Goal: Task Accomplishment & Management: Complete application form

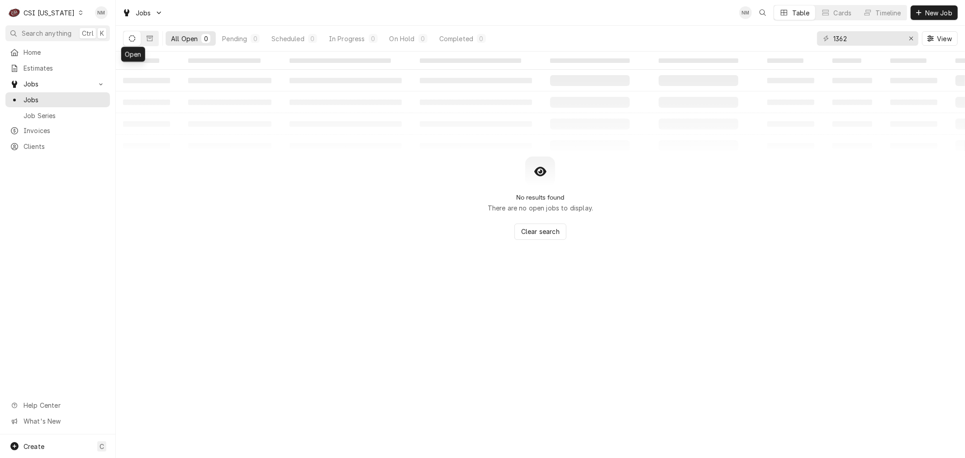
click at [79, 10] on icon "Dynamic Content Wrapper" at bounding box center [81, 12] width 4 height 5
click at [133, 19] on div "CSI [US_STATE][GEOGRAPHIC_DATA]" at bounding box center [140, 17] width 119 height 9
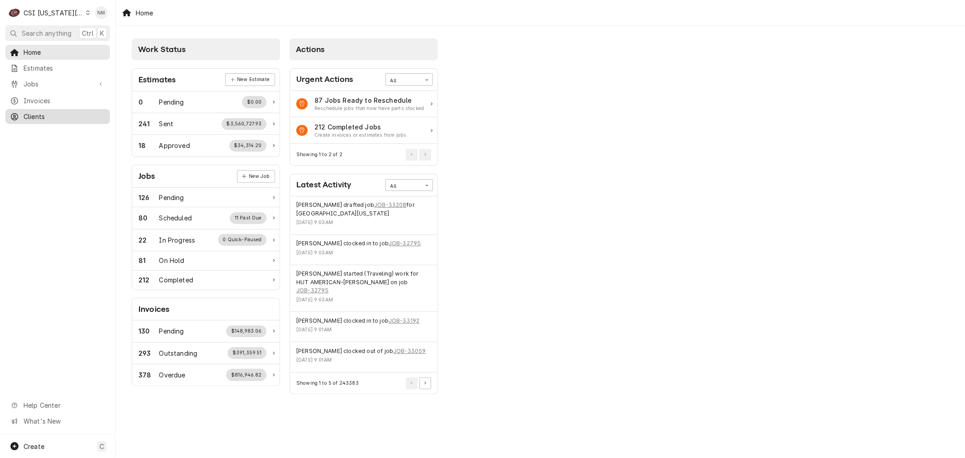
click at [61, 112] on span "Clients" at bounding box center [65, 116] width 82 height 9
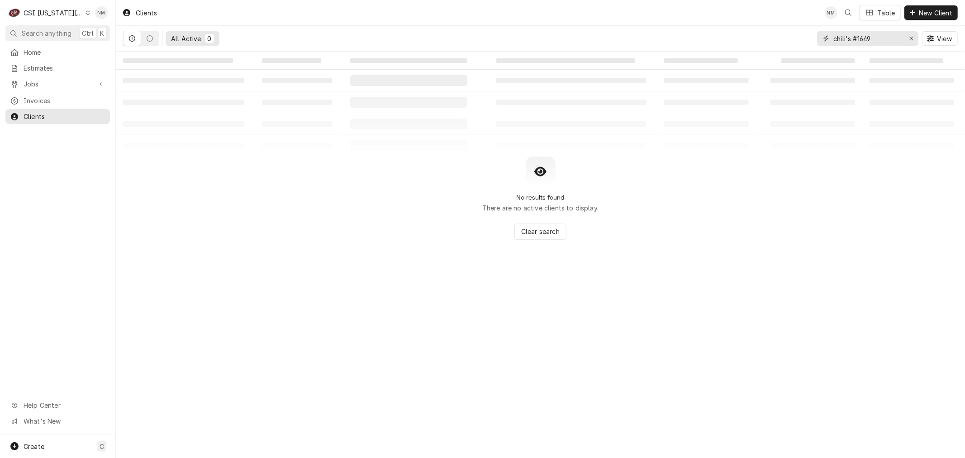
drag, startPoint x: 867, startPoint y: 38, endPoint x: 824, endPoint y: 39, distance: 43.0
click at [824, 39] on div "chili's #1649" at bounding box center [867, 38] width 101 height 14
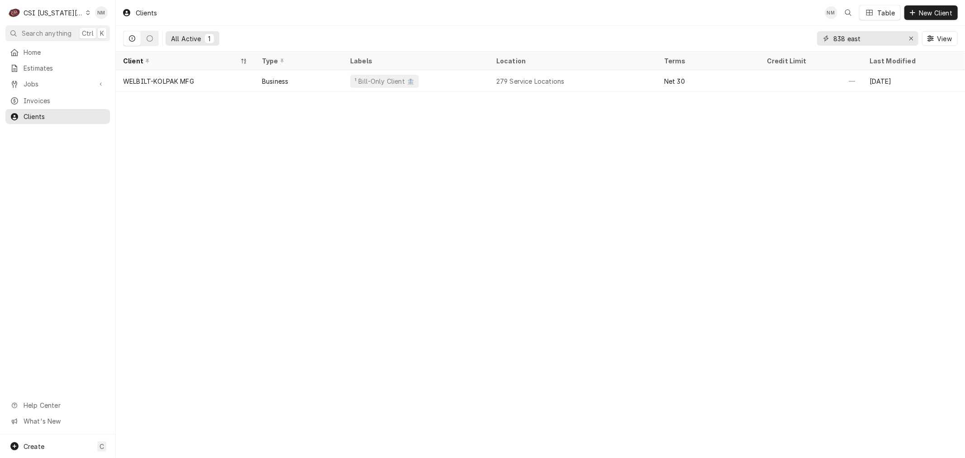
type input "838 east"
click at [911, 38] on icon "Erase input" at bounding box center [911, 39] width 4 height 4
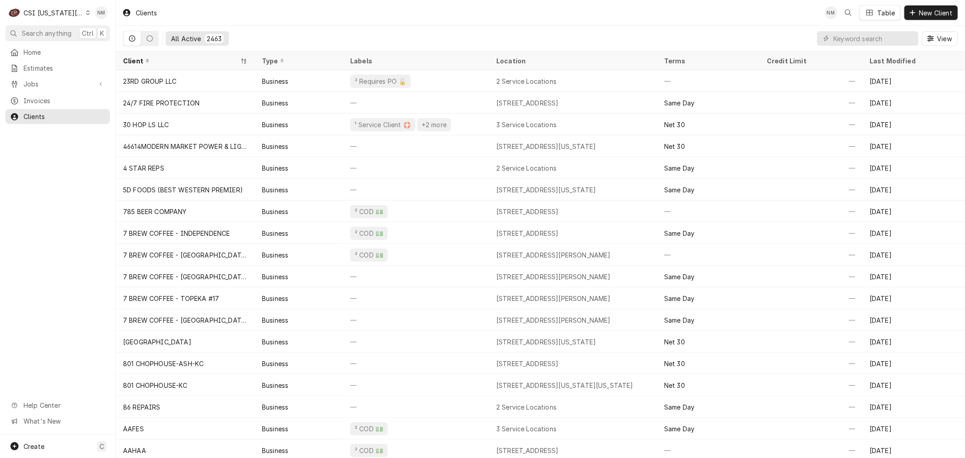
click at [78, 315] on div "Home Estimates Jobs Jobs Job Series Invoices Clients Help Center What's New" at bounding box center [57, 239] width 115 height 389
click at [844, 39] on input "Dynamic Content Wrapper" at bounding box center [873, 38] width 80 height 14
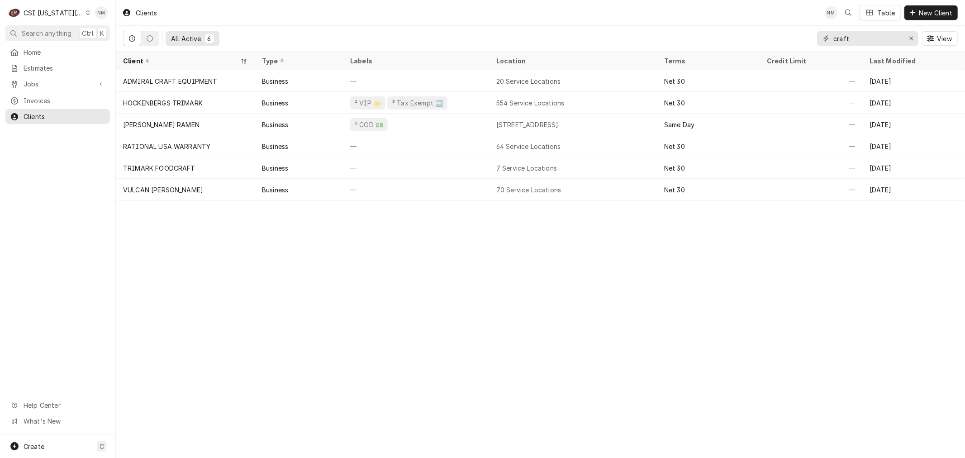
type input "craft"
click at [50, 82] on span "Jobs" at bounding box center [58, 83] width 68 height 9
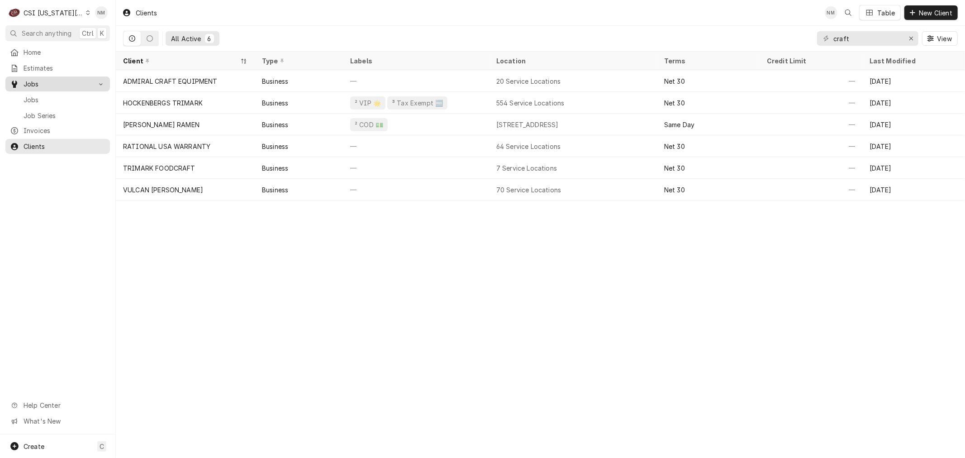
click at [43, 96] on span "Jobs" at bounding box center [65, 99] width 82 height 9
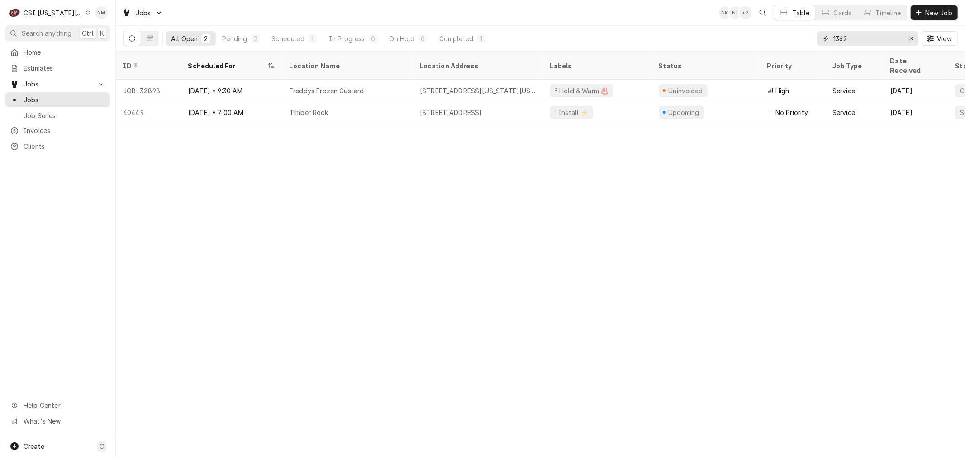
drag, startPoint x: 828, startPoint y: 41, endPoint x: 813, endPoint y: 42, distance: 15.4
click at [813, 42] on div "All Open 2 Pending 0 Scheduled 1 In Progress 0 On Hold 0 Completed 1 1362 View" at bounding box center [540, 38] width 834 height 25
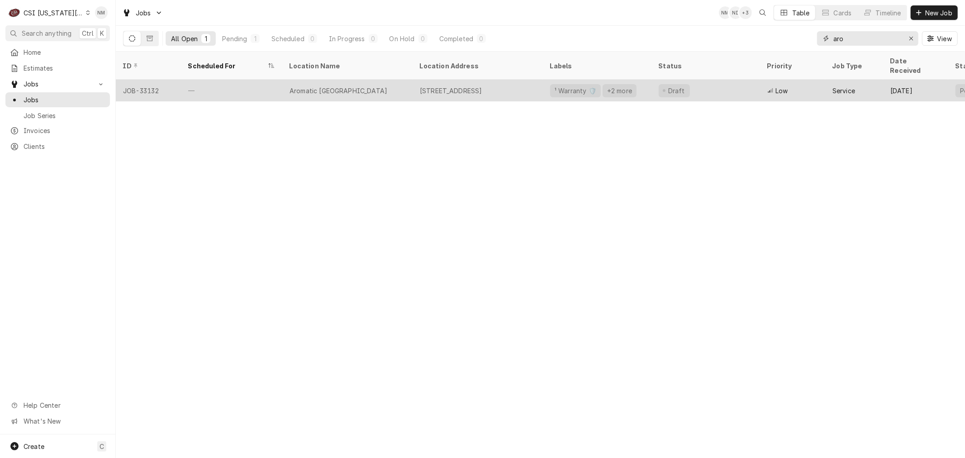
type input "aro"
click at [381, 82] on div "Aromatic Nepal" at bounding box center [347, 91] width 130 height 22
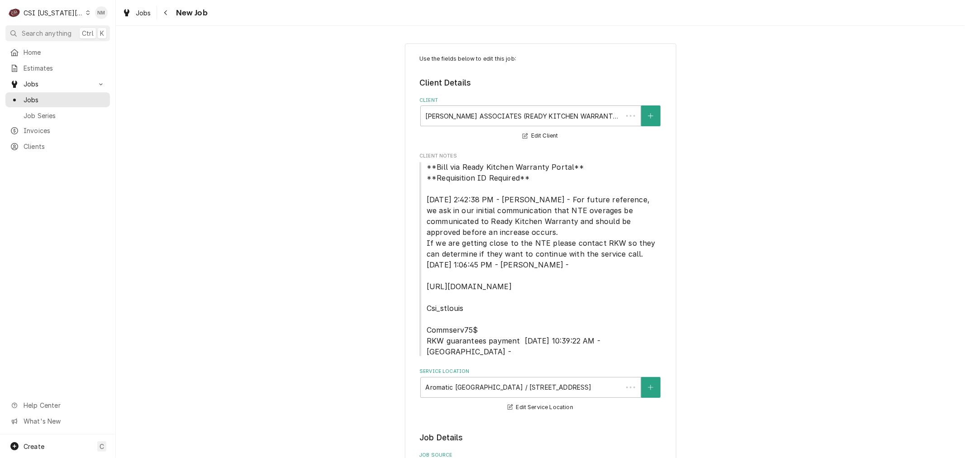
type textarea "x"
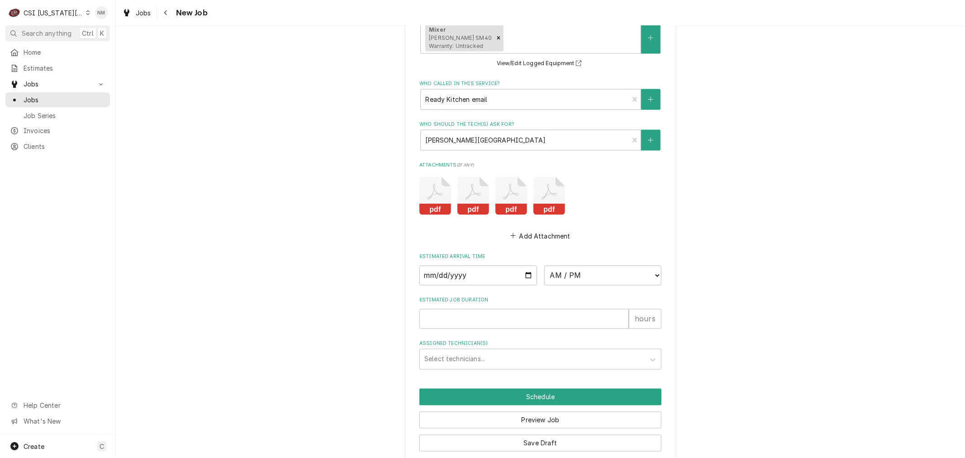
scroll to position [920, 0]
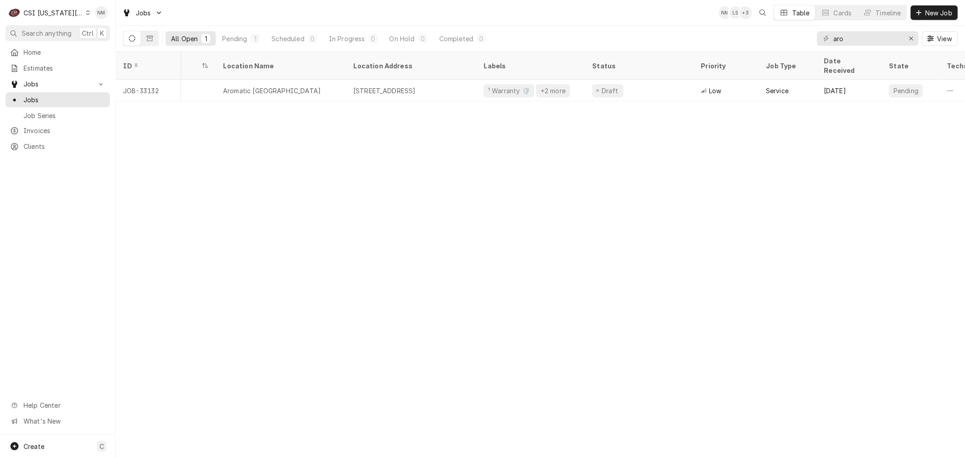
scroll to position [0, 87]
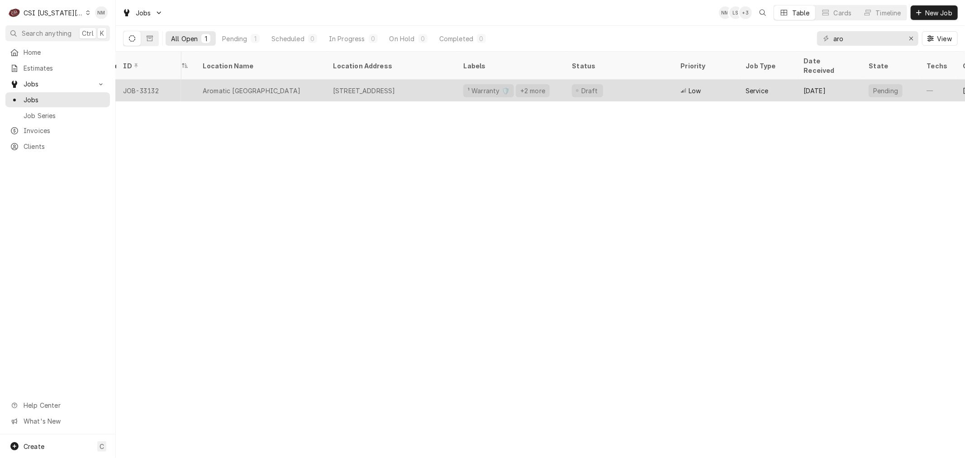
click at [289, 83] on div "Aromatic [GEOGRAPHIC_DATA]" at bounding box center [260, 91] width 130 height 22
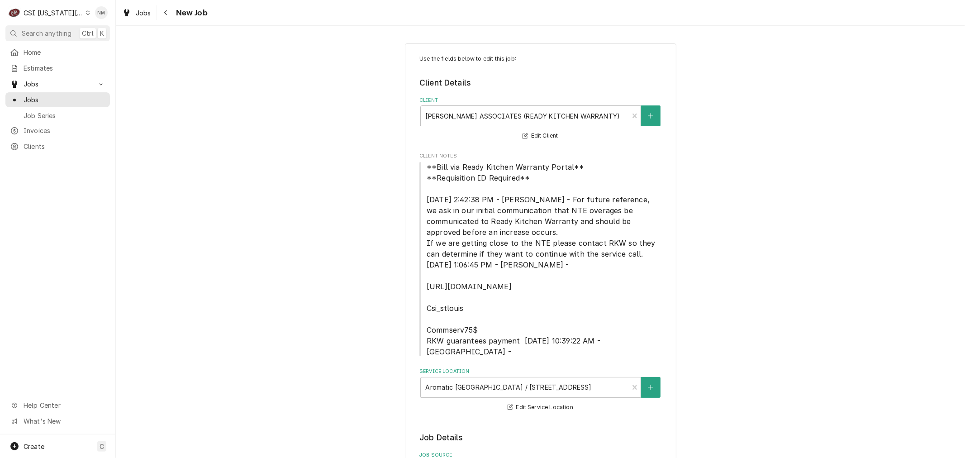
type textarea "x"
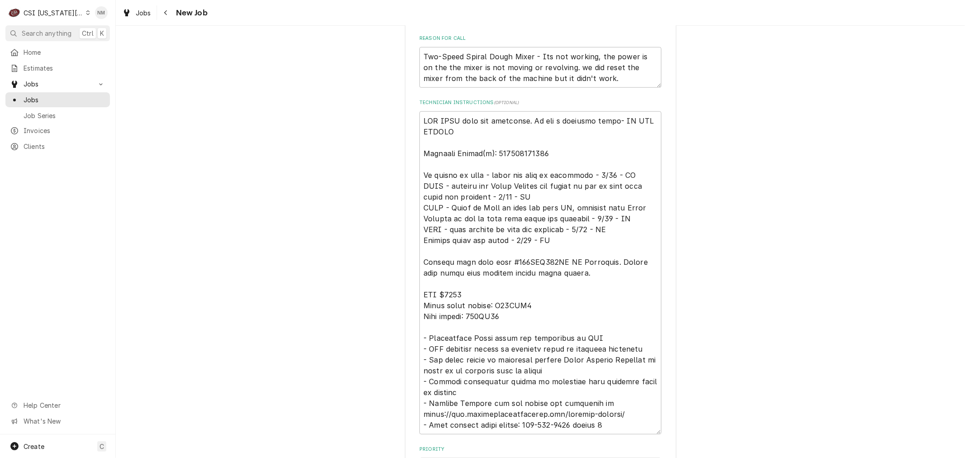
scroll to position [669, 0]
click at [86, 11] on icon "Dynamic Content Wrapper" at bounding box center [88, 12] width 4 height 5
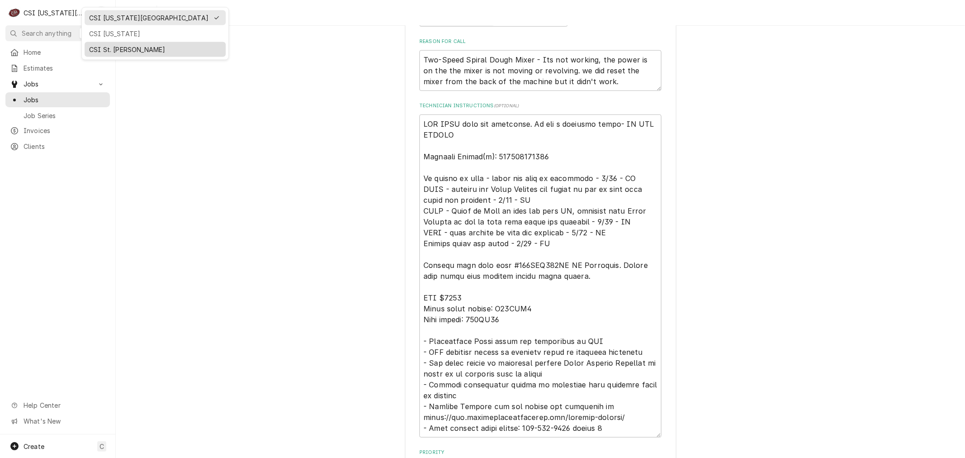
click at [120, 47] on div "CSI St. [PERSON_NAME]" at bounding box center [155, 49] width 132 height 9
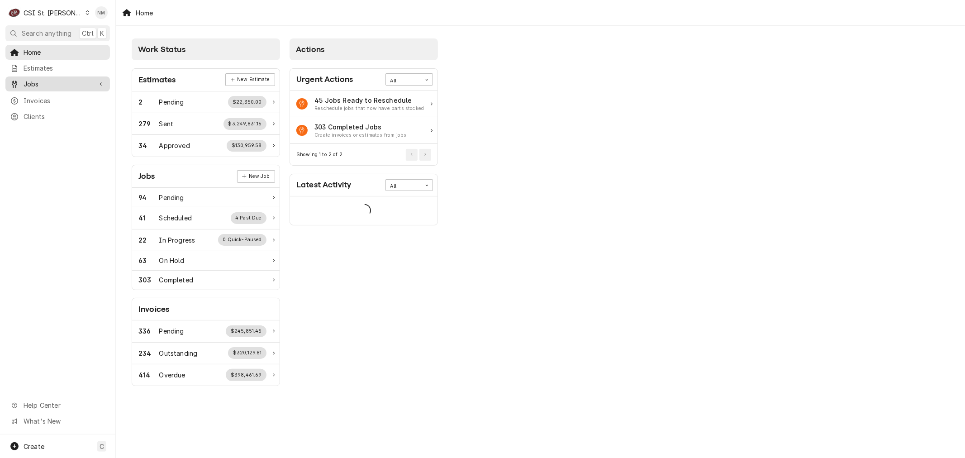
click at [27, 80] on span "Jobs" at bounding box center [58, 83] width 68 height 9
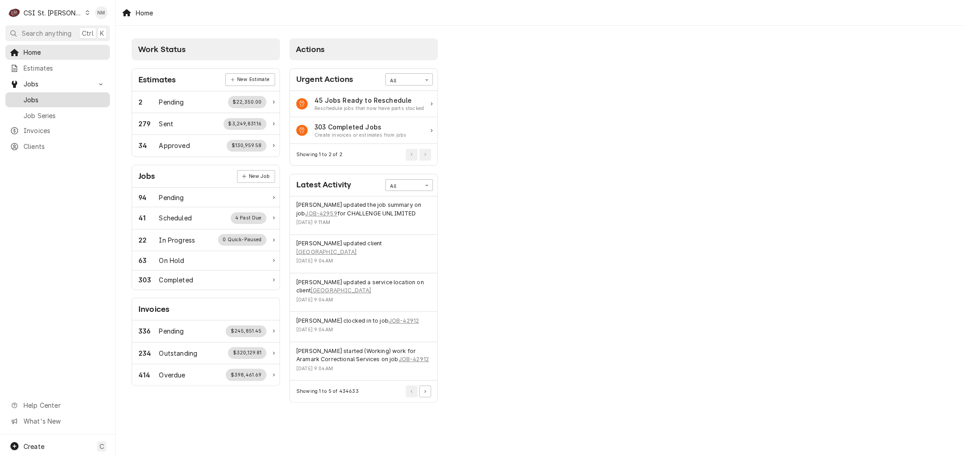
click at [31, 96] on span "Jobs" at bounding box center [65, 99] width 82 height 9
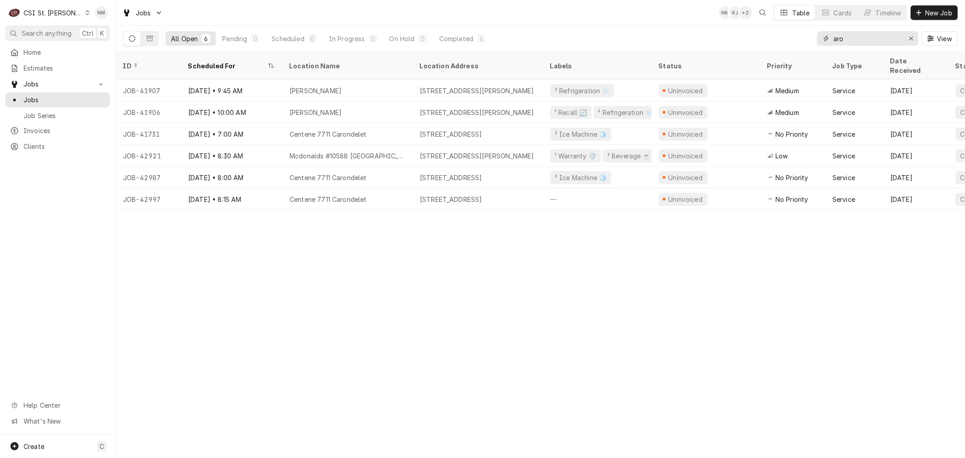
drag, startPoint x: 851, startPoint y: 39, endPoint x: 799, endPoint y: 39, distance: 51.6
click at [799, 39] on div "All Open 6 Pending 0 Scheduled 0 In Progress 0 On Hold 0 Completed 6 aro View" at bounding box center [540, 38] width 834 height 25
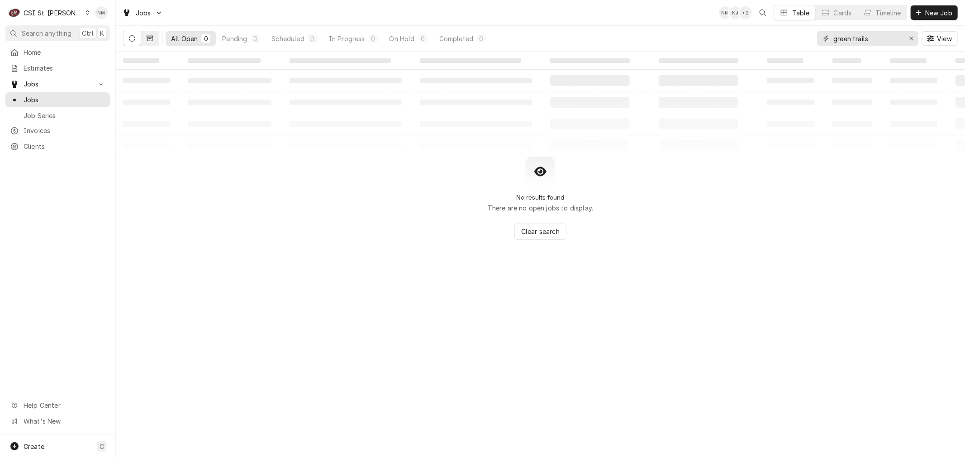
type input "green trails"
click at [149, 37] on icon "Dynamic Content Wrapper" at bounding box center [150, 38] width 6 height 6
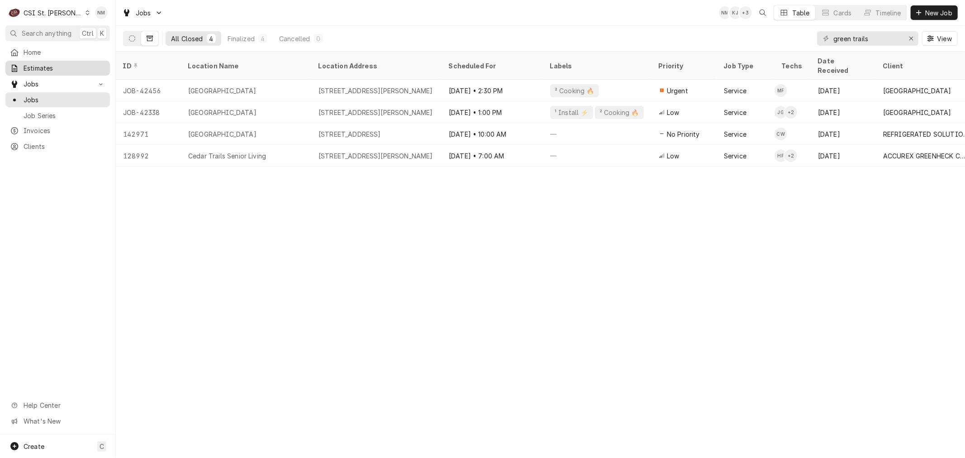
click at [50, 65] on span "Estimates" at bounding box center [65, 67] width 82 height 9
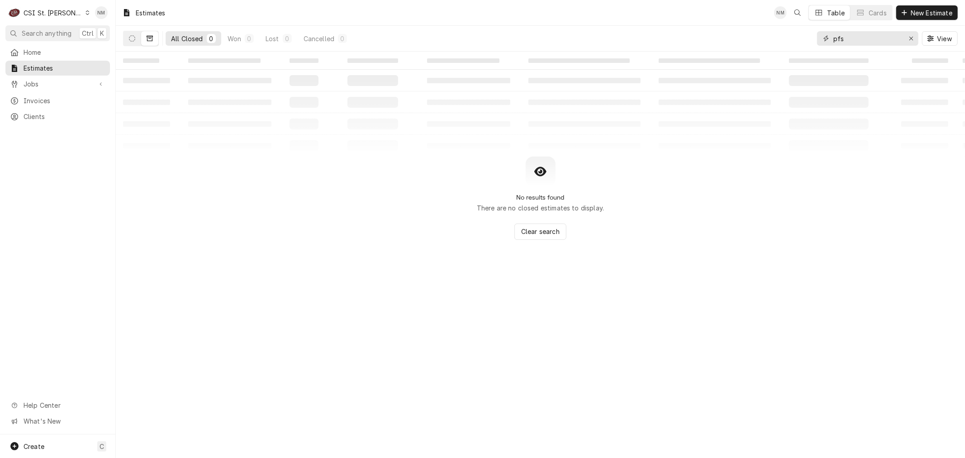
drag, startPoint x: 848, startPoint y: 36, endPoint x: 820, endPoint y: 38, distance: 28.1
click at [820, 38] on div "pfs" at bounding box center [867, 38] width 101 height 14
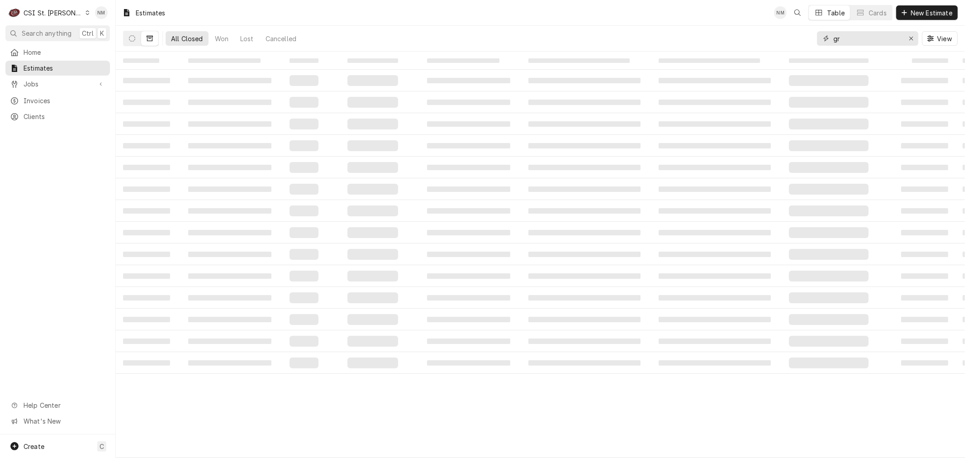
type input "g"
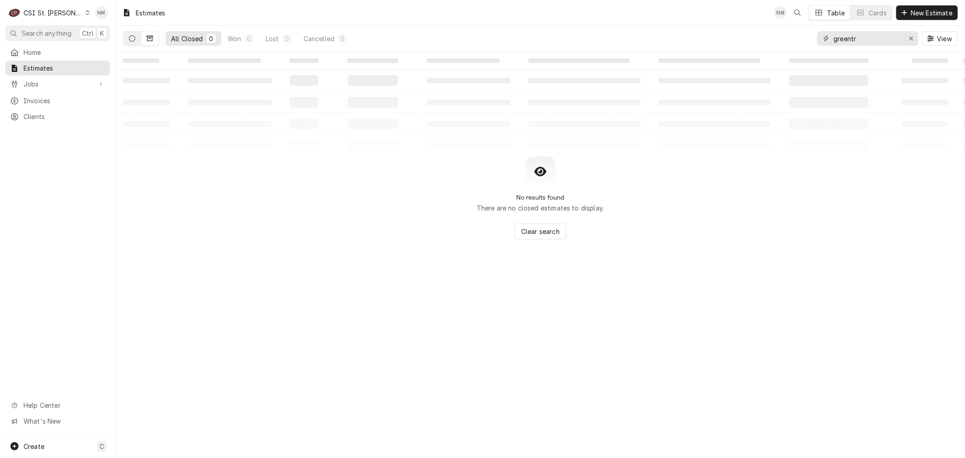
type input "greentr"
click at [129, 38] on icon "Dynamic Content Wrapper" at bounding box center [132, 38] width 6 height 6
click at [39, 96] on span "Invoices" at bounding box center [65, 100] width 82 height 9
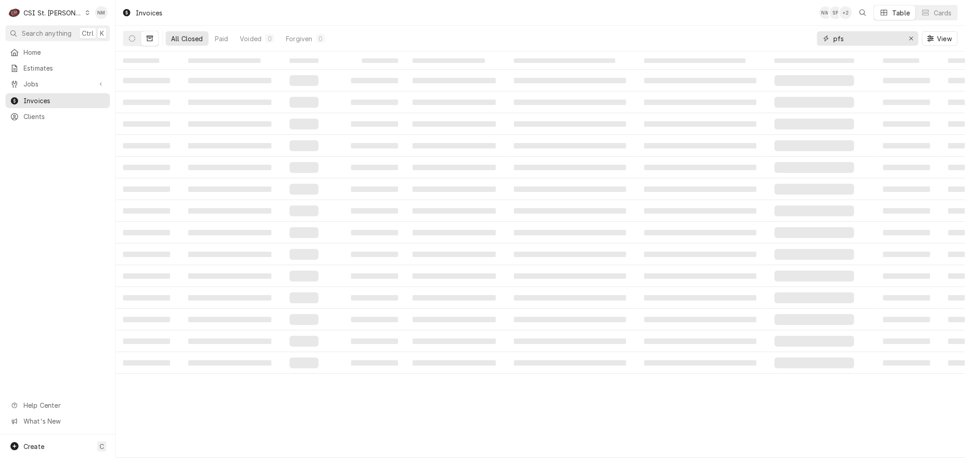
click at [876, 37] on input "pfs" at bounding box center [867, 38] width 68 height 14
drag, startPoint x: 876, startPoint y: 37, endPoint x: 814, endPoint y: 36, distance: 62.0
click at [814, 36] on div "All Closed Paid Voided 0 Forgiven 0 pfs View" at bounding box center [540, 38] width 834 height 25
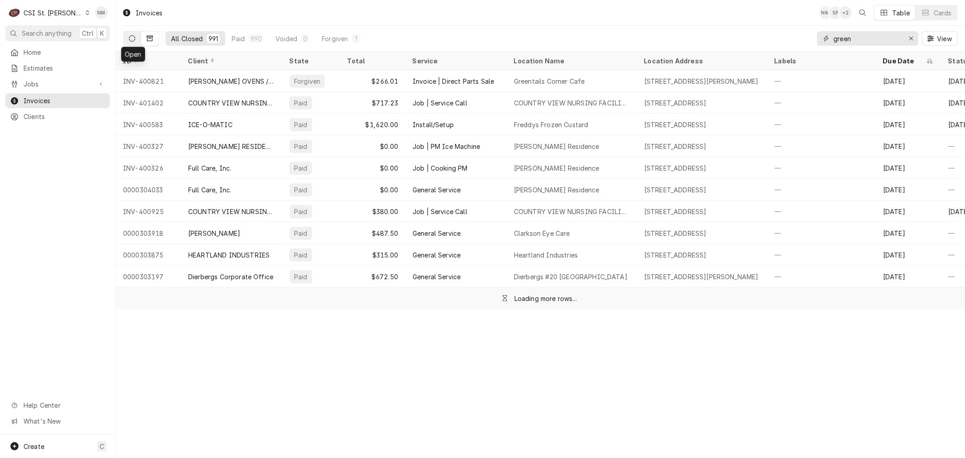
type input "green"
click at [130, 37] on icon "Dynamic Content Wrapper" at bounding box center [132, 38] width 6 height 6
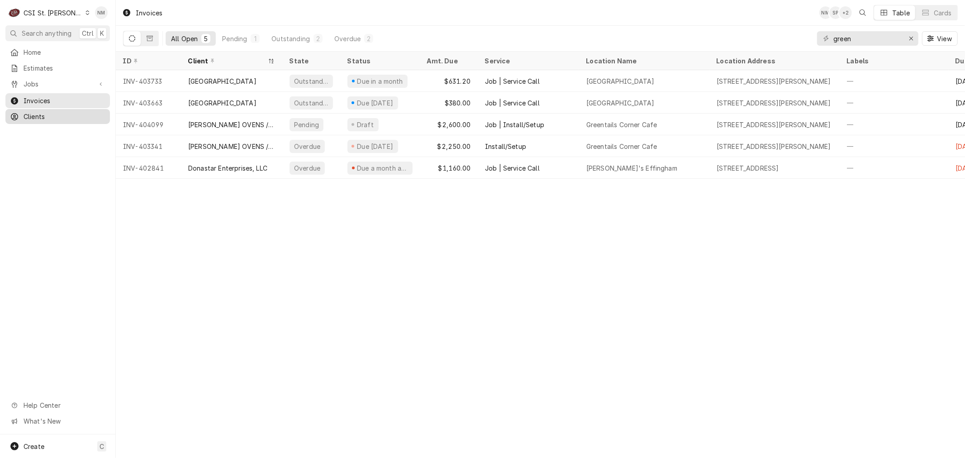
click at [57, 114] on span "Clients" at bounding box center [65, 116] width 82 height 9
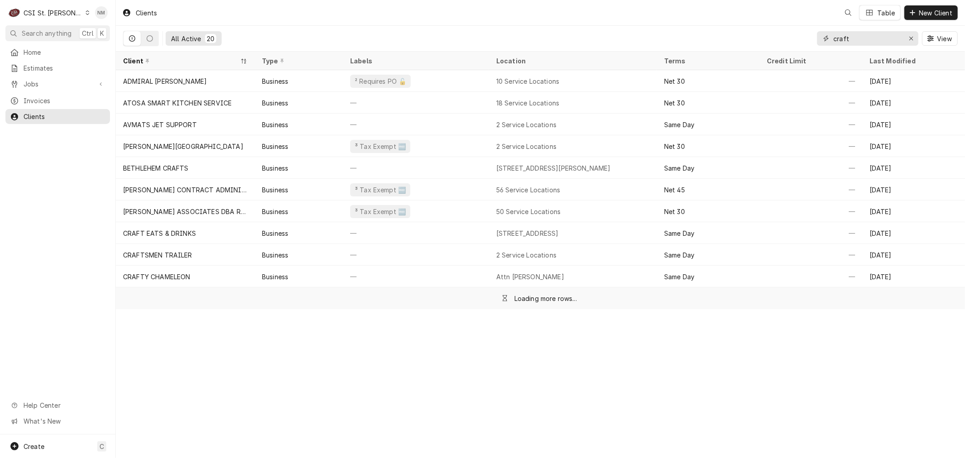
drag, startPoint x: 864, startPoint y: 43, endPoint x: 783, endPoint y: 37, distance: 80.8
click at [783, 37] on div "All Active 20 craft View" at bounding box center [540, 38] width 834 height 25
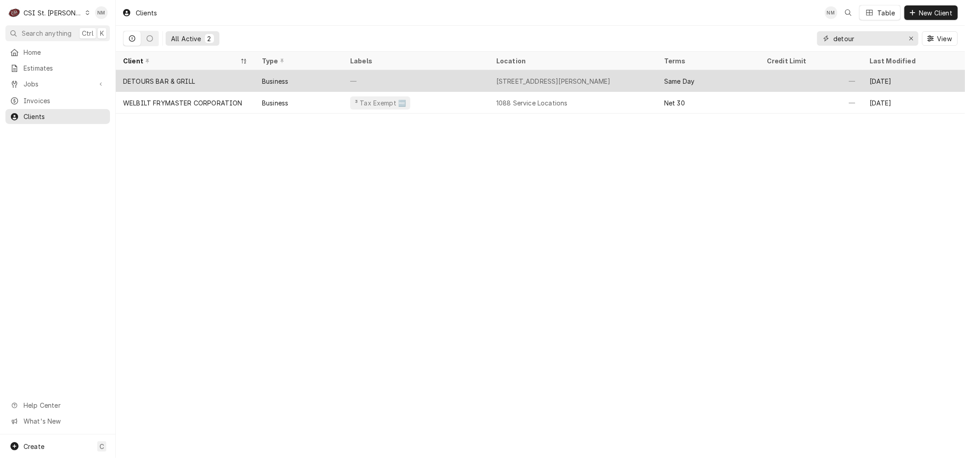
type input "detour"
click at [463, 82] on div "—" at bounding box center [416, 81] width 146 height 22
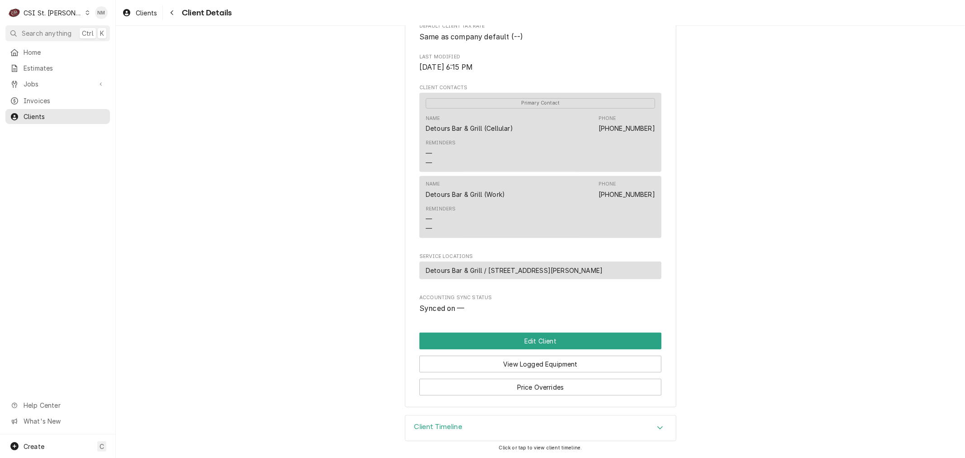
scroll to position [256, 0]
click at [534, 342] on button "Edit Client" at bounding box center [540, 340] width 242 height 17
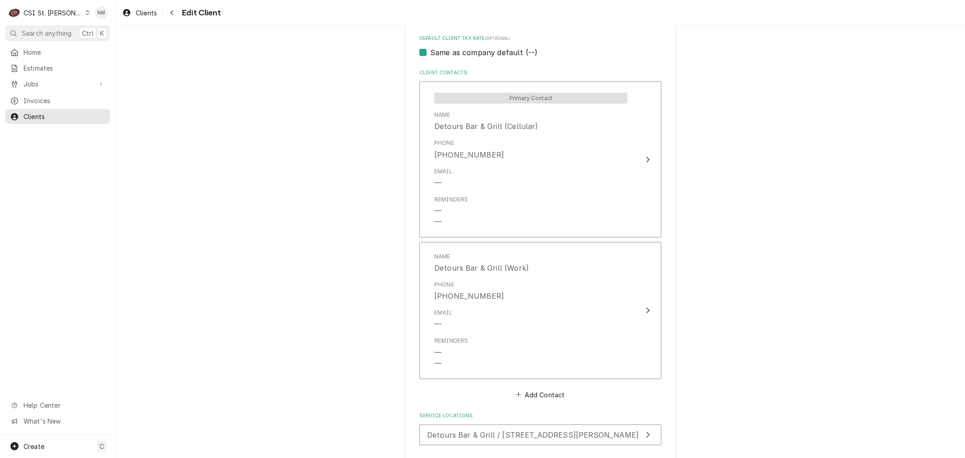
scroll to position [653, 0]
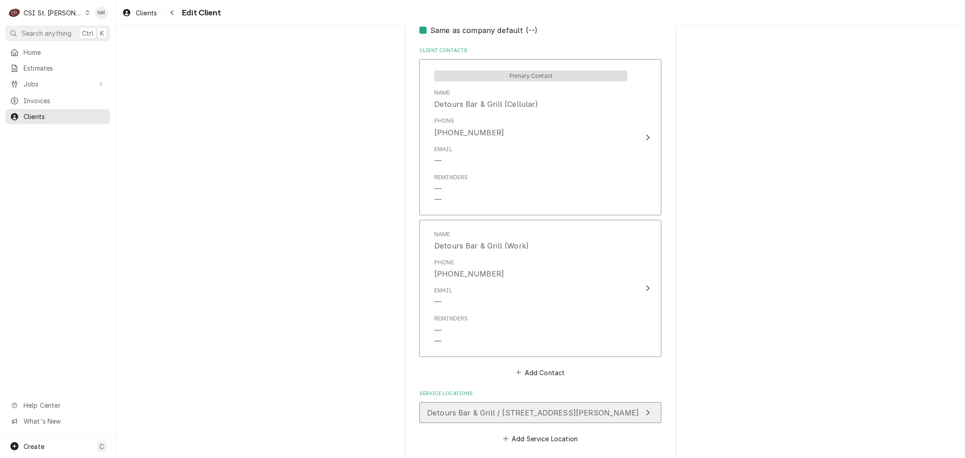
click at [537, 412] on span "Detours Bar & Grill / [STREET_ADDRESS][PERSON_NAME]" at bounding box center [533, 412] width 212 height 9
type textarea "x"
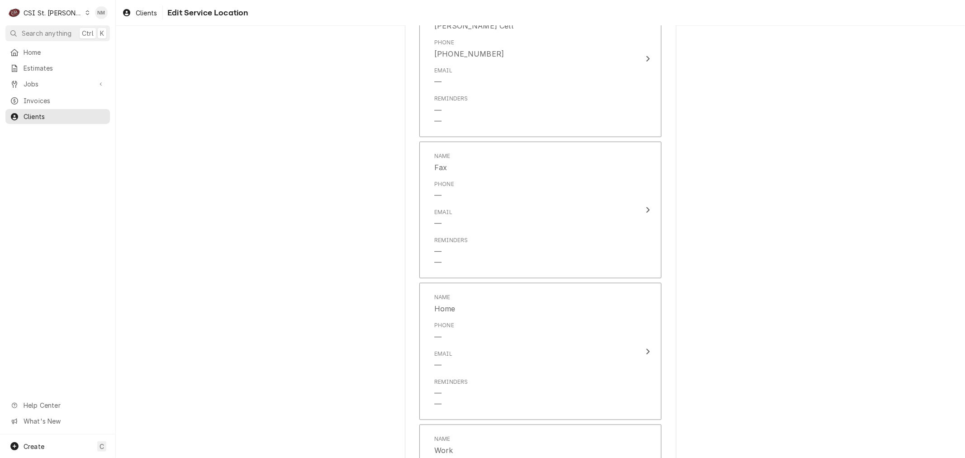
scroll to position [603, 0]
click at [35, 84] on span "Jobs" at bounding box center [58, 83] width 68 height 9
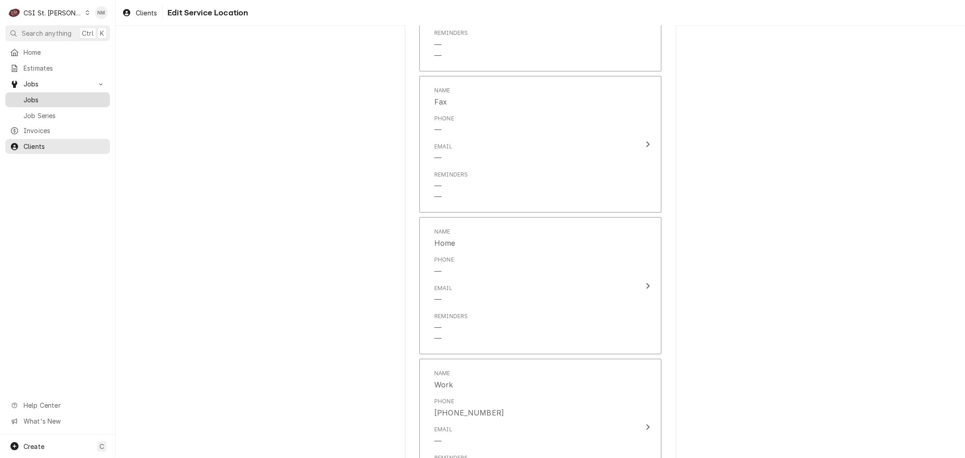
click at [35, 99] on span "Jobs" at bounding box center [65, 99] width 82 height 9
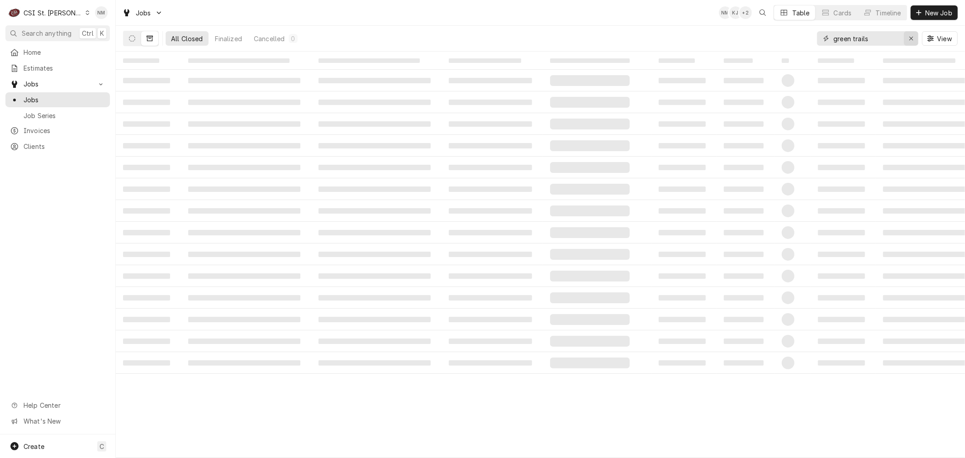
click at [910, 37] on icon "Erase input" at bounding box center [910, 38] width 5 height 6
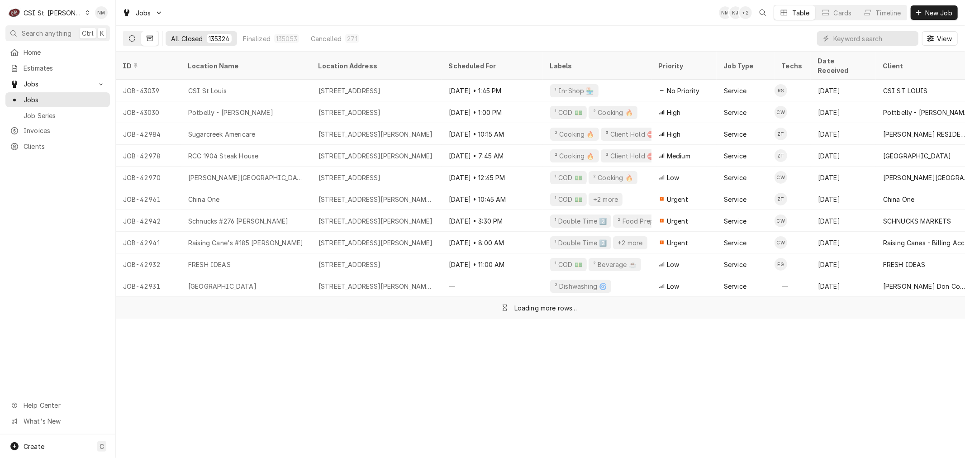
click at [133, 38] on icon "Dynamic Content Wrapper" at bounding box center [132, 38] width 6 height 6
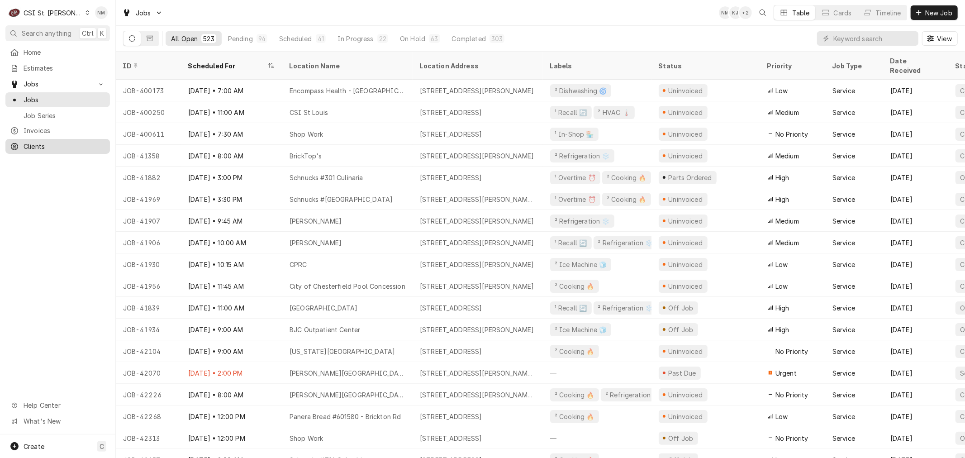
click at [40, 142] on span "Clients" at bounding box center [65, 146] width 82 height 9
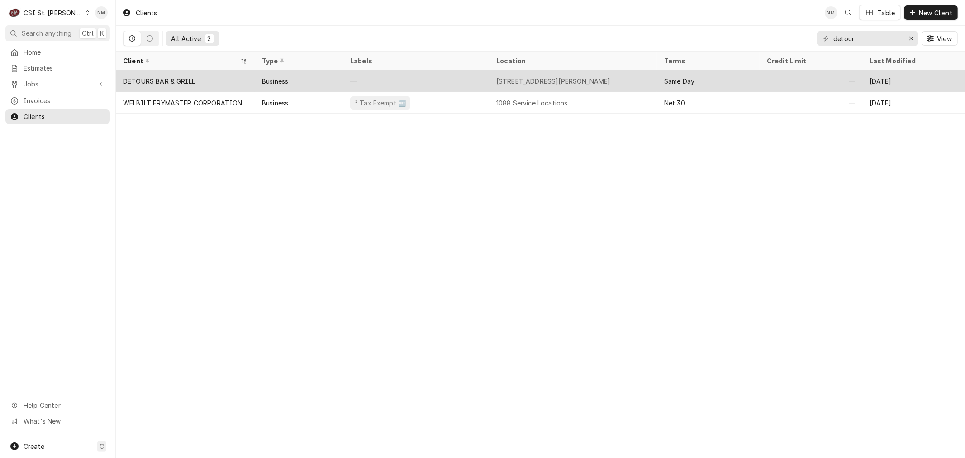
click at [432, 83] on div "—" at bounding box center [416, 81] width 146 height 22
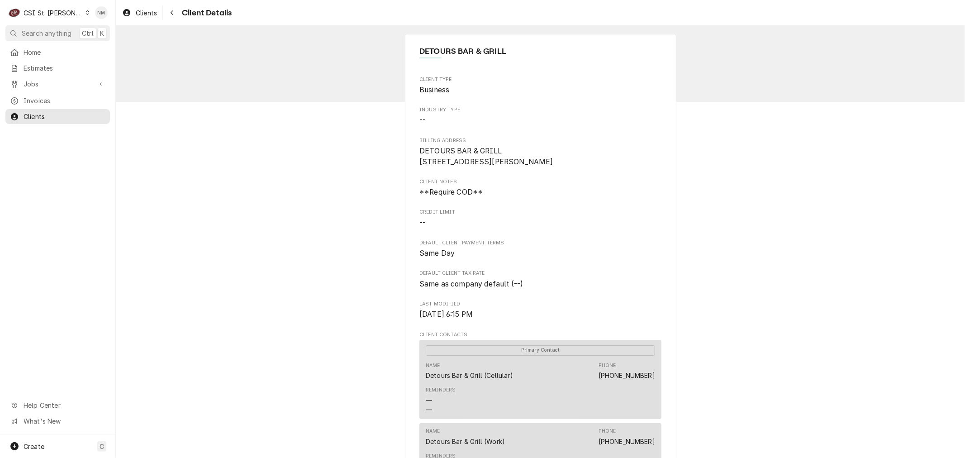
click at [85, 12] on icon "Dynamic Content Wrapper" at bounding box center [87, 12] width 4 height 5
click at [105, 33] on div "CSI [US_STATE]" at bounding box center [138, 33] width 119 height 9
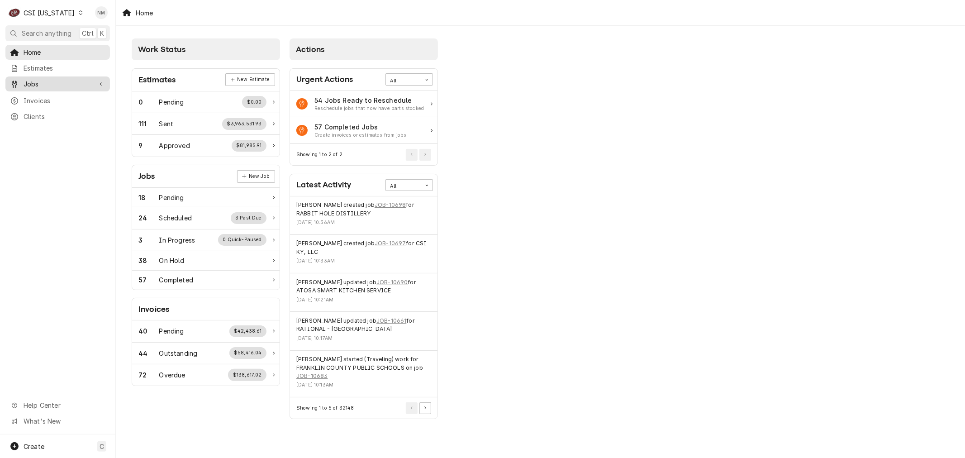
click at [47, 80] on span "Jobs" at bounding box center [58, 83] width 68 height 9
click at [45, 100] on span "Jobs" at bounding box center [65, 99] width 82 height 9
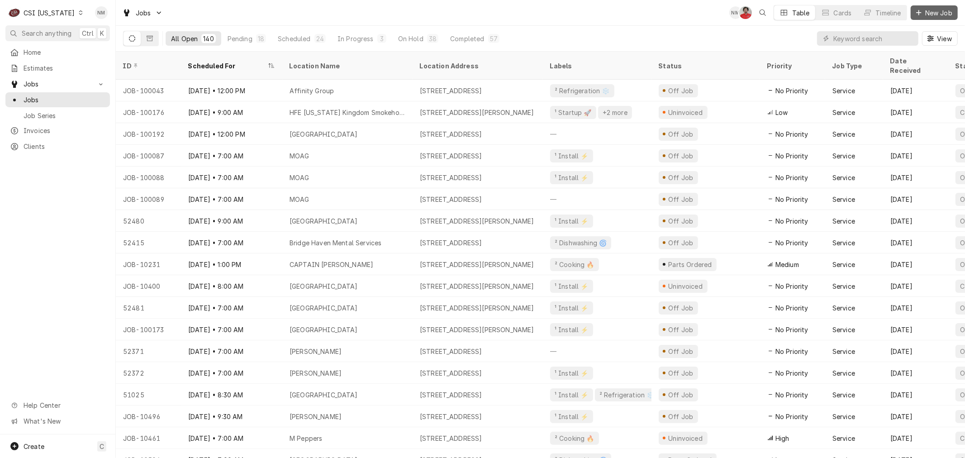
click at [935, 11] on span "New Job" at bounding box center [938, 12] width 31 height 9
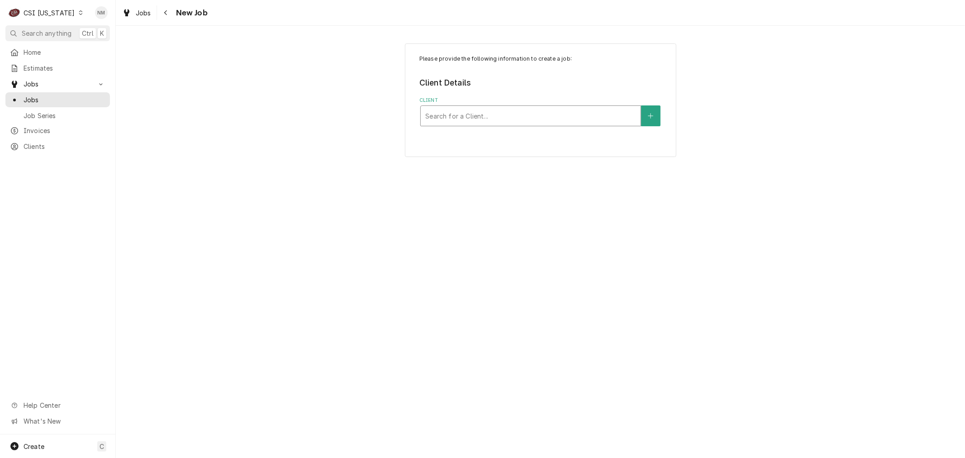
click at [560, 117] on div "Client" at bounding box center [530, 116] width 211 height 16
type input "[PERSON_NAME]"
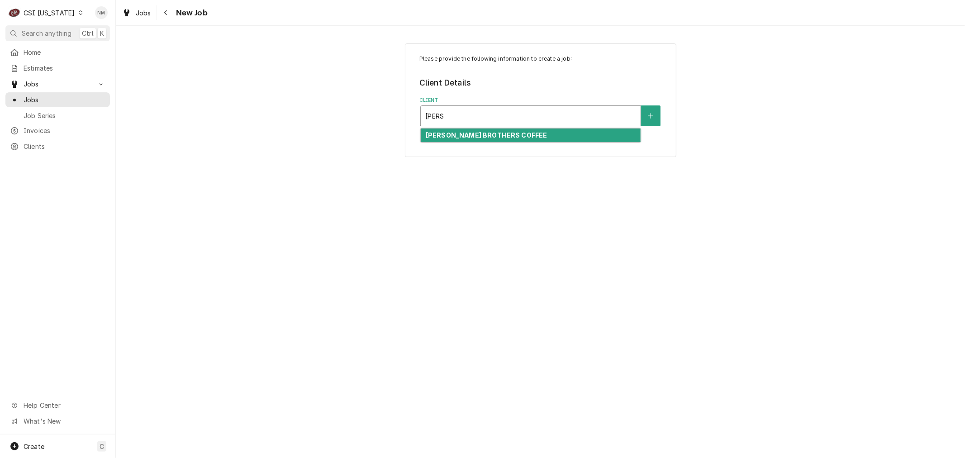
click at [559, 132] on div "[PERSON_NAME] BROTHERS COFFEE" at bounding box center [531, 135] width 220 height 14
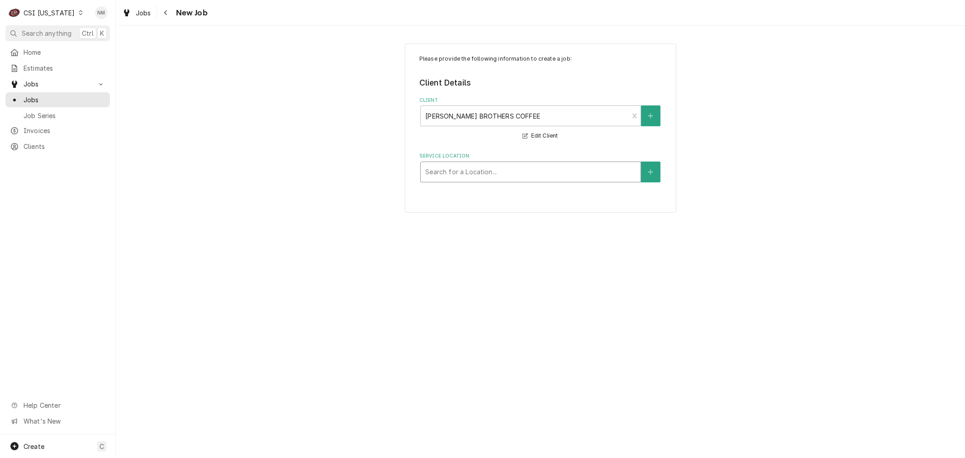
click at [504, 171] on div "Service Location" at bounding box center [530, 172] width 211 height 16
type input "4901"
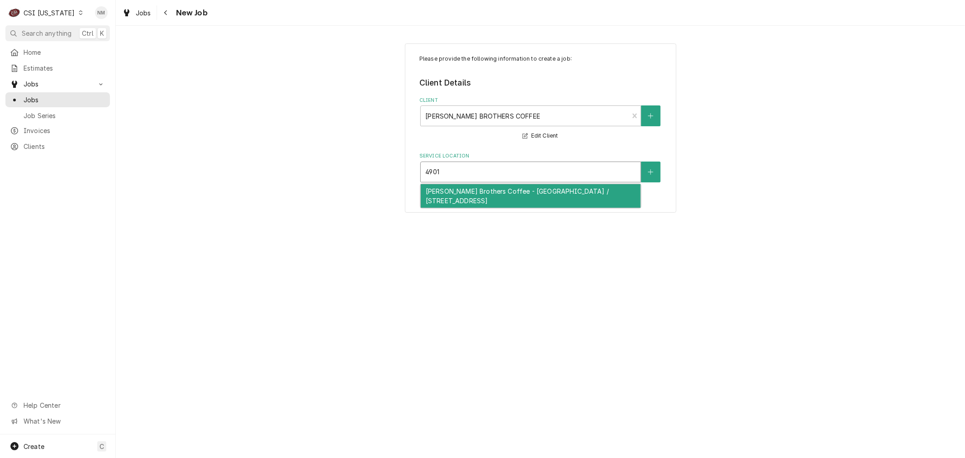
click at [514, 195] on div "Heine Brothers Coffee - Northfield / 4901 Brownsboro Road, Louisville, KY 40222" at bounding box center [531, 196] width 220 height 24
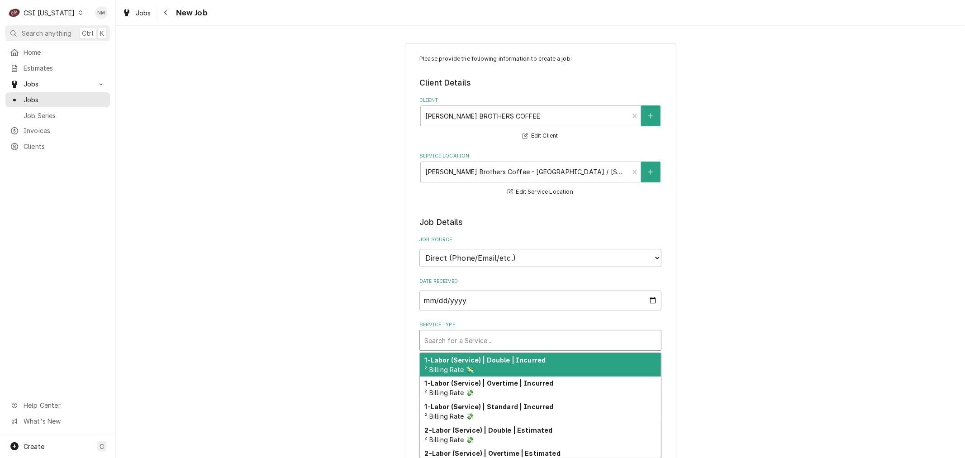
click at [496, 332] on div "Service Type" at bounding box center [540, 340] width 232 height 16
type textarea "x"
type input "e"
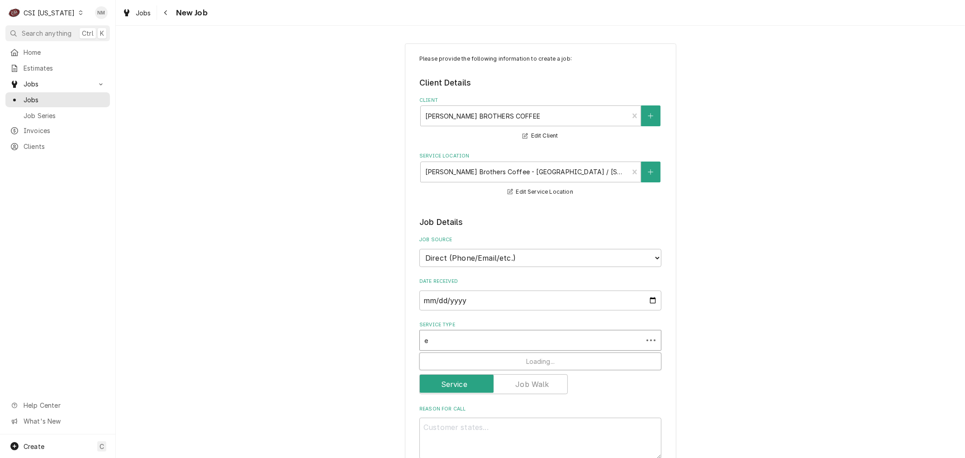
type textarea "x"
type input "ei"
type textarea "x"
type input "ein"
type textarea "x"
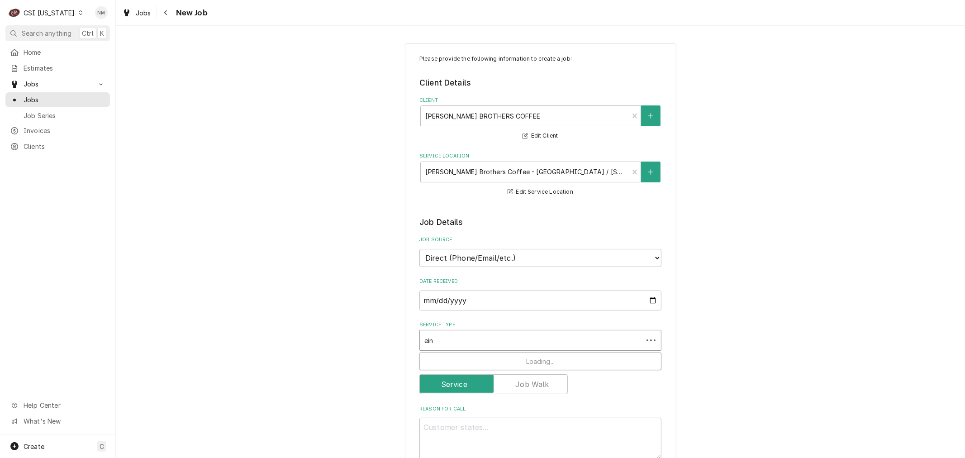
type input "ei"
type textarea "x"
type input "e"
type textarea "x"
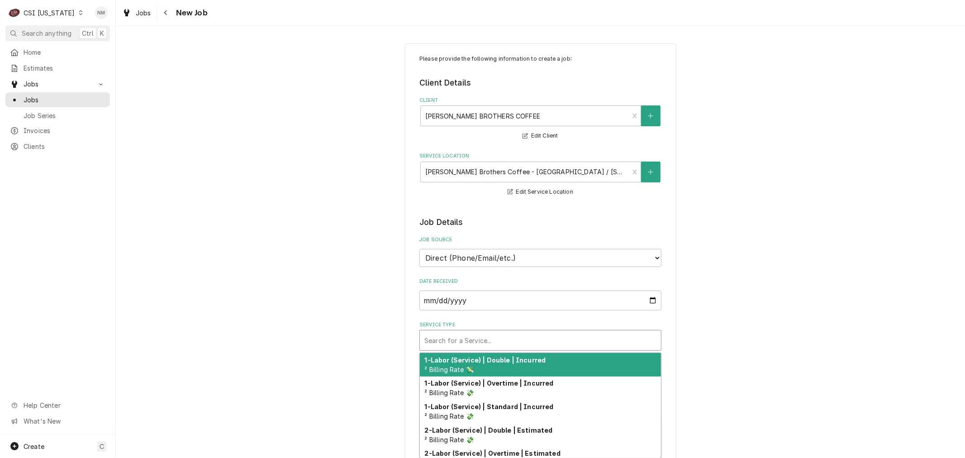
type textarea "x"
type input "s"
type textarea "x"
type input "se"
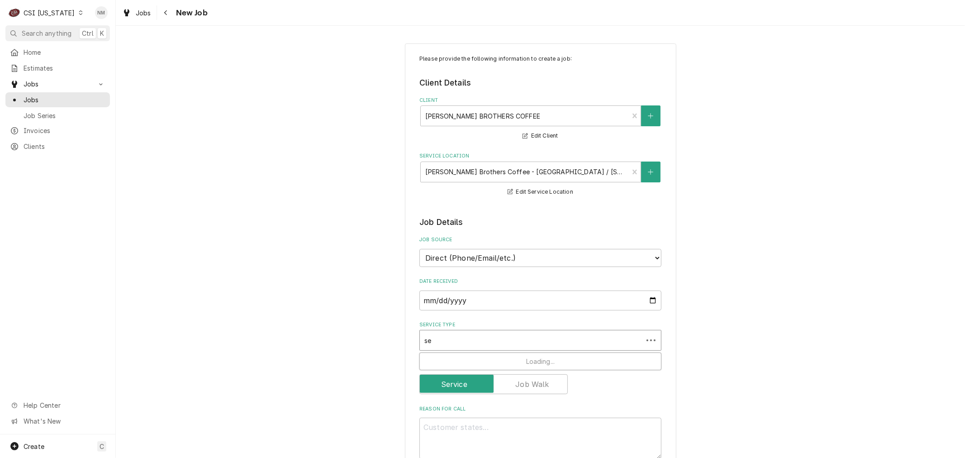
type textarea "x"
type input "ser"
type textarea "x"
type input "serv"
type textarea "x"
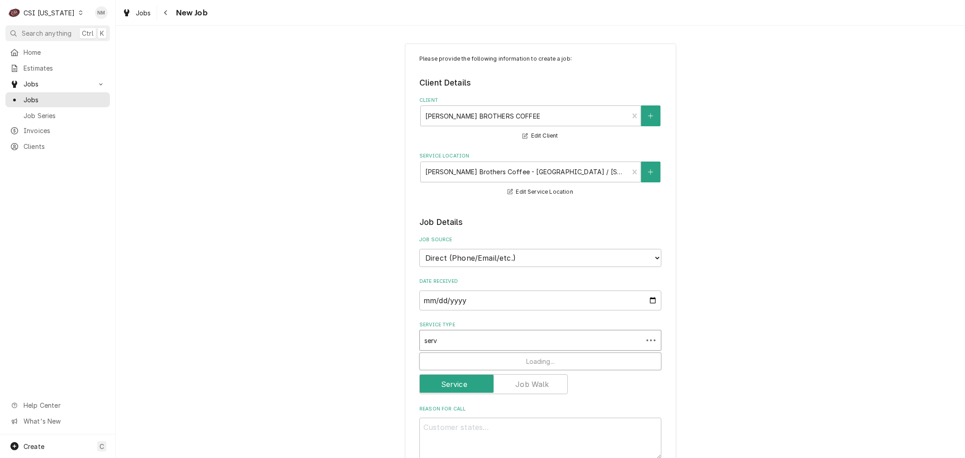
type input "servi"
type textarea "x"
type input "servic"
type textarea "x"
type input "service"
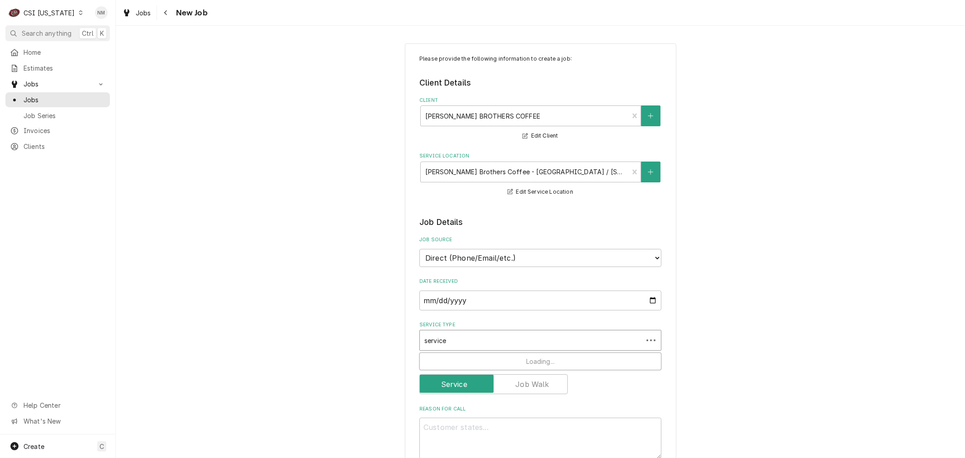
type textarea "x"
type input "service"
type textarea "x"
type input "service c"
type textarea "x"
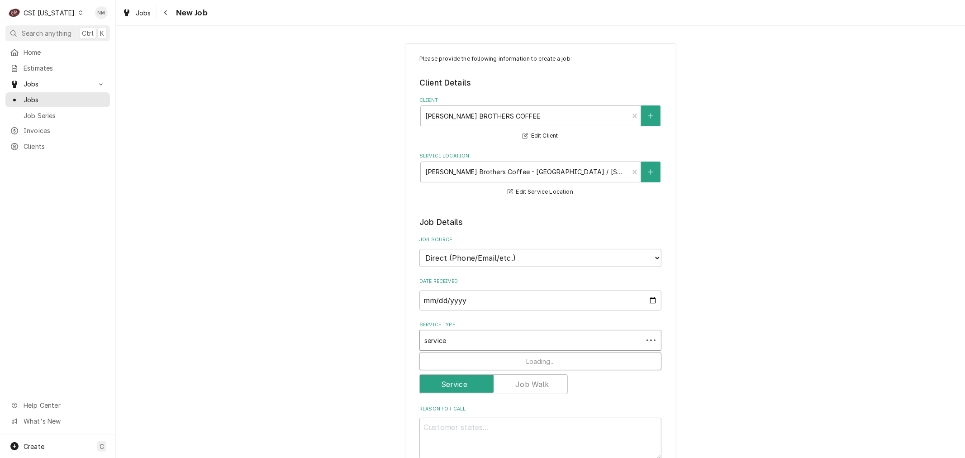
type input "service ca"
type textarea "x"
type input "service cal"
type textarea "x"
type input "service call"
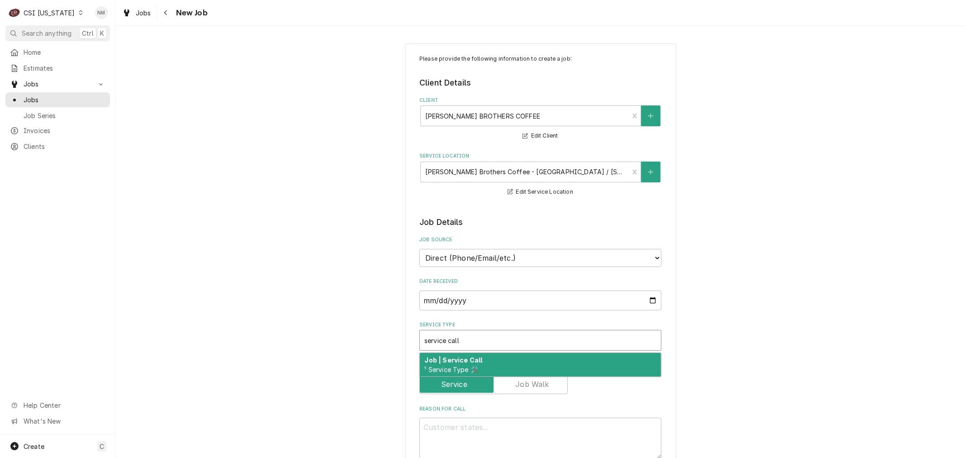
click at [516, 356] on div "Job | Service Call ¹ Service Type 🛠️" at bounding box center [540, 365] width 241 height 24
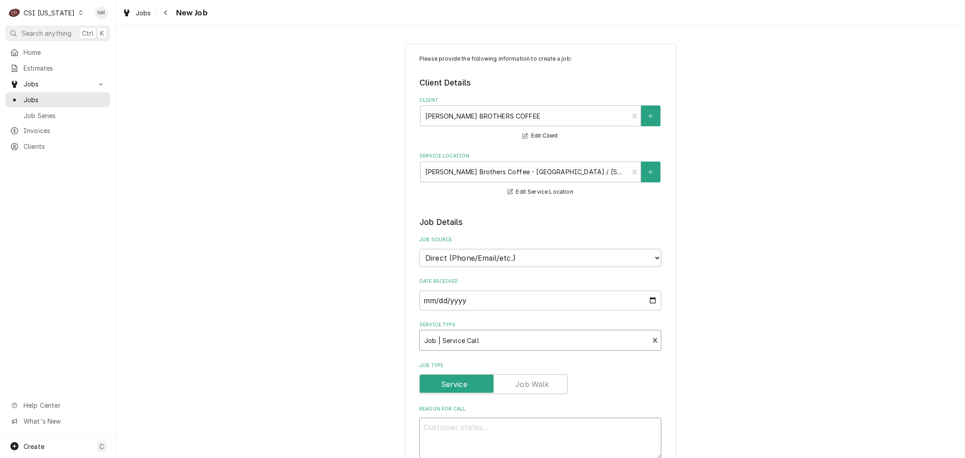
type textarea "x"
click at [508, 432] on textarea "Reason For Call" at bounding box center [540, 437] width 242 height 41
click at [510, 256] on select "Direct (Phone/Email/etc.) Service Channel Corrigo Ecotrak Other" at bounding box center [540, 258] width 242 height 18
select select "100"
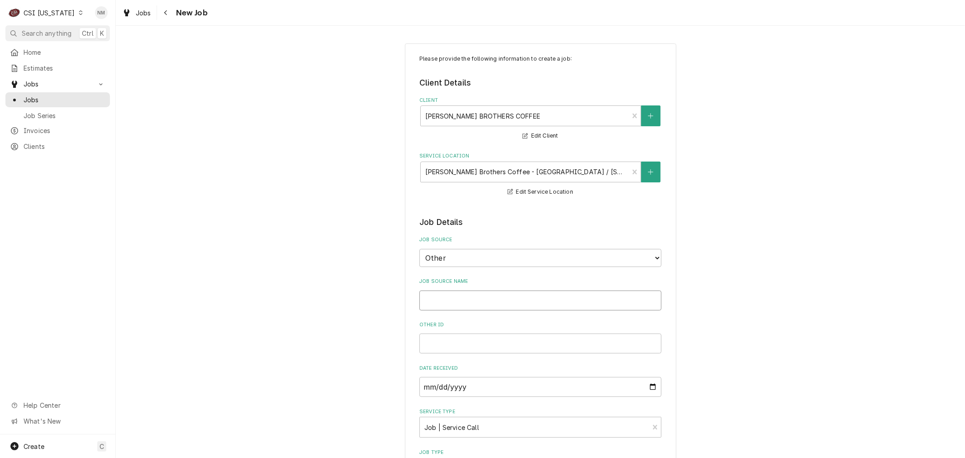
click at [486, 299] on input "Job Source Name" at bounding box center [540, 300] width 242 height 20
type textarea "x"
type input "H"
type textarea "x"
type input "He"
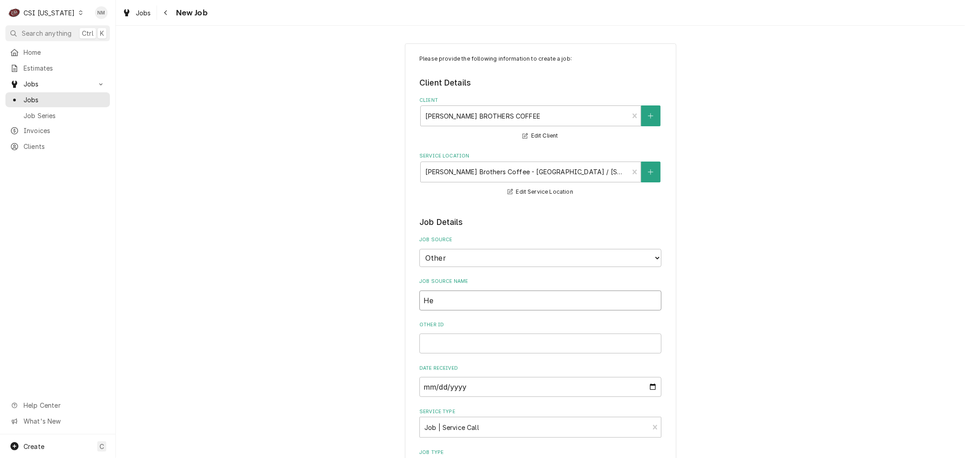
type textarea "x"
type input "Hei"
type textarea "x"
type input "Hein"
type textarea "x"
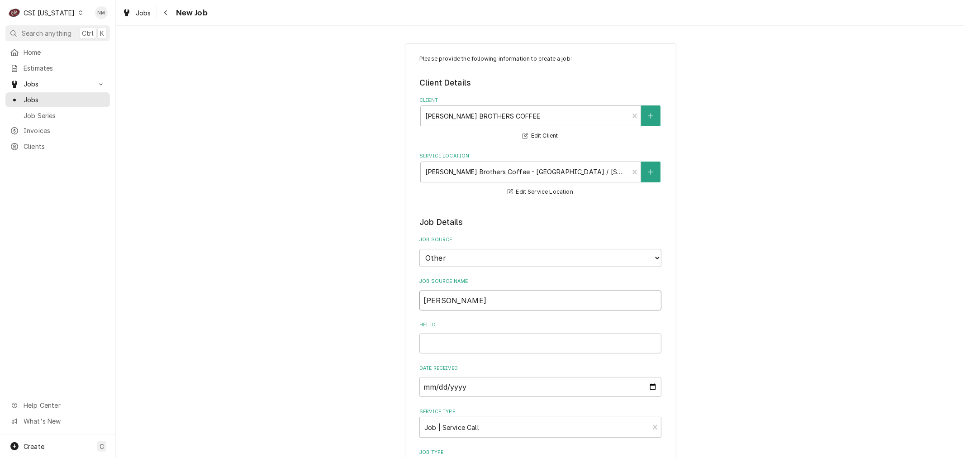
type input "Heine"
type textarea "x"
type input "Heine"
type textarea "x"
type input "Heine B"
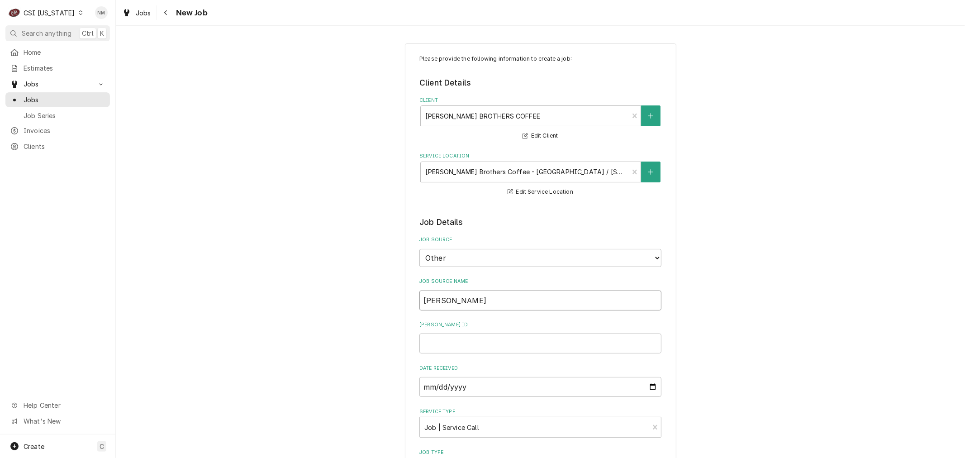
type textarea "x"
type input "Heine Br"
type textarea "x"
type input "Heine Bro"
type textarea "x"
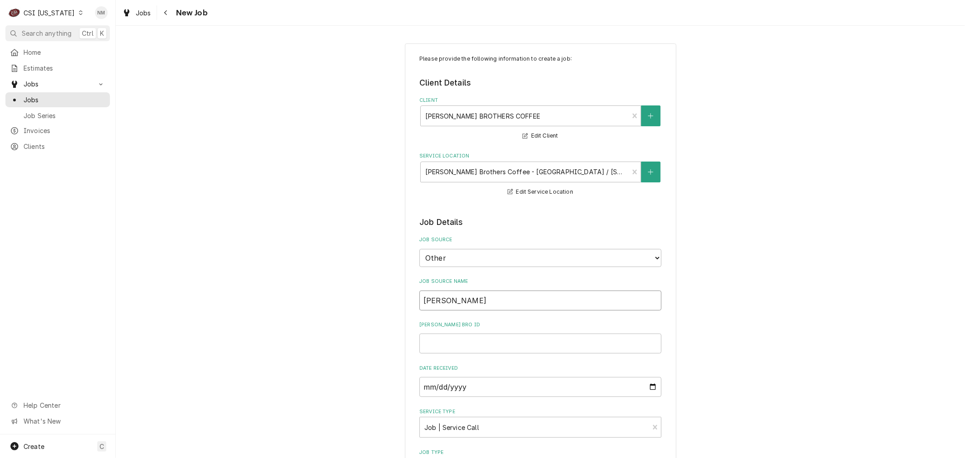
type input "Heine Bros"
type textarea "x"
type input "Heine Bros"
click at [469, 342] on input "Heine Bros ID" at bounding box center [540, 343] width 242 height 20
type textarea "x"
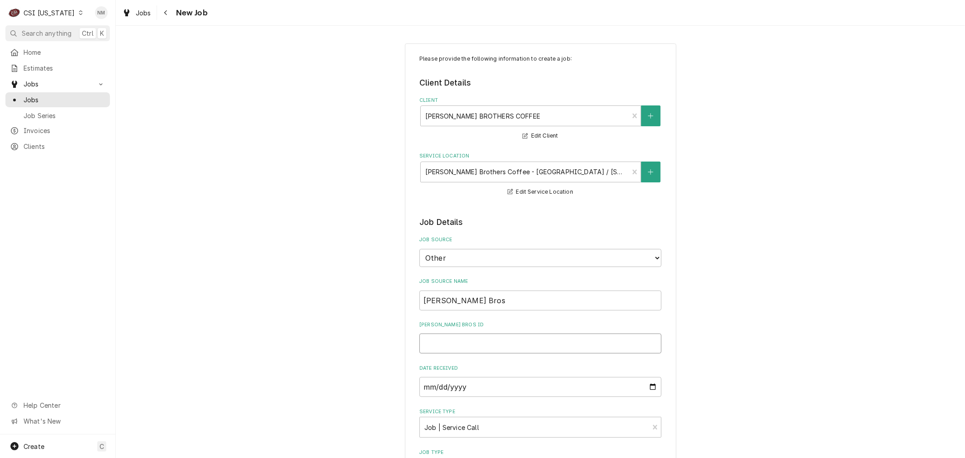
type input "4"
type textarea "x"
type input "40"
type textarea "x"
type input "401"
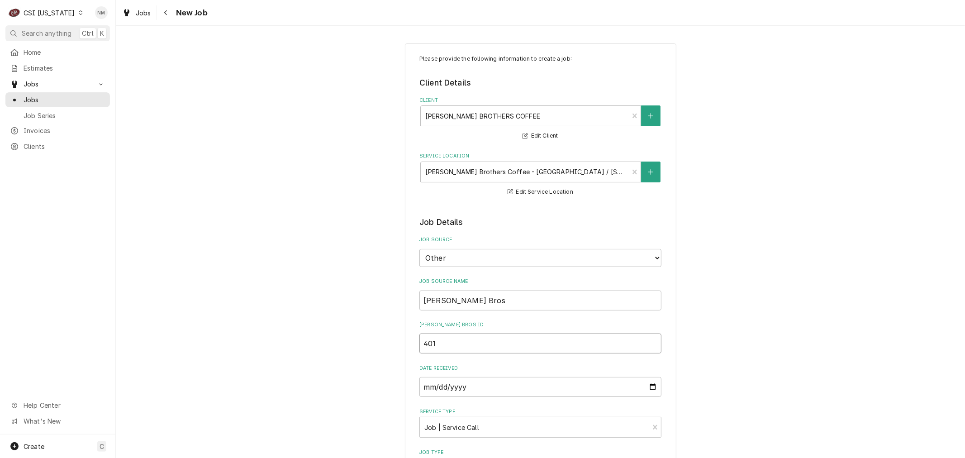
type textarea "x"
type input "4012"
type textarea "x"
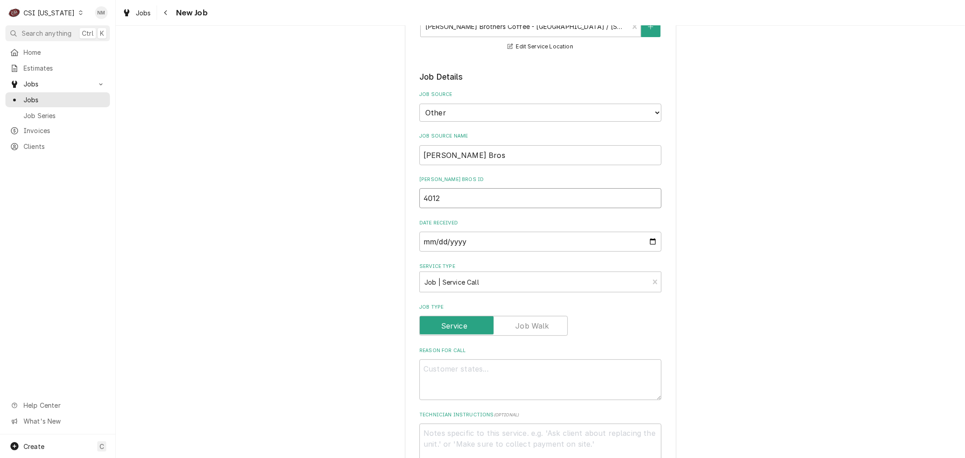
scroll to position [151, 0]
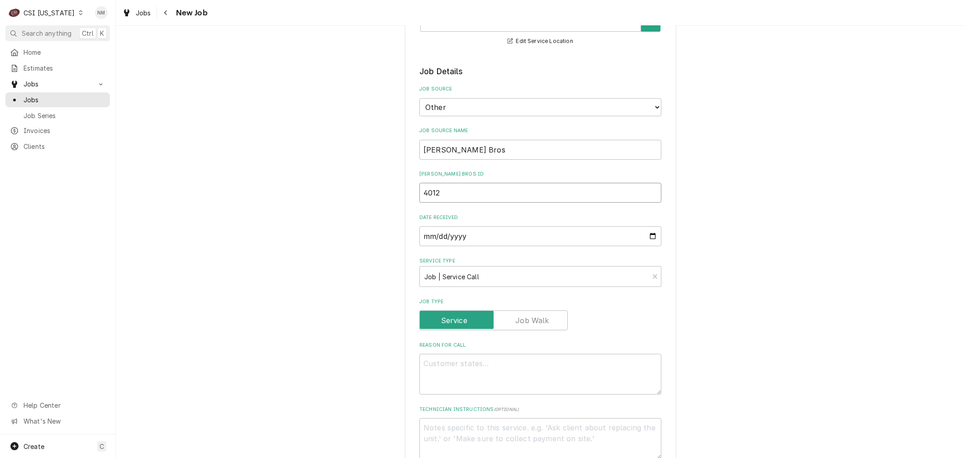
type input "4012"
click at [549, 373] on textarea "Reason For Call" at bounding box center [540, 374] width 242 height 41
click at [589, 375] on textarea "Reason For Call" at bounding box center [540, 374] width 242 height 41
type textarea "x"
type textarea "M"
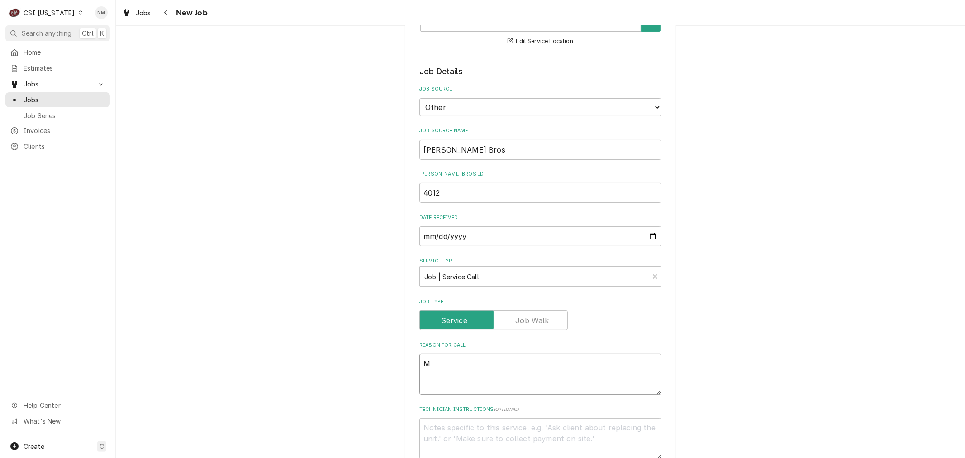
type textarea "x"
type textarea "Mer"
type textarea "x"
type textarea "Merr"
type textarea "x"
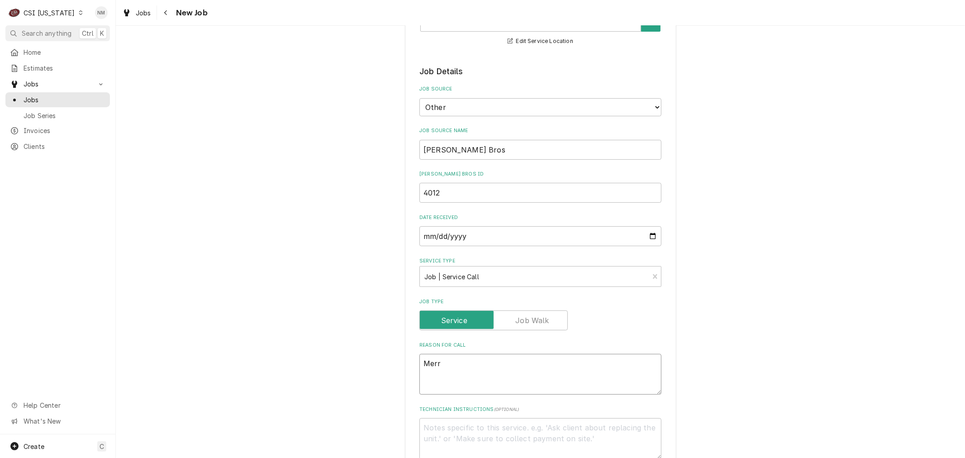
type textarea "Merru"
type textarea "x"
type textarea "Merr"
type textarea "x"
type textarea "Merry"
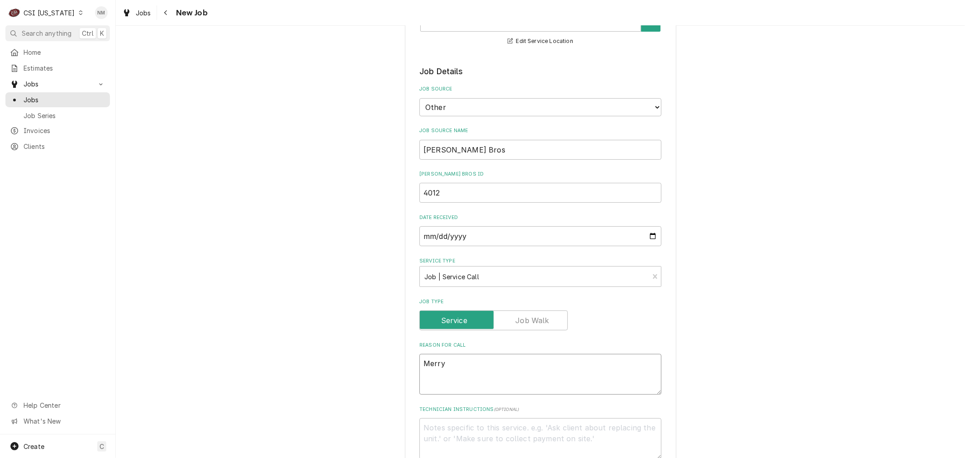
type textarea "x"
type textarea "Merry"
type textarea "x"
type textarea "Merry C"
type textarea "x"
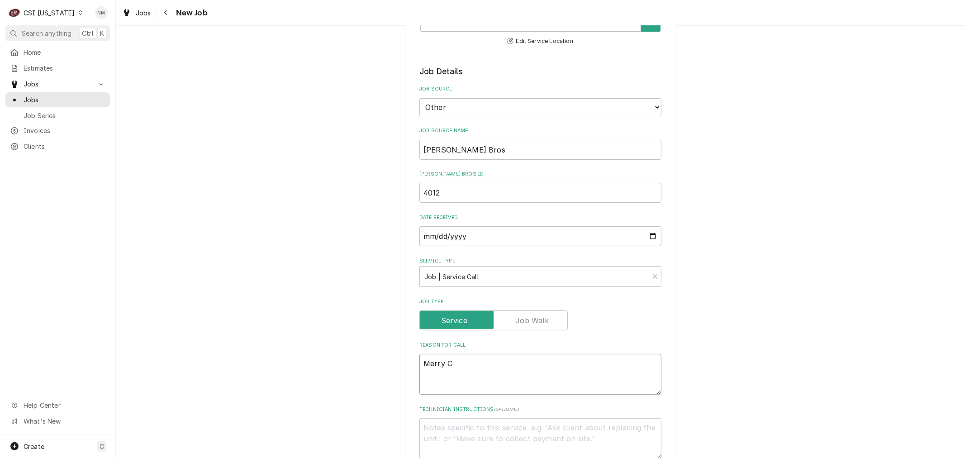
type textarea "Merry Ch"
type textarea "x"
type textarea "Merry Che"
type textarea "x"
type textarea "Merry Chef"
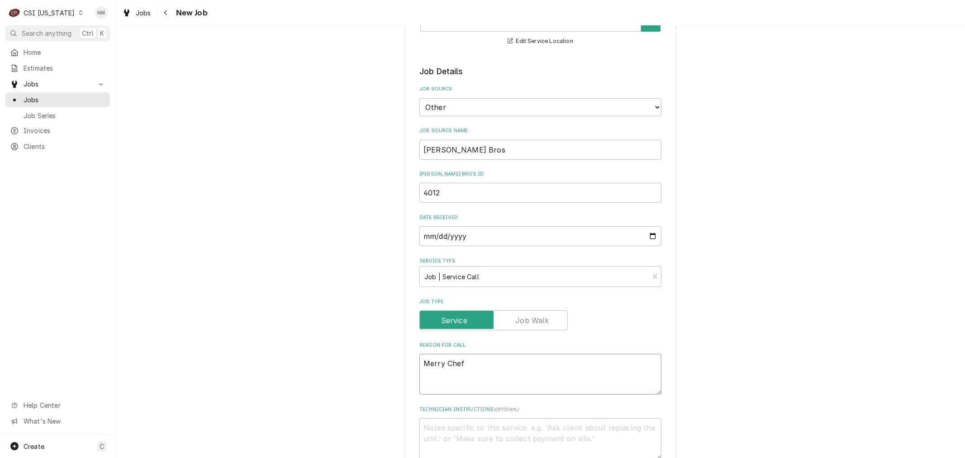
type textarea "x"
type textarea "Merry Chef"
type textarea "x"
type textarea "Merry Chef -"
type textarea "x"
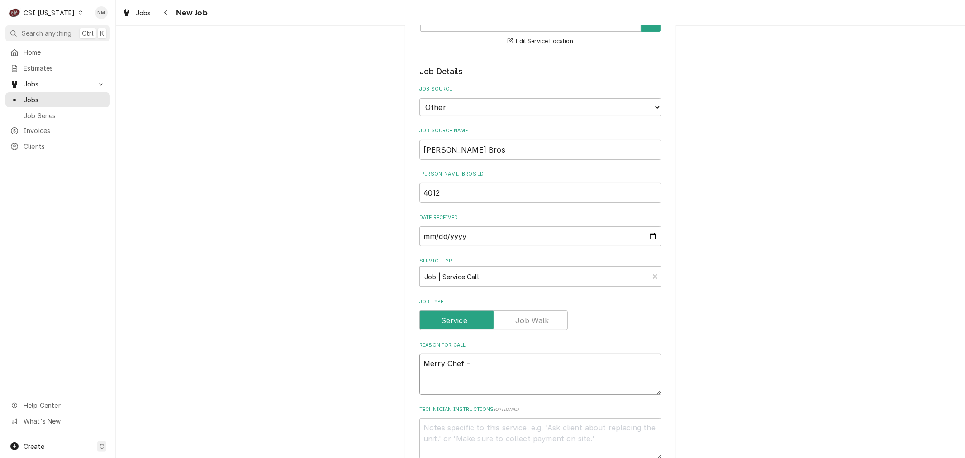
type textarea "Merry Chef -"
paste textarea "The middle oven is showing a magnetron failure"
type textarea "x"
type textarea "Merry Chef - The middle oven is showing a magnetron failure"
click at [585, 362] on textarea "Merry Chef - The middle oven is showing a magnetron failure" at bounding box center [540, 374] width 242 height 41
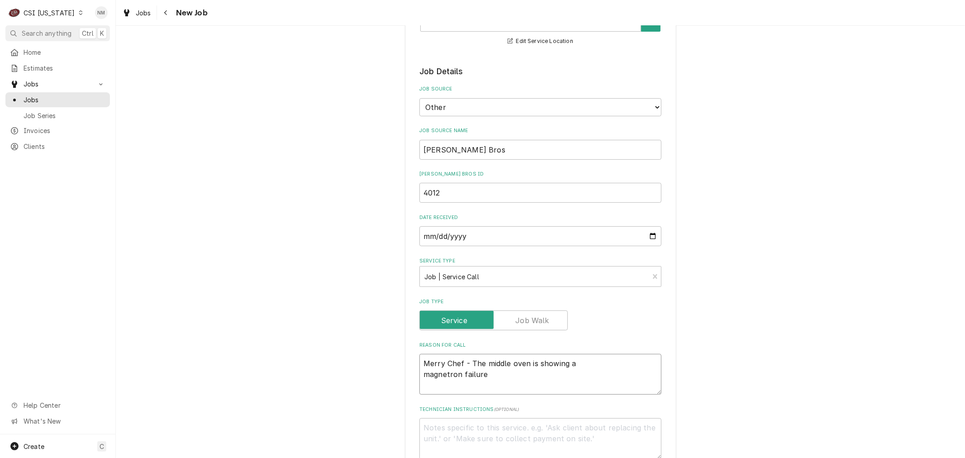
type textarea "x"
type textarea "Merry Chef - The middle oven is showing amagnetron failure"
type textarea "x"
type textarea "Merry Chef - The middle oven is showing a magnetron failure"
type textarea "x"
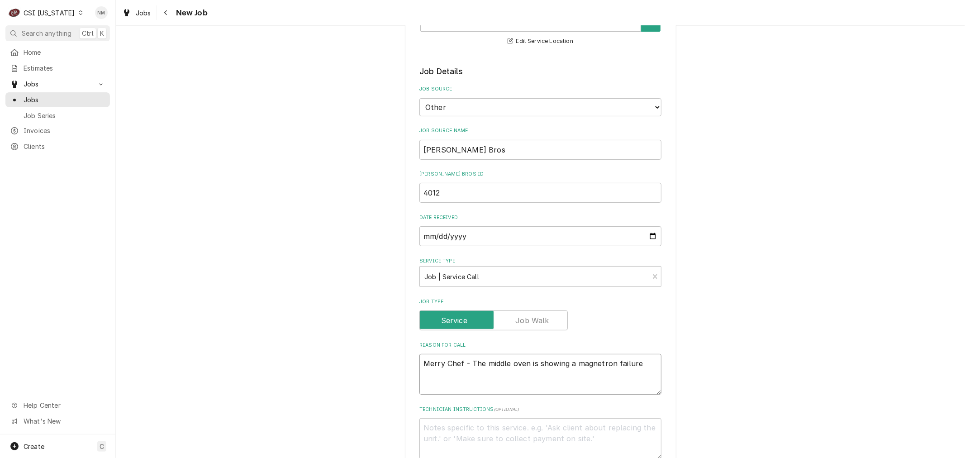
type textarea "Merry Chef - The middle oven is showing a magnetron failure"
click at [512, 432] on textarea "Technician Instructions ( optional )" at bounding box center [540, 438] width 242 height 41
type textarea "x"
type textarea "M"
type textarea "x"
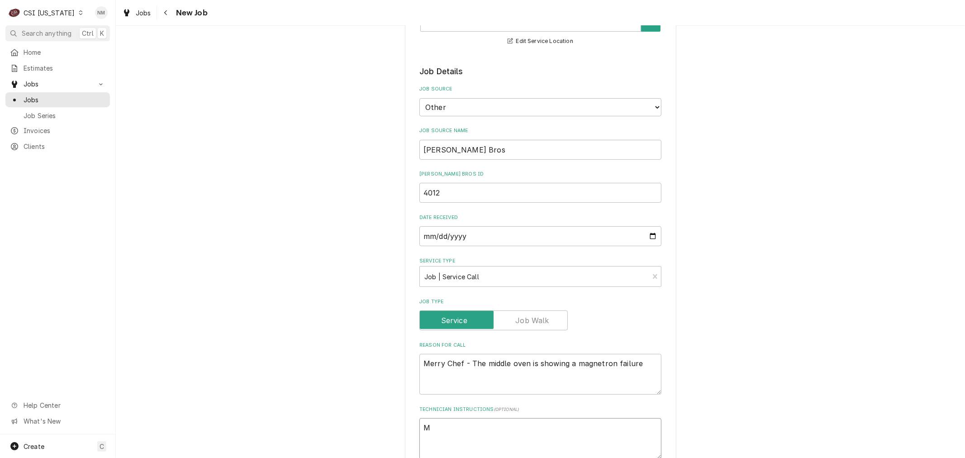
type textarea "MO"
type textarea "x"
type textarea "MOD"
type textarea "x"
type textarea "MOD"
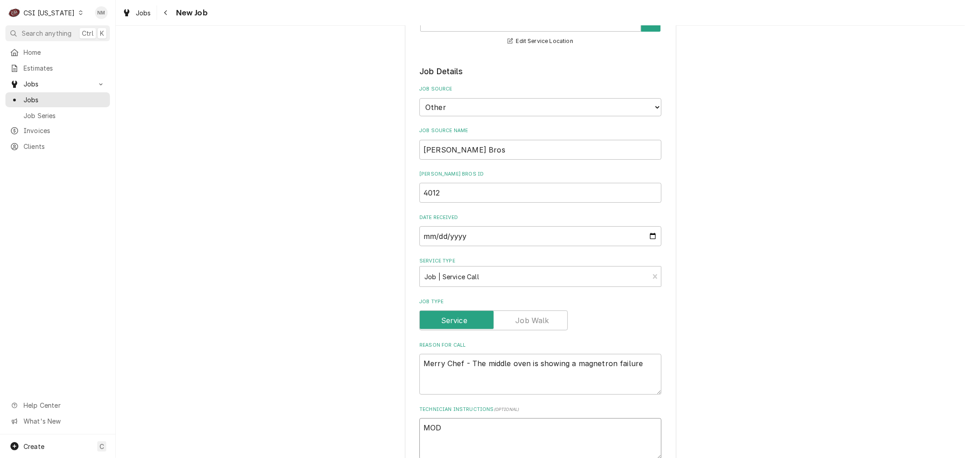
drag, startPoint x: 439, startPoint y: 430, endPoint x: 411, endPoint y: 423, distance: 28.8
click at [411, 423] on div "Please provide the following information to create a job: Client Details Client…" at bounding box center [540, 394] width 271 height 1003
type textarea "x"
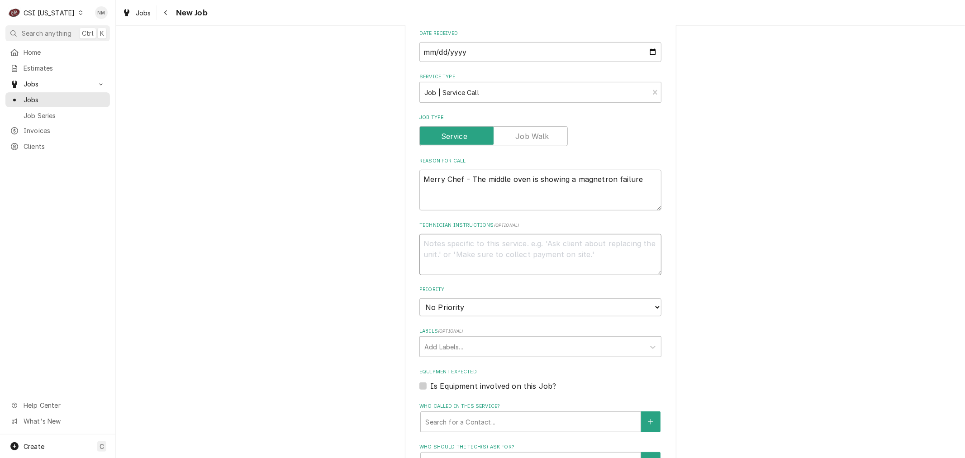
scroll to position [351, 0]
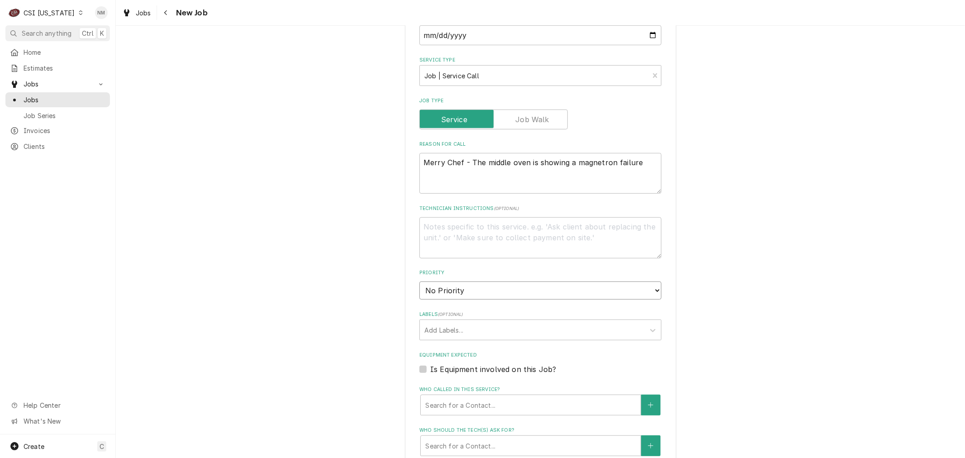
click at [516, 288] on select "No Priority Urgent High Medium Low" at bounding box center [540, 290] width 242 height 18
select select "3"
click at [419, 281] on select "No Priority Urgent High Medium Low" at bounding box center [540, 290] width 242 height 18
type textarea "x"
click at [490, 330] on div "Labels" at bounding box center [532, 330] width 216 height 16
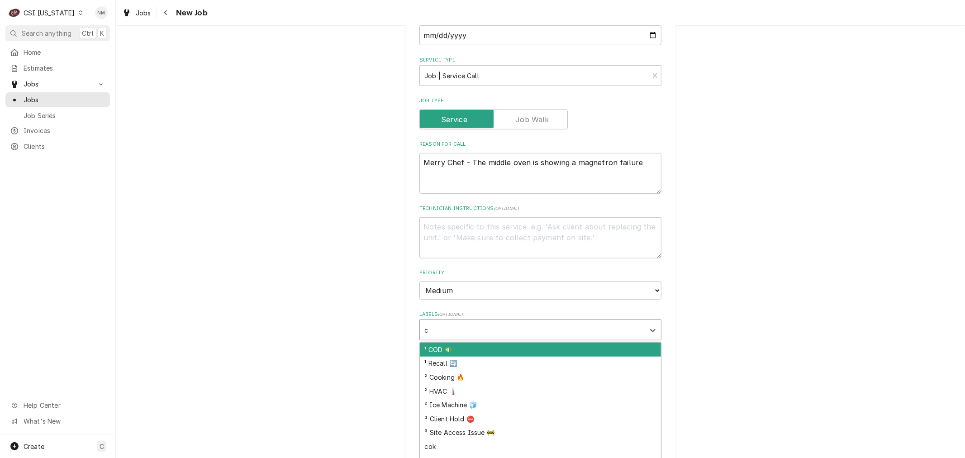
type input "co"
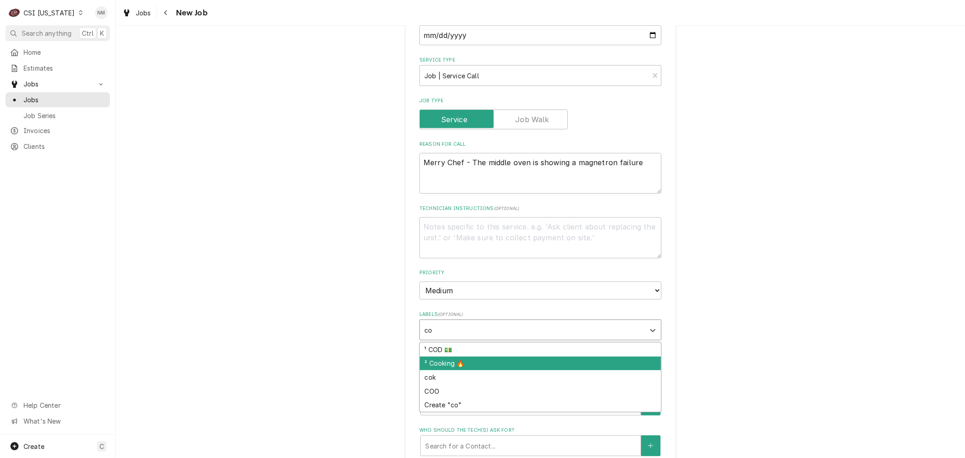
click at [492, 358] on div "² Cooking 🔥" at bounding box center [540, 363] width 241 height 14
type textarea "x"
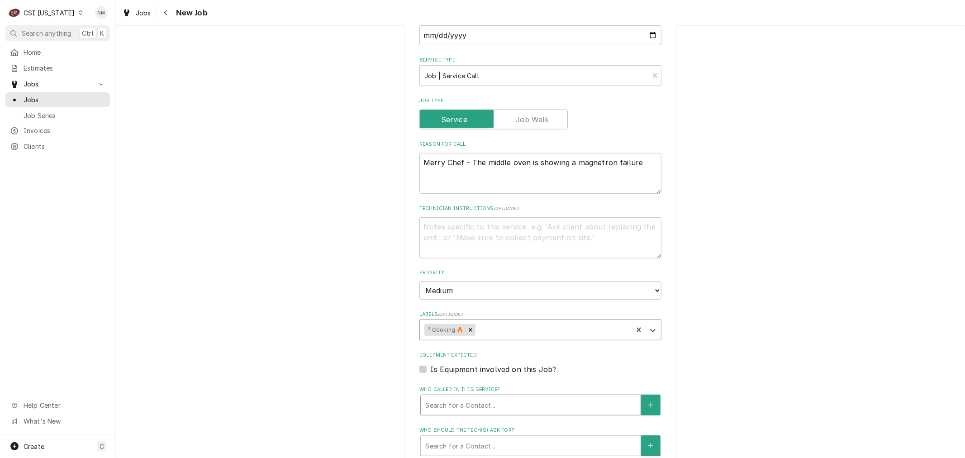
type textarea "x"
click at [430, 364] on label "Is Equipment involved on this Job?" at bounding box center [493, 369] width 126 height 11
click at [430, 364] on input "Equipment Expected" at bounding box center [551, 374] width 242 height 20
checkbox input "true"
click at [455, 402] on div "Equipment" at bounding box center [521, 405] width 193 height 16
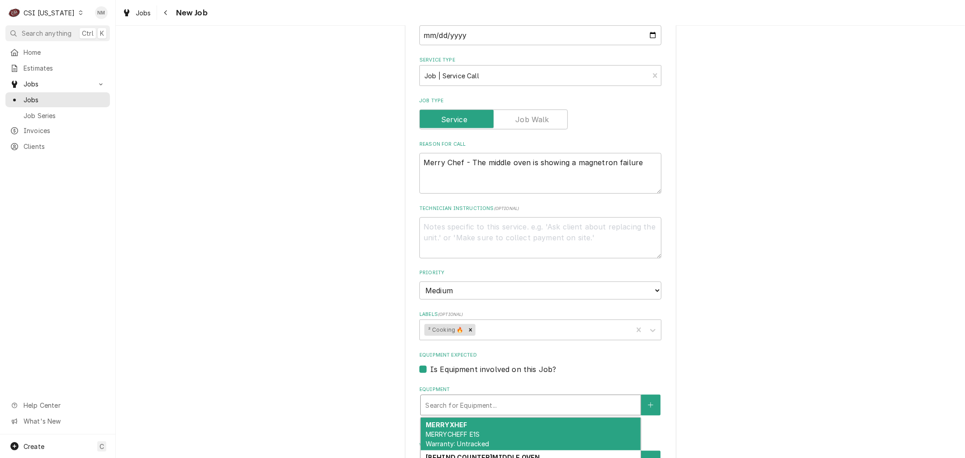
type textarea "x"
type input "m"
type textarea "x"
type input "me"
type textarea "x"
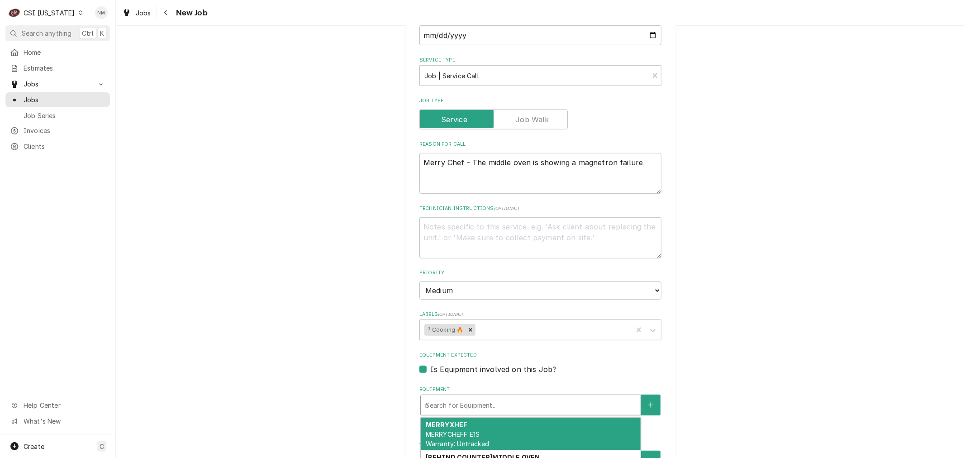
type input "mer"
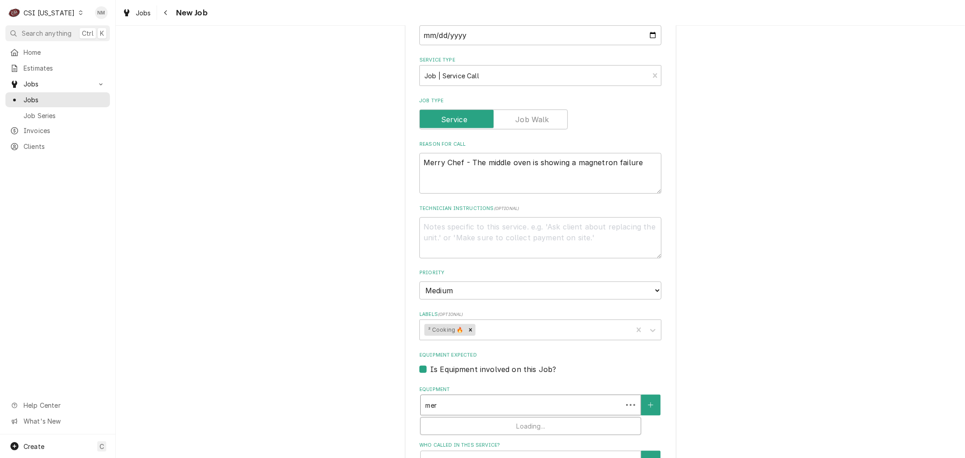
type textarea "x"
type input "merr"
type textarea "x"
type input "merry"
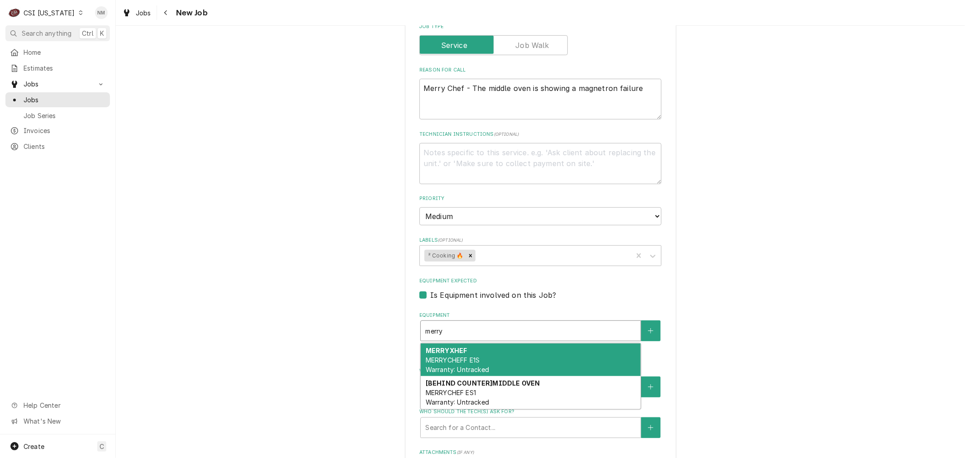
scroll to position [452, 0]
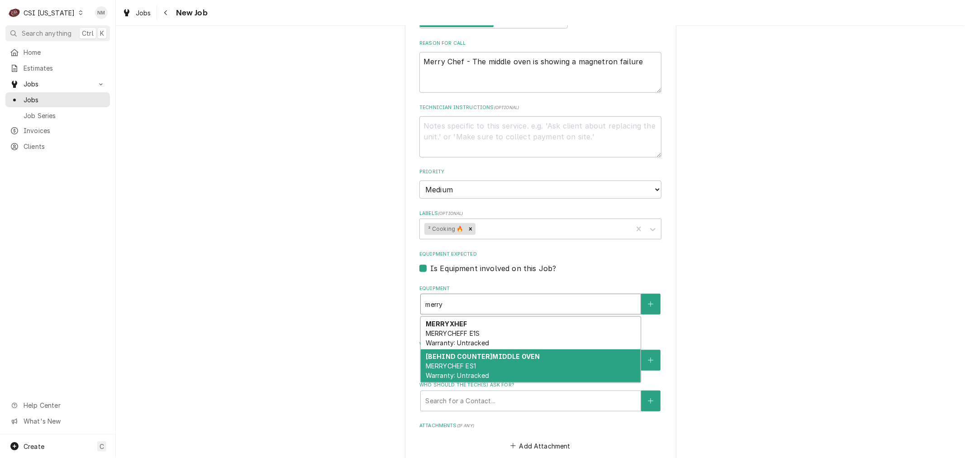
click at [546, 371] on div "[BEHIND COUNTER] MIDDLE OVEN MERRYCHEF ES1 Warranty: Untracked" at bounding box center [531, 365] width 220 height 33
type textarea "x"
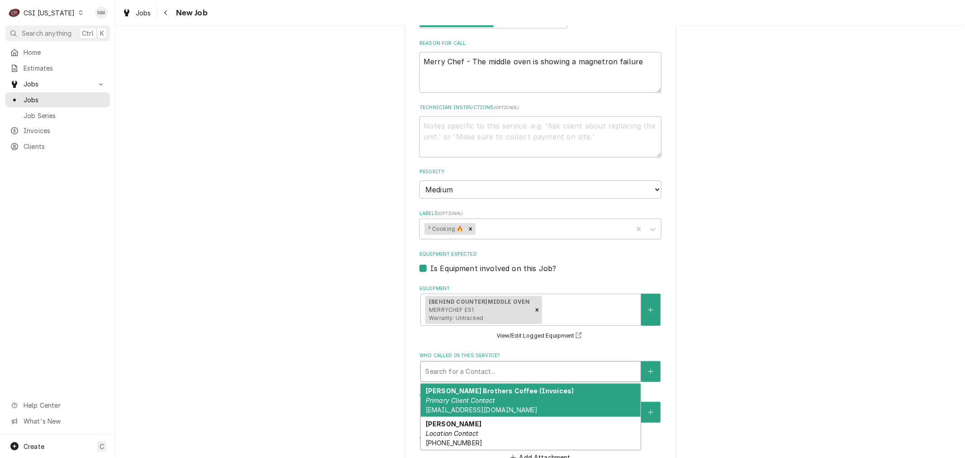
click at [501, 369] on div "Who called in this service?" at bounding box center [530, 371] width 211 height 16
click at [508, 399] on div "Heine Brothers Coffee (Invoices) Primary Client Contact Ap@Heinebroscoffee.Com" at bounding box center [531, 399] width 220 height 33
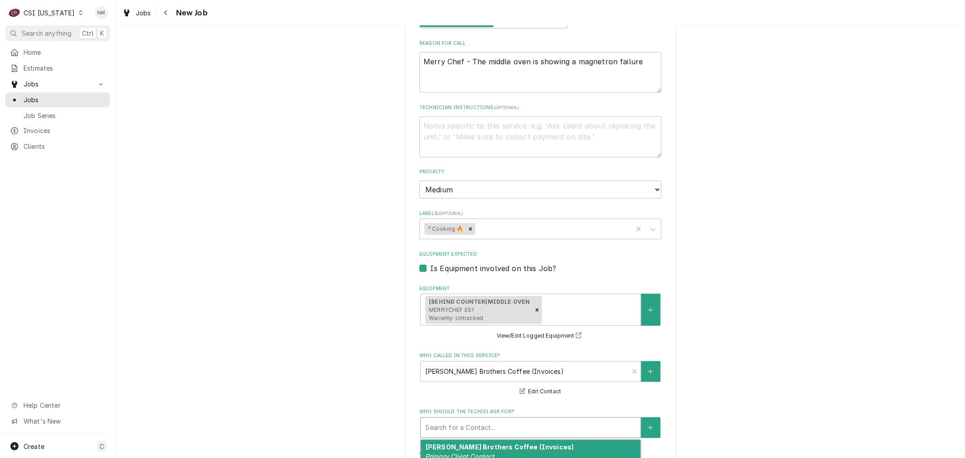
click at [516, 423] on div "Who should the tech(s) ask for?" at bounding box center [530, 427] width 211 height 16
click at [529, 448] on div "Heine Brothers Coffee (Invoices) Primary Client Contact Ap@Heinebroscoffee.Com" at bounding box center [531, 456] width 220 height 33
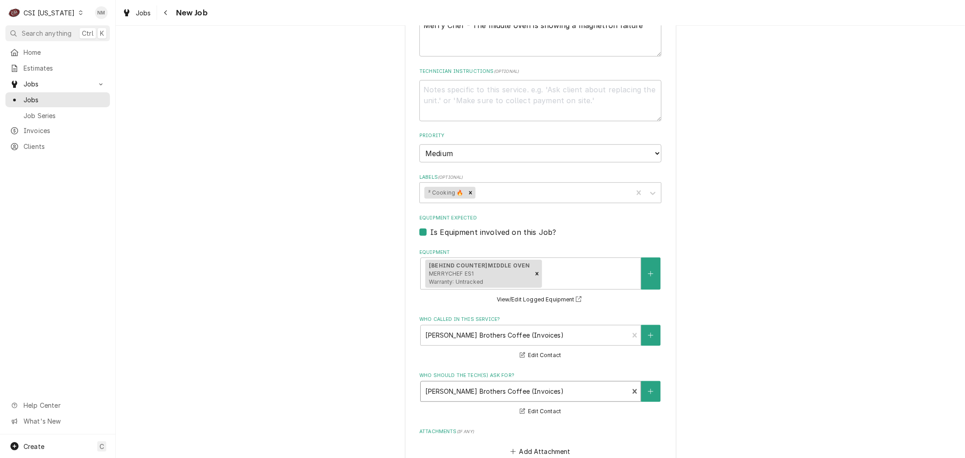
scroll to position [692, 0]
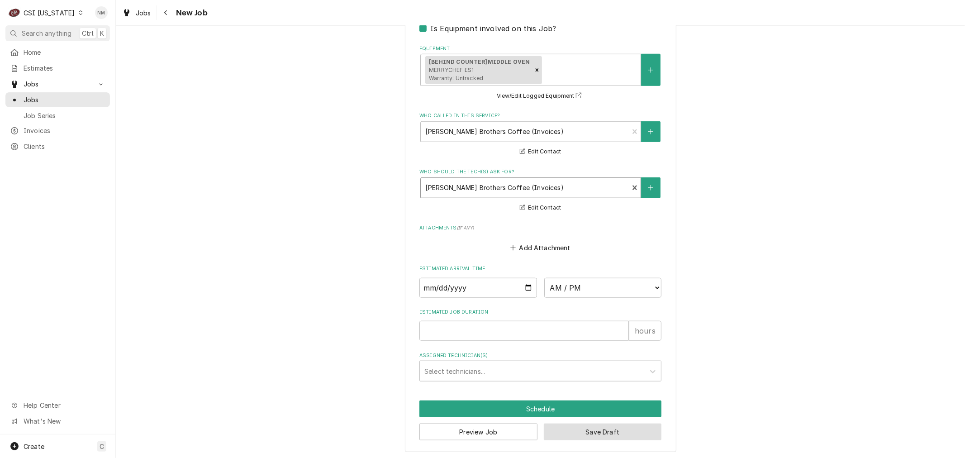
click at [613, 428] on button "Save Draft" at bounding box center [603, 431] width 118 height 17
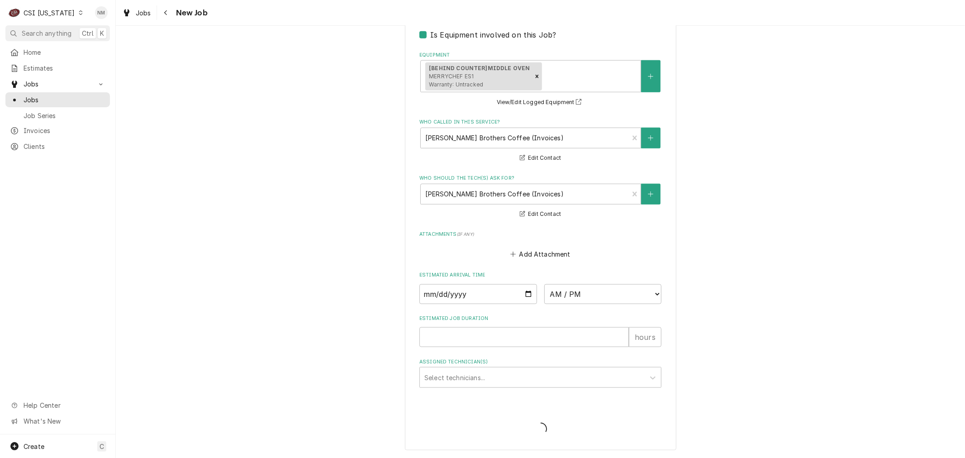
scroll to position [683, 0]
type textarea "x"
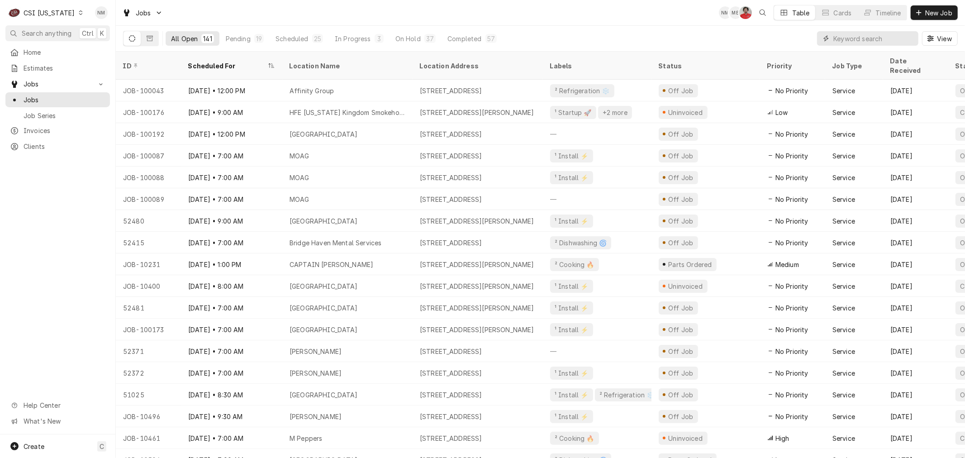
click at [857, 40] on input "Dynamic Content Wrapper" at bounding box center [873, 38] width 80 height 14
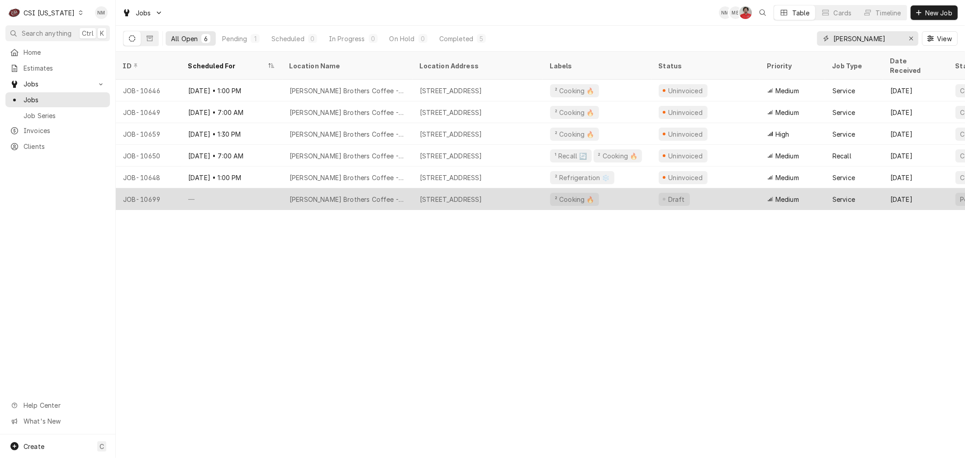
type input "[PERSON_NAME]"
click at [263, 189] on div "—" at bounding box center [231, 199] width 101 height 22
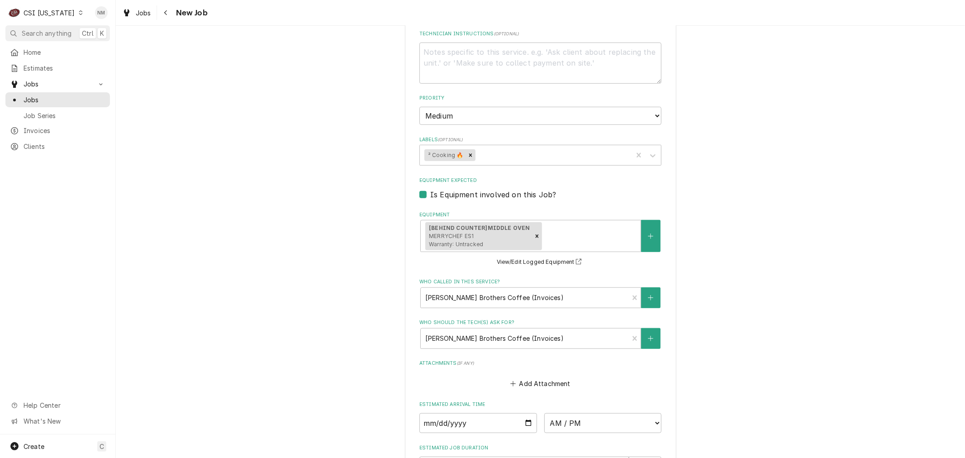
scroll to position [553, 0]
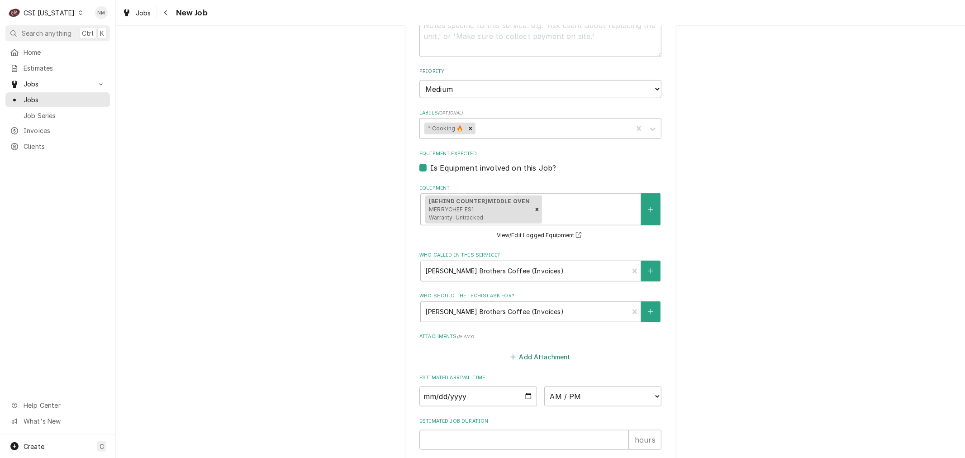
click at [555, 355] on button "Add Attachment" at bounding box center [540, 356] width 63 height 13
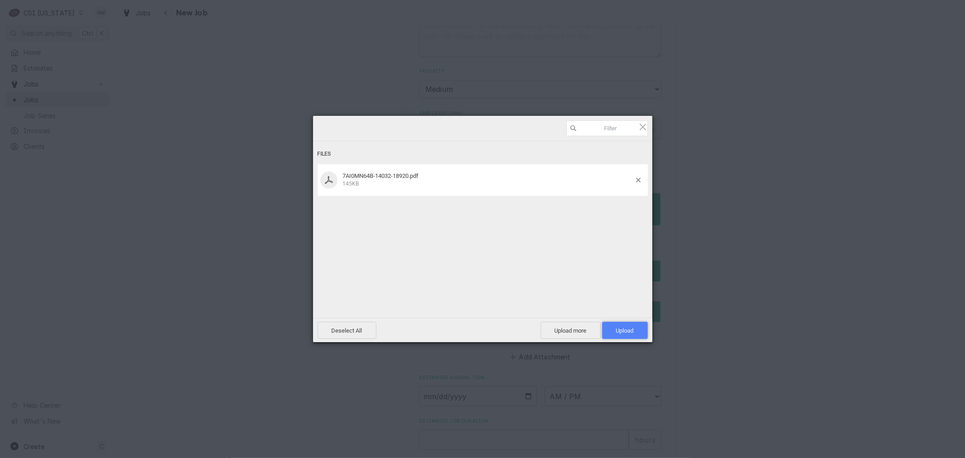
click at [625, 331] on span "Upload 1" at bounding box center [625, 330] width 18 height 7
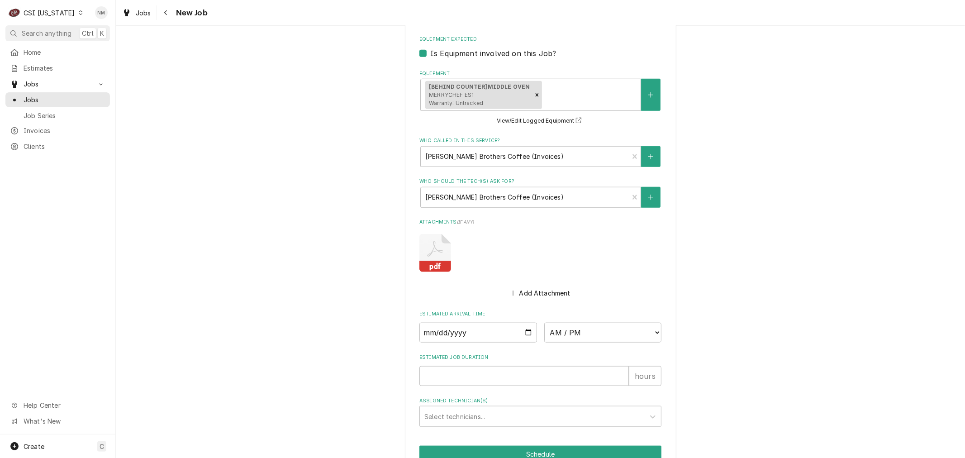
scroll to position [735, 0]
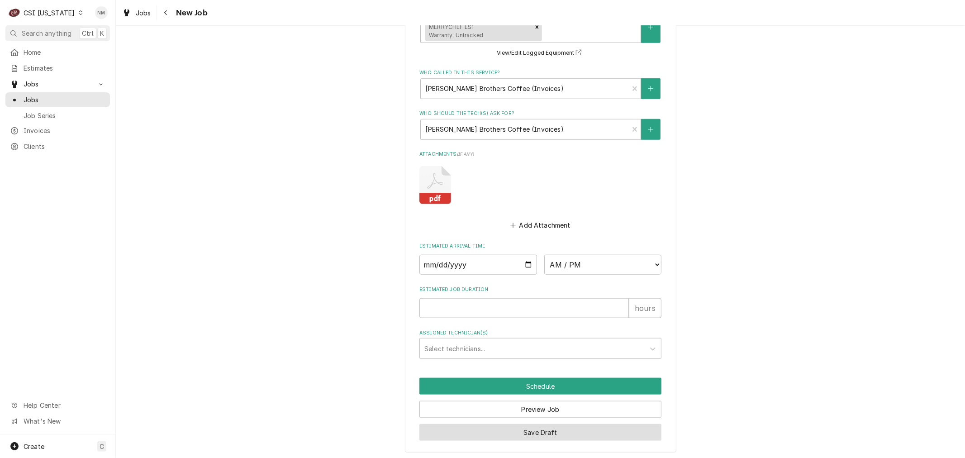
click at [557, 428] on button "Save Draft" at bounding box center [540, 432] width 242 height 17
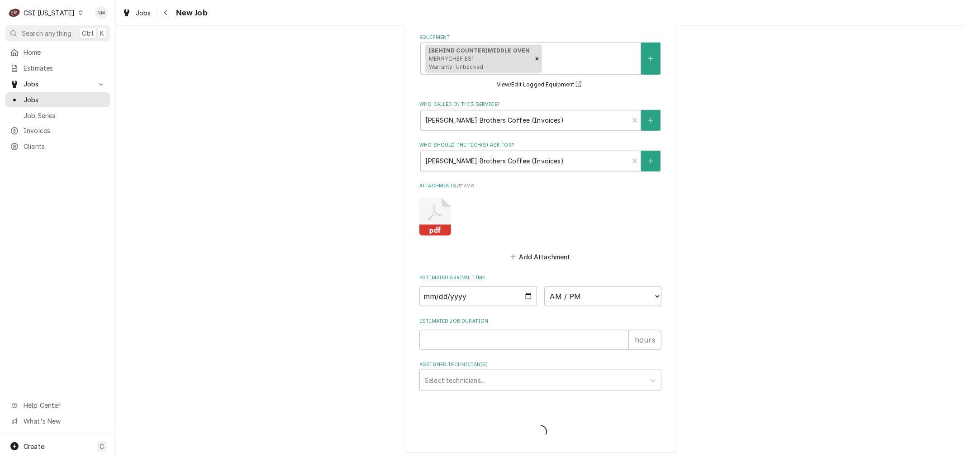
type textarea "x"
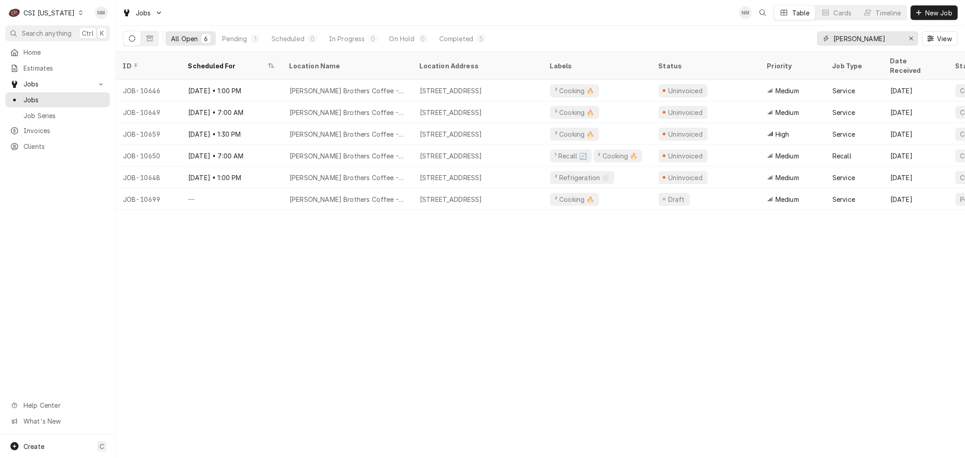
drag, startPoint x: 870, startPoint y: 41, endPoint x: 810, endPoint y: 40, distance: 59.3
click at [810, 40] on div "All Open 6 Pending 1 Scheduled 0 In Progress 0 On Hold 0 Completed 5 [PERSON_NA…" at bounding box center [540, 38] width 834 height 25
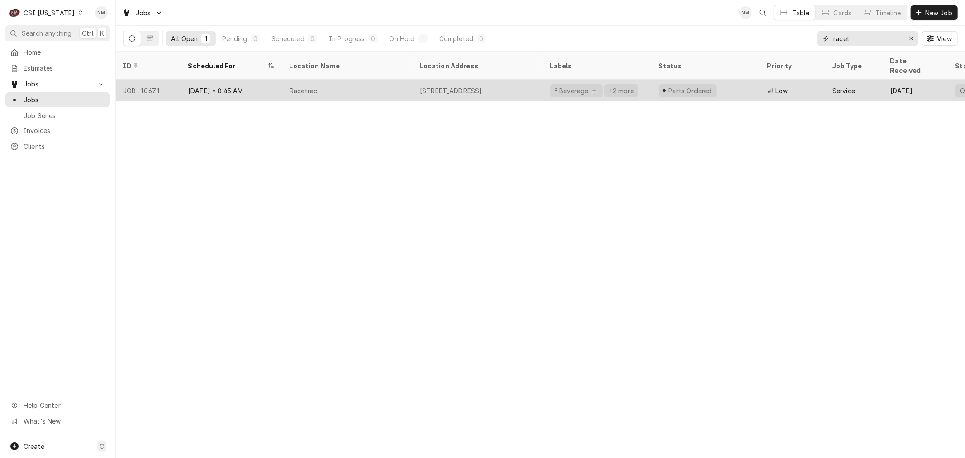
type input "racet"
click at [381, 80] on div "Racetrac" at bounding box center [347, 91] width 130 height 22
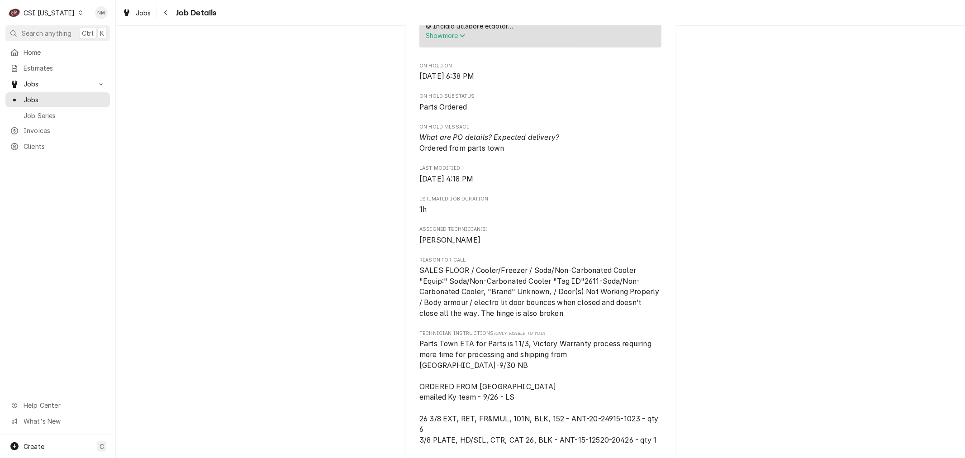
scroll to position [703, 0]
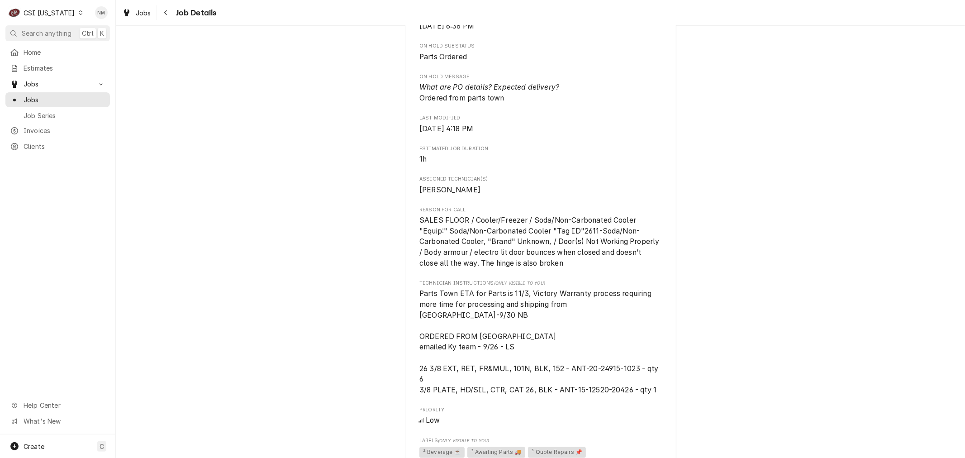
click at [79, 11] on icon "Dynamic Content Wrapper" at bounding box center [81, 12] width 4 height 5
click at [105, 23] on div "CSI [US_STATE][GEOGRAPHIC_DATA]" at bounding box center [141, 17] width 125 height 11
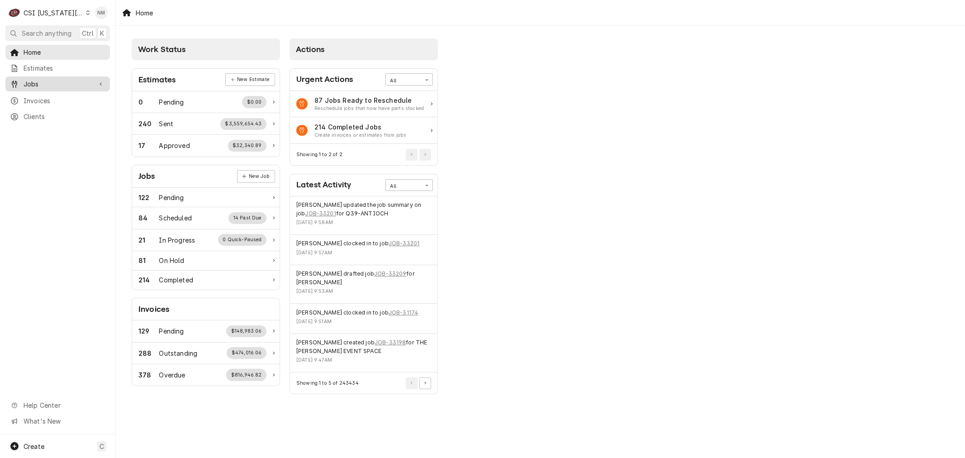
click at [60, 82] on span "Jobs" at bounding box center [58, 83] width 68 height 9
click at [37, 95] on span "Jobs" at bounding box center [65, 99] width 82 height 9
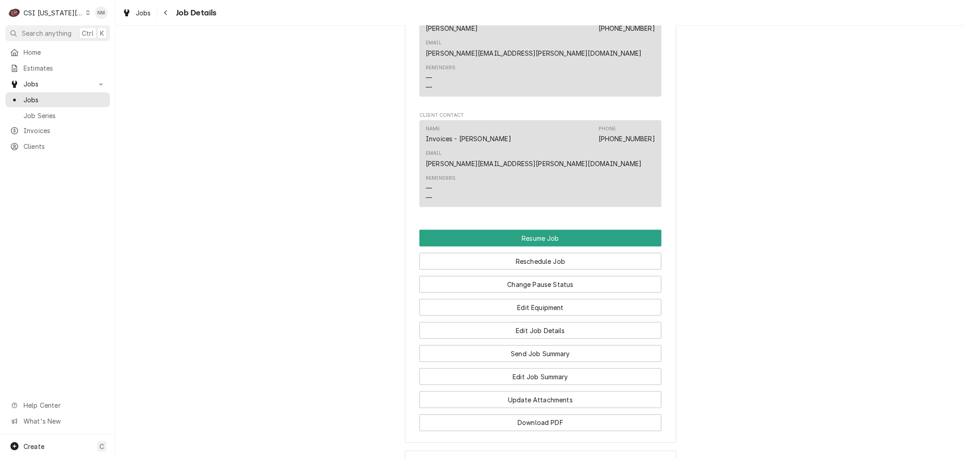
scroll to position [1141, 0]
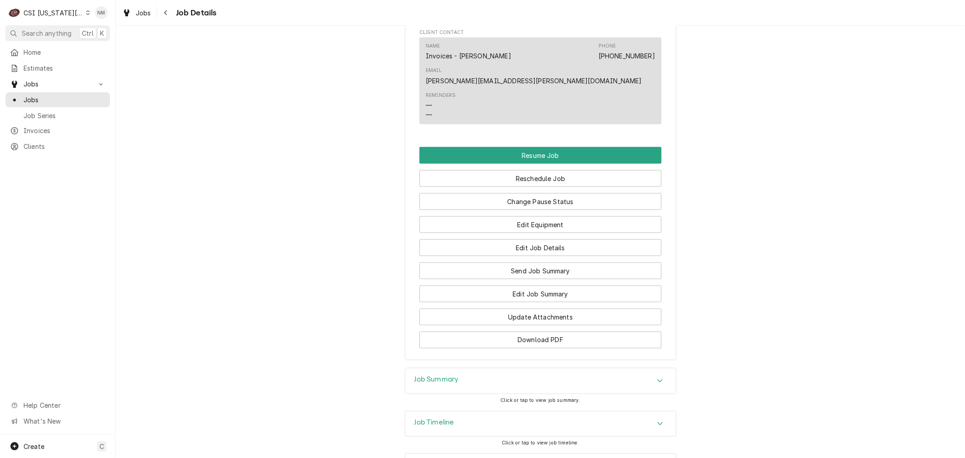
click at [443, 375] on h3 "Job Summary" at bounding box center [436, 379] width 44 height 9
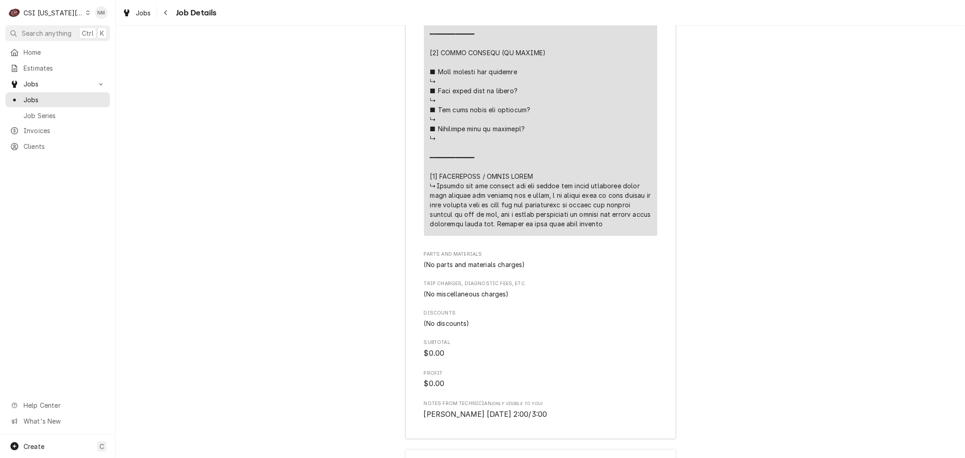
scroll to position [2296, 0]
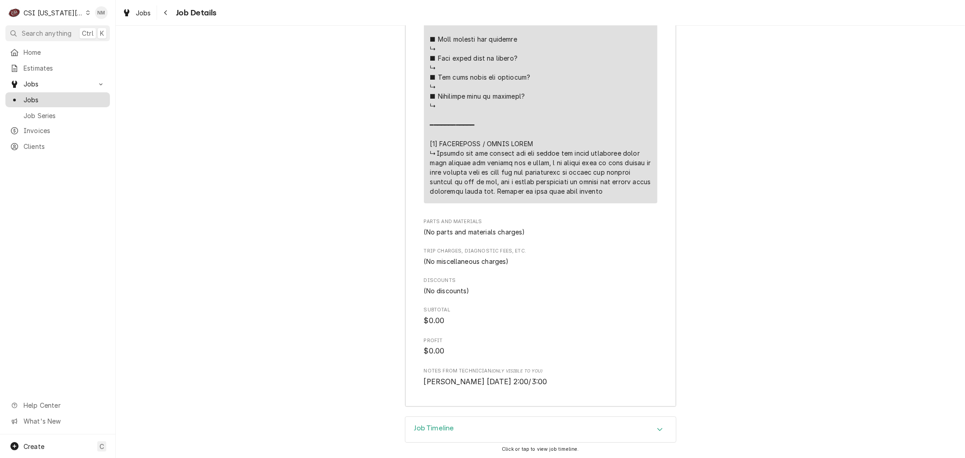
click at [35, 95] on span "Jobs" at bounding box center [65, 99] width 82 height 9
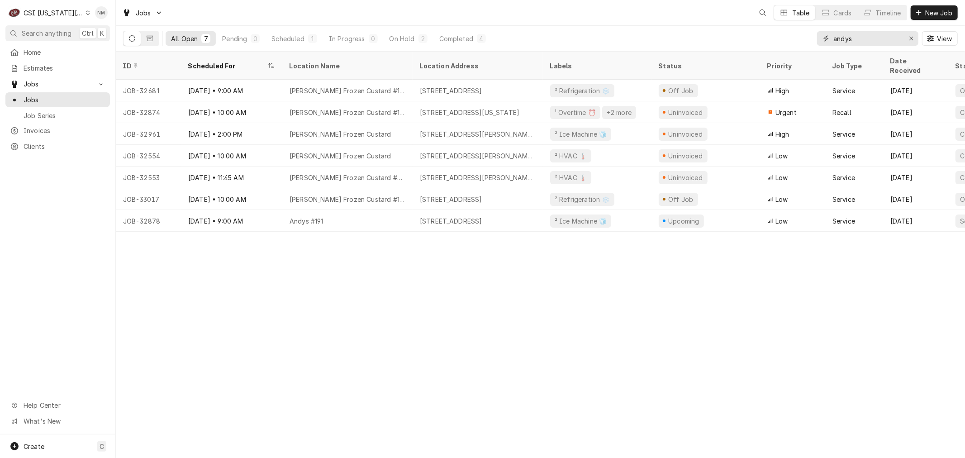
drag, startPoint x: 832, startPoint y: 35, endPoint x: 815, endPoint y: 35, distance: 17.2
click at [815, 35] on div "All Open 7 Pending 0 Scheduled 1 In Progress 0 On Hold 2 Completed 4 andys View" at bounding box center [540, 38] width 834 height 25
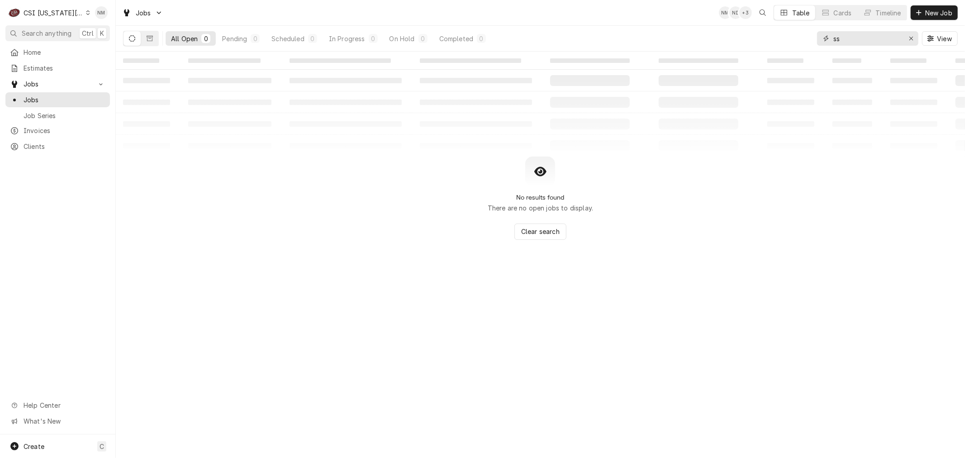
type input "s"
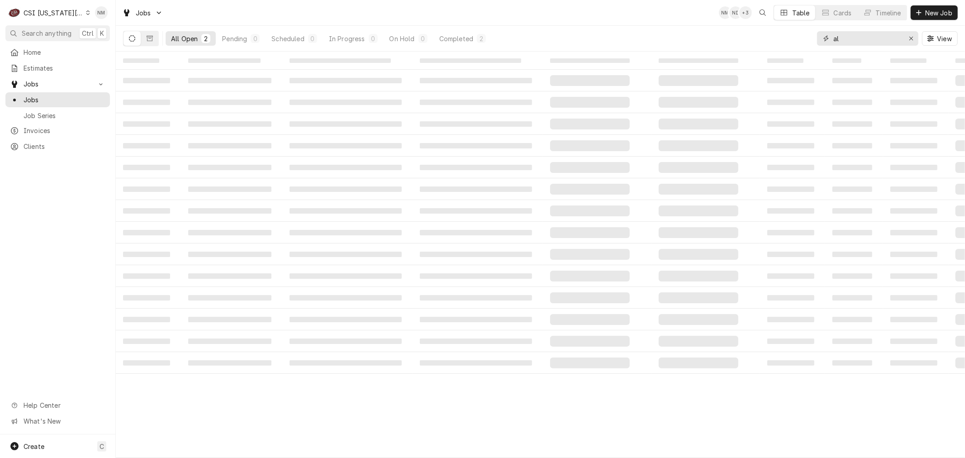
type input "a"
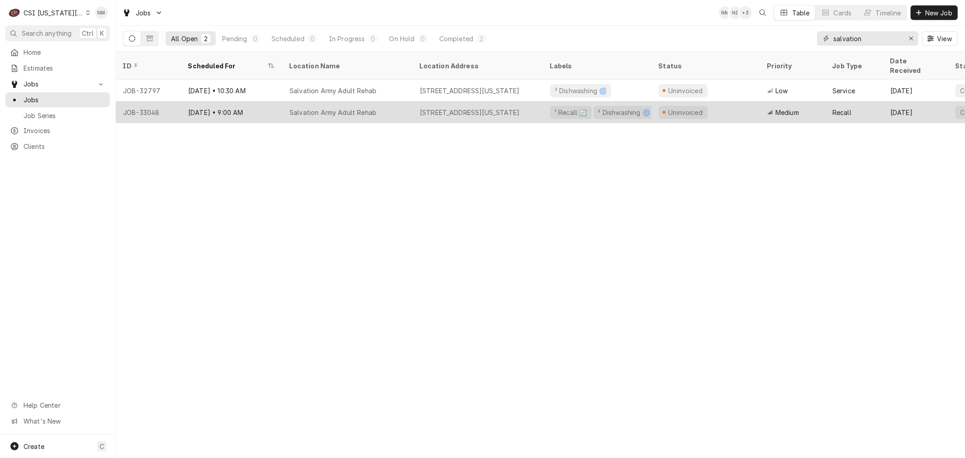
type input "salvation"
click at [401, 101] on div "Salvation Army Adult Rehab" at bounding box center [347, 112] width 130 height 22
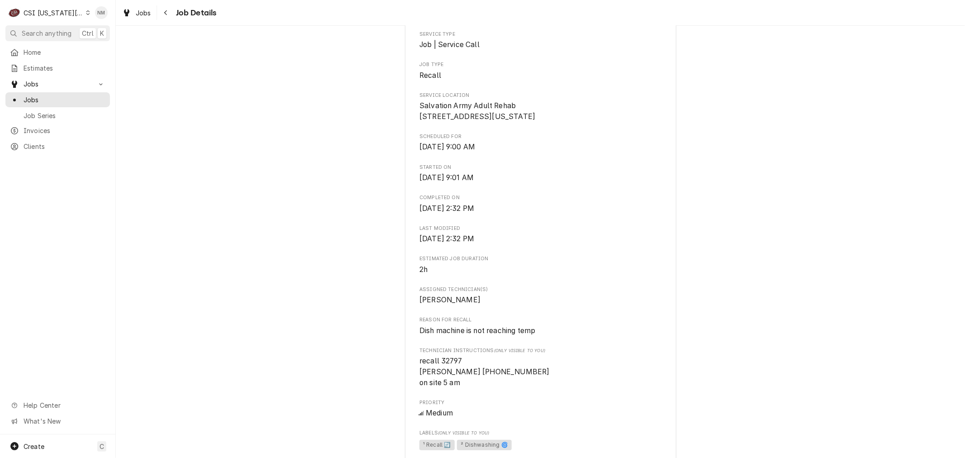
scroll to position [251, 0]
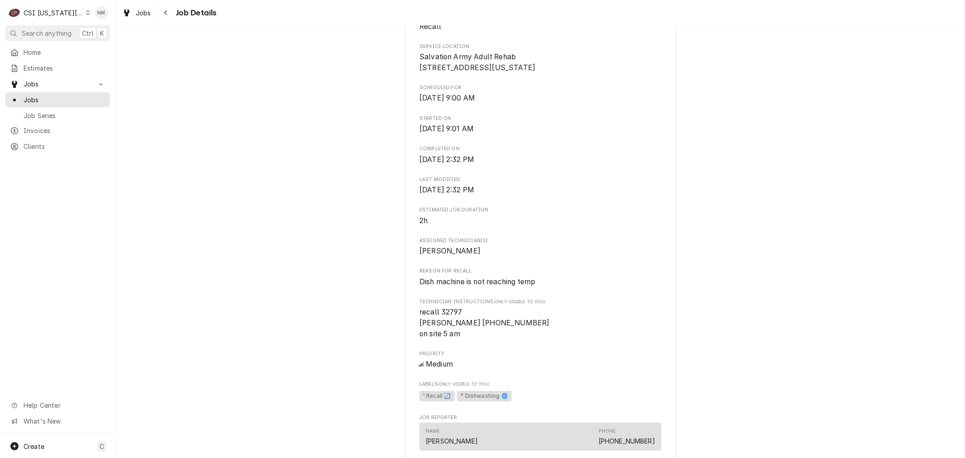
click at [86, 11] on icon "Dynamic Content Wrapper" at bounding box center [88, 12] width 4 height 5
click at [116, 47] on div "CSI St. [PERSON_NAME]" at bounding box center [155, 49] width 132 height 9
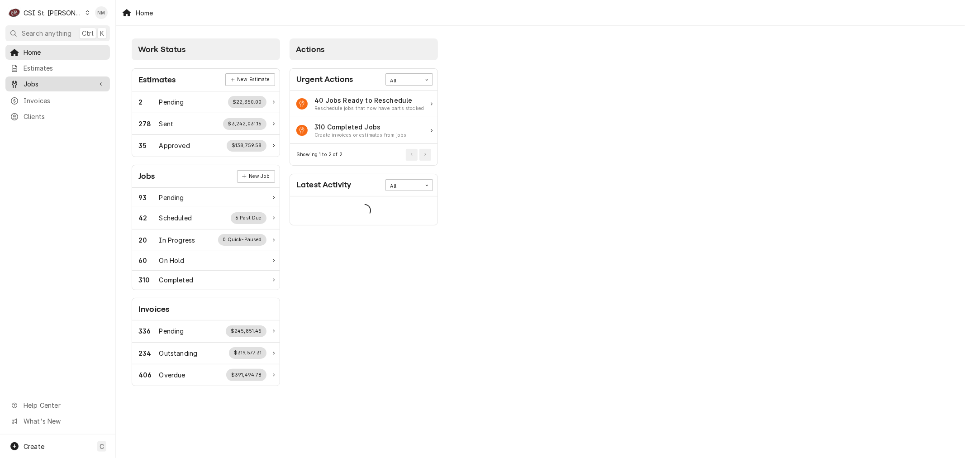
click at [41, 80] on span "Jobs" at bounding box center [58, 83] width 68 height 9
click at [43, 97] on span "Jobs" at bounding box center [65, 99] width 82 height 9
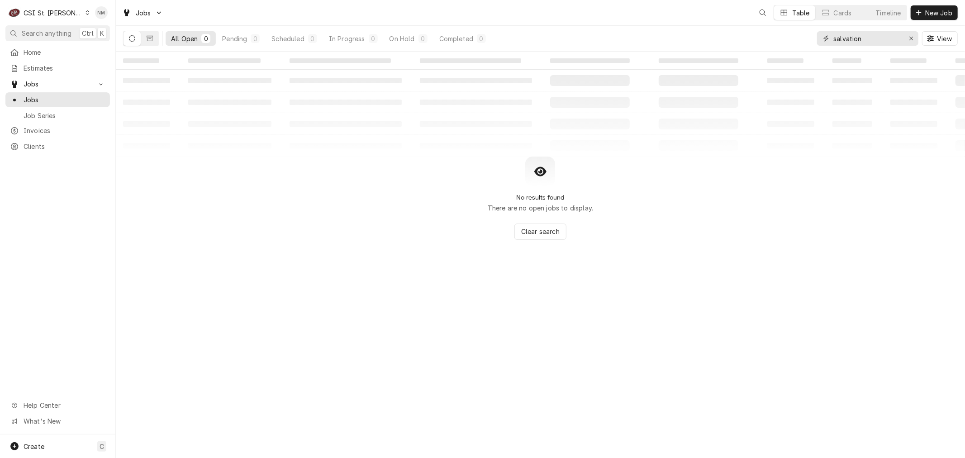
drag, startPoint x: 862, startPoint y: 39, endPoint x: 803, endPoint y: 42, distance: 59.3
click at [803, 42] on div "All Open 0 Pending 0 Scheduled 0 In Progress 0 On Hold 0 Completed 0 salvation …" at bounding box center [540, 38] width 834 height 25
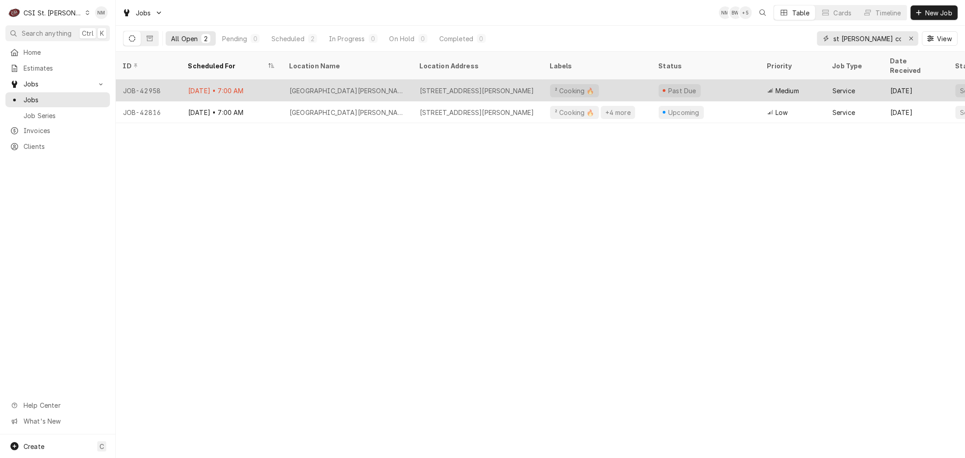
type input "st [PERSON_NAME] conv"
click at [272, 82] on div "[DATE] • 7:00 AM" at bounding box center [231, 91] width 101 height 22
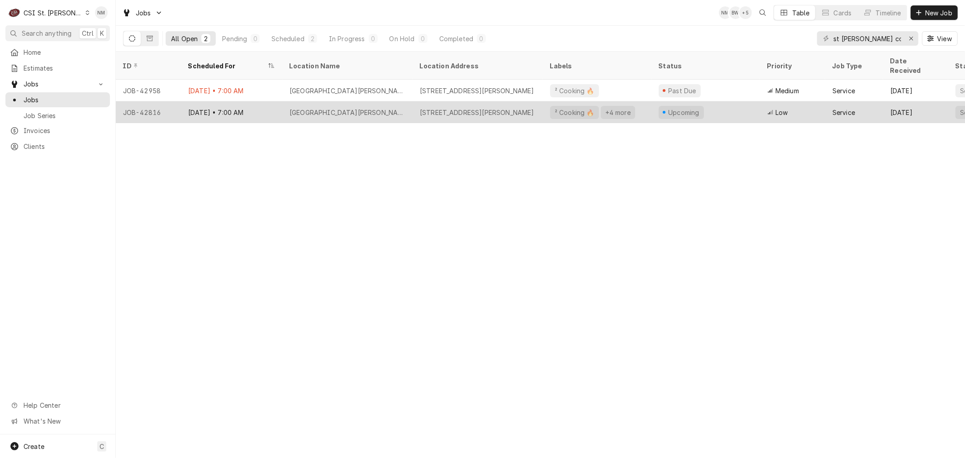
click at [261, 101] on div "[DATE] • 7:00 AM" at bounding box center [231, 112] width 101 height 22
click at [401, 101] on div "[GEOGRAPHIC_DATA][PERSON_NAME]" at bounding box center [347, 112] width 130 height 22
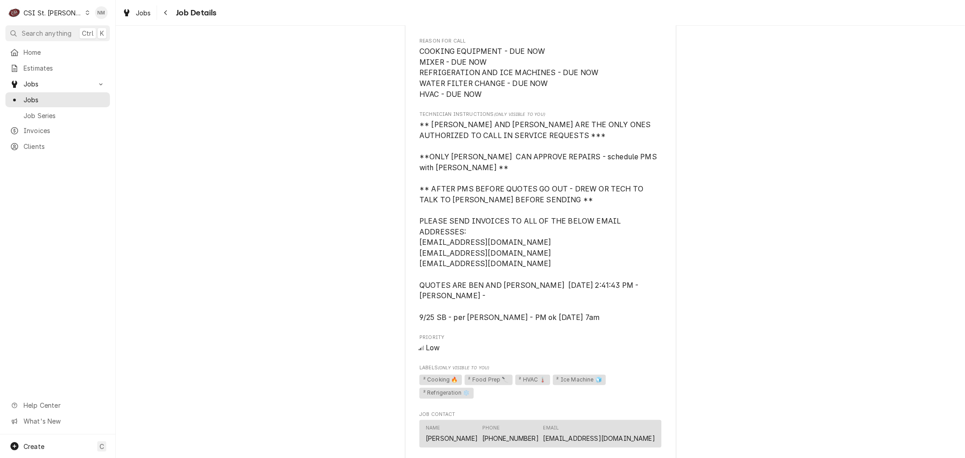
scroll to position [603, 0]
click at [33, 95] on span "Jobs" at bounding box center [65, 99] width 82 height 9
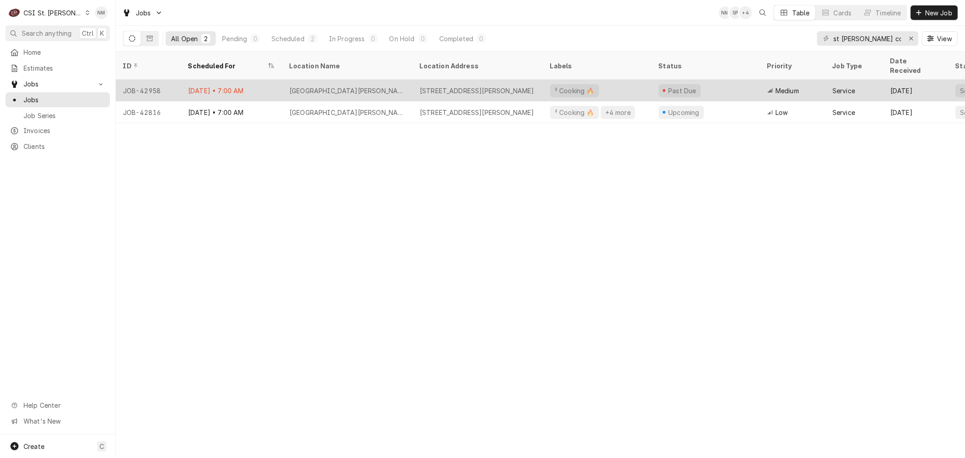
click at [393, 80] on div "[GEOGRAPHIC_DATA][PERSON_NAME]" at bounding box center [347, 91] width 130 height 22
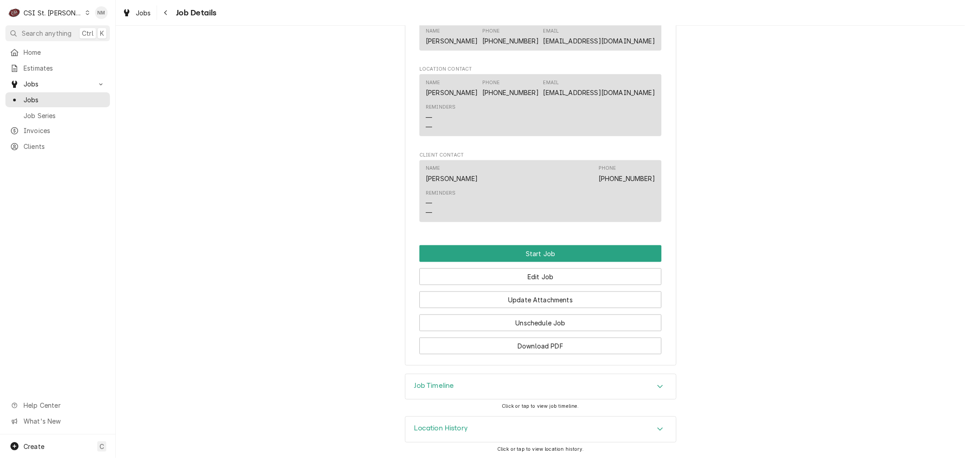
scroll to position [908, 0]
click at [550, 277] on button "Edit Job" at bounding box center [540, 276] width 242 height 17
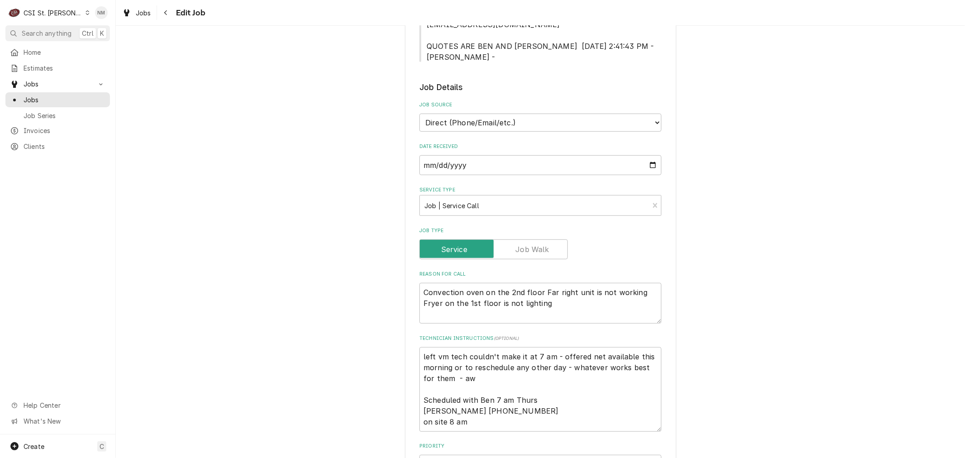
scroll to position [402, 0]
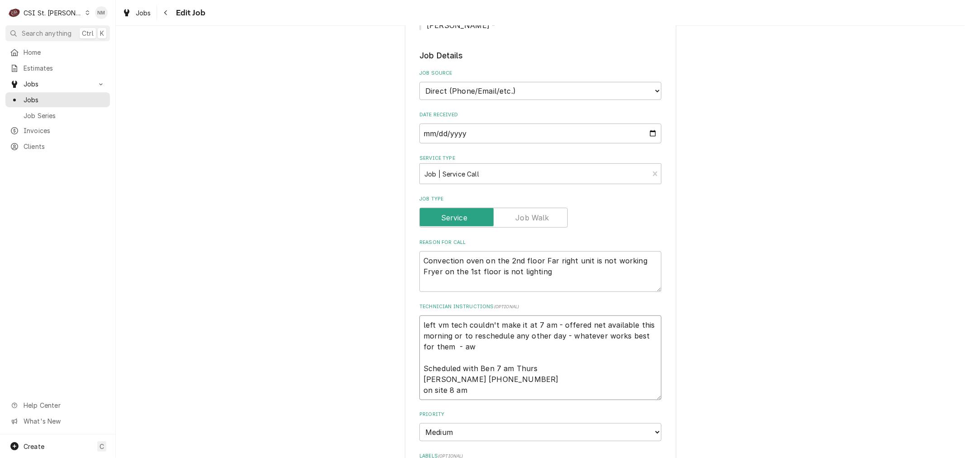
click at [419, 322] on textarea "left vm tech couldn't make it at 7 am - offered net available this morning or t…" at bounding box center [540, 357] width 242 height 84
type textarea "x"
type textarea "left vm tech couldn't make it at 7 am - offered net available this morning or t…"
type textarea "x"
type textarea "S left vm tech couldn't make it at 7 am - offered net available this morning or…"
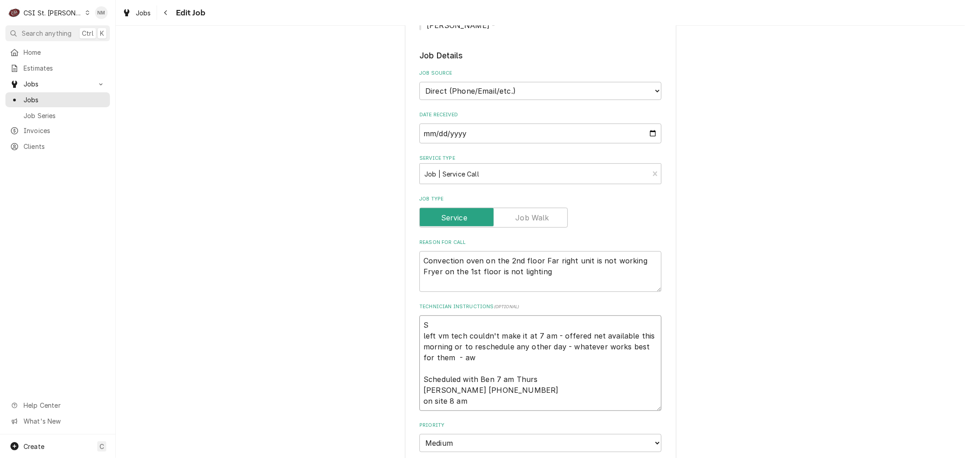
type textarea "x"
type textarea "Sc left vm tech couldn't make it at 7 am - offered net available this morning o…"
type textarea "x"
type textarea "Sch left vm tech couldn't make it at 7 am - offered net available this morning …"
type textarea "x"
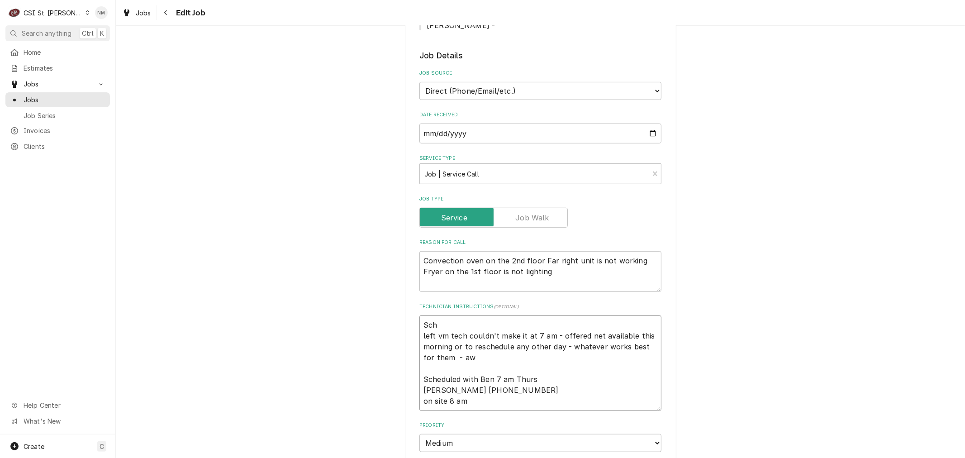
type textarea "Sche left vm tech couldn't make it at 7 am - offered net available this morning…"
type textarea "x"
type textarea "Sched left vm tech couldn't make it at 7 am - offered net available this mornin…"
type textarea "x"
type textarea "Schedu left vm tech couldn't make it at 7 am - offered net available this morni…"
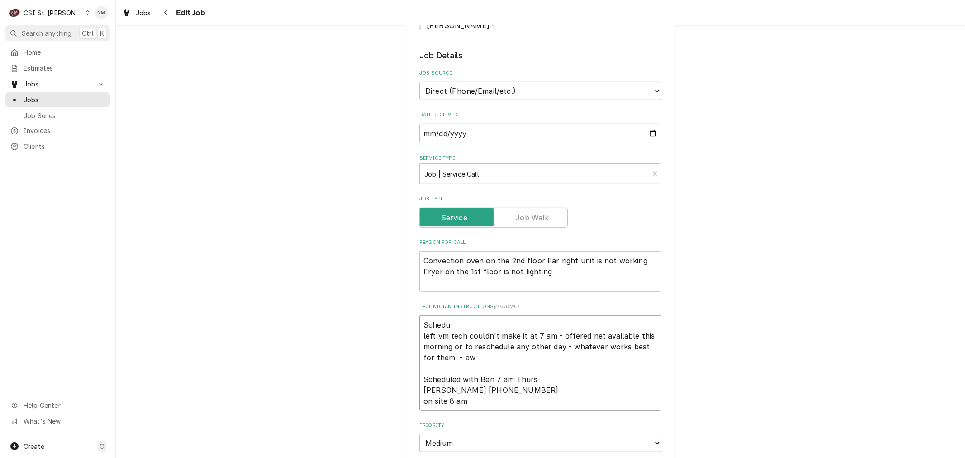
type textarea "x"
type textarea "Schedul left vm tech couldn't make it at 7 am - offered net available this morn…"
type textarea "x"
type textarea "Schedule left vm tech couldn't make it at 7 am - offered net available this mor…"
type textarea "x"
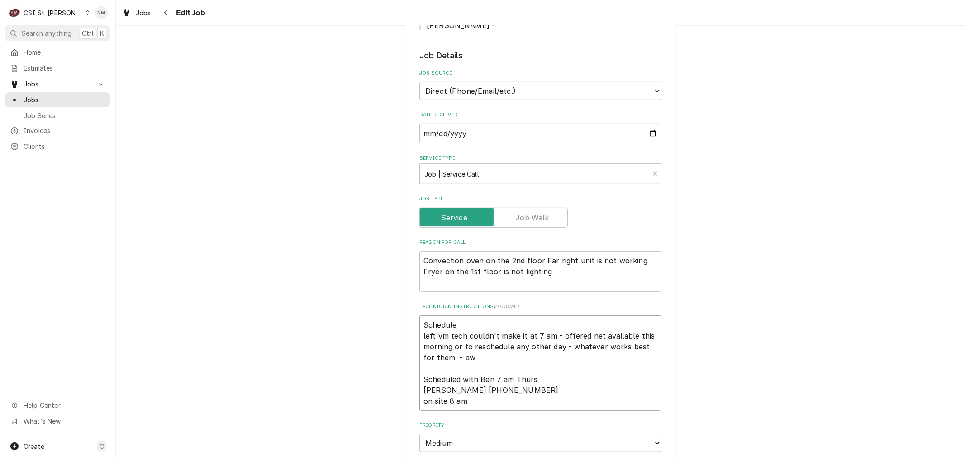
type textarea "Scheduled left vm tech couldn't make it at 7 am - offered net available this mo…"
type textarea "x"
type textarea "Scheduled left vm tech couldn't make it at 7 am - offered net available this mo…"
type textarea "x"
type textarea "Scheduled w left vm tech couldn't make it at 7 am - offered net available this …"
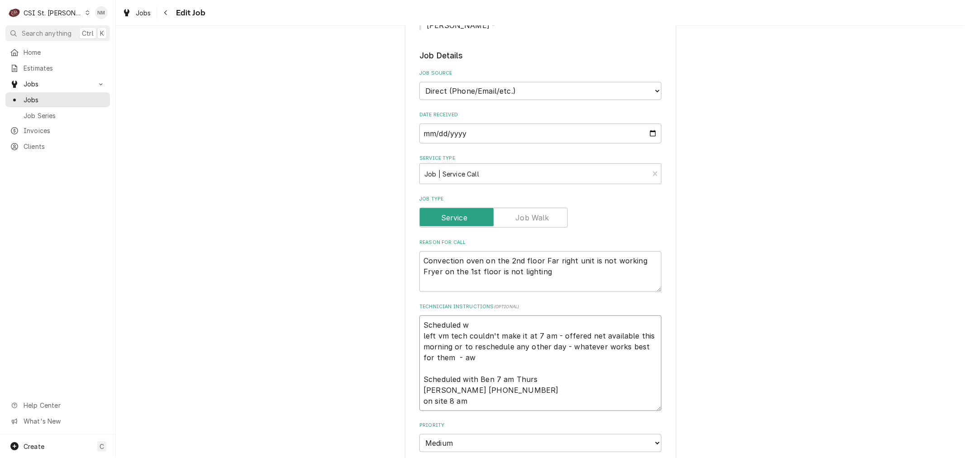
type textarea "x"
type textarea "Scheduled wi left vm tech couldn't make it at 7 am - offered net available this…"
type textarea "x"
type textarea "Scheduled wit left vm tech couldn't make it at 7 am - offered net available thi…"
type textarea "x"
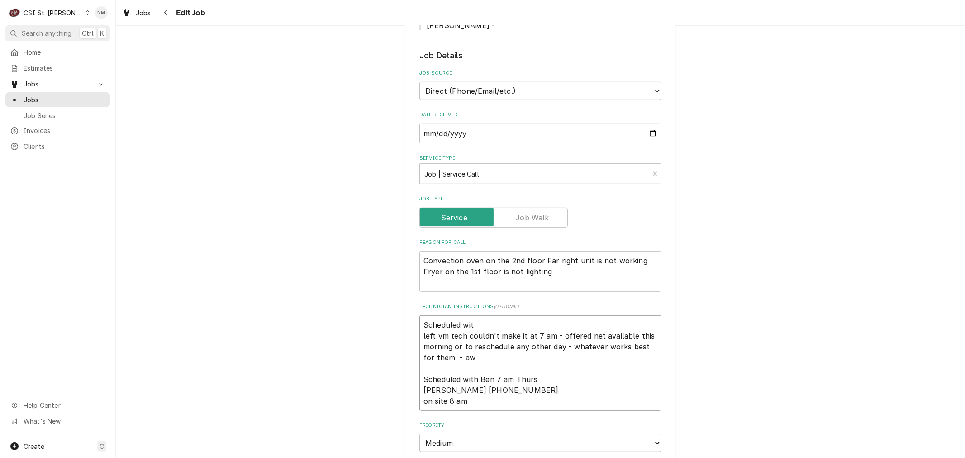
type textarea "Scheduled with left vm tech couldn't make it at 7 am - offered net available th…"
type textarea "x"
type textarea "Scheduled with left vm tech couldn't make it at 7 am - offered net available th…"
type textarea "x"
type textarea "Scheduled with B left vm tech couldn't make it at 7 am - offered net available …"
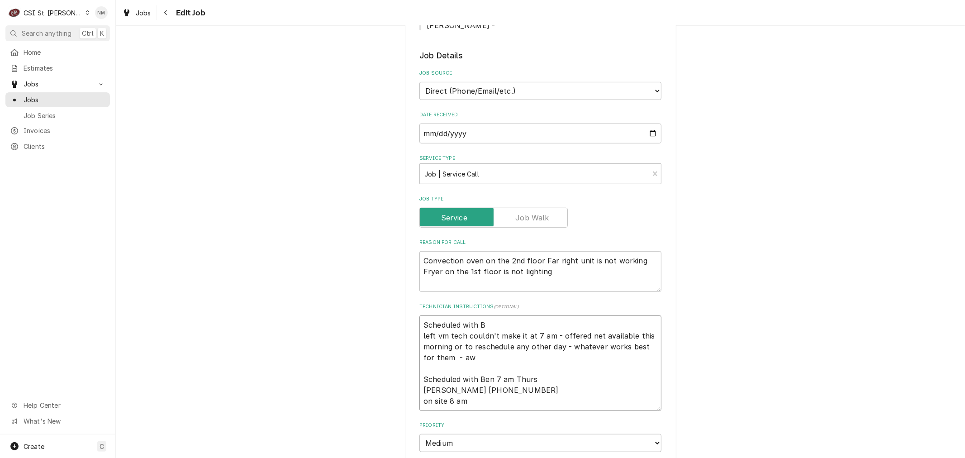
type textarea "x"
type textarea "Scheduled with Be left vm tech couldn't make it at 7 am - offered net available…"
type textarea "x"
type textarea "Scheduled with Ben left vm tech couldn't make it at 7 am - offered net availabl…"
type textarea "x"
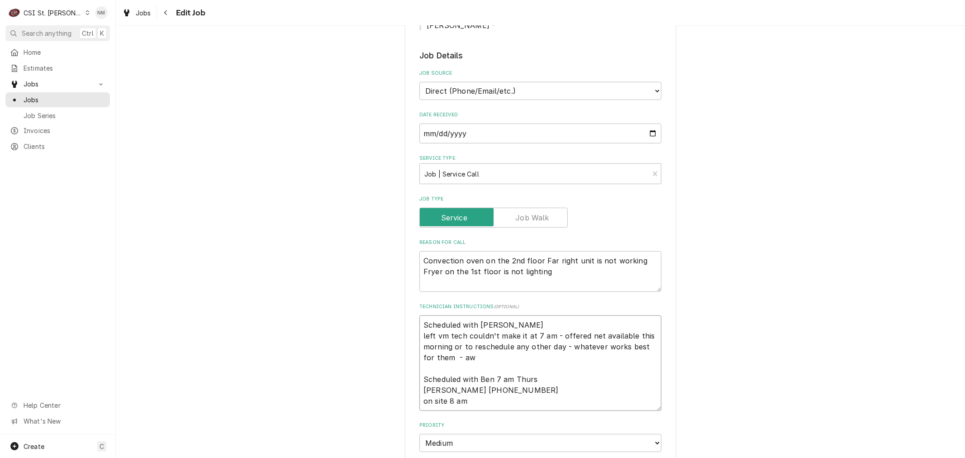
type textarea "Scheduled with Ben left vm tech couldn't make it at 7 am - offered net availabl…"
type textarea "x"
type textarea "Scheduled with Ben 7 left vm tech couldn't make it at 7 am - offered net availa…"
type textarea "x"
type textarea "Scheduled with Ben 7 left vm tech couldn't make it at 7 am - offered net availa…"
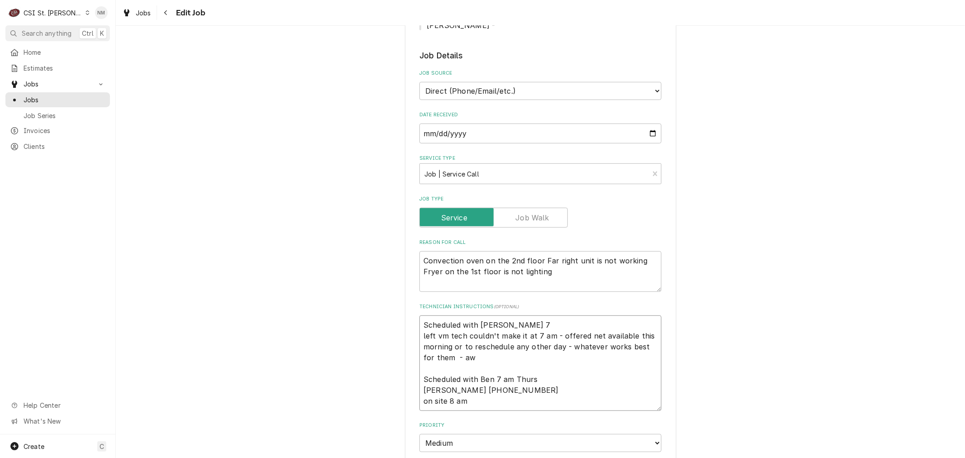
type textarea "x"
type textarea "Scheduled with Ben 7 a left vm tech couldn't make it at 7 am - offered net avai…"
type textarea "x"
type textarea "Scheduled with Ben 7 am left vm tech couldn't make it at 7 am - offered net ava…"
type textarea "x"
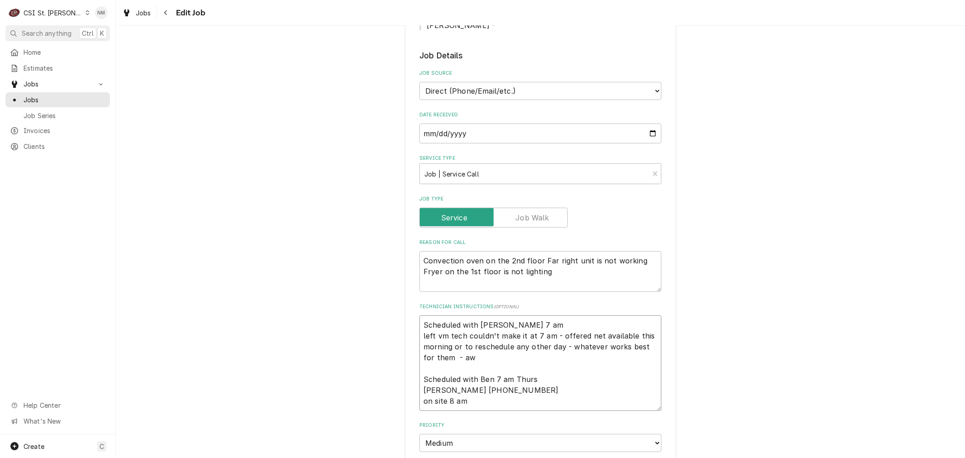
type textarea "Scheduled with Ben 7 am left vm tech couldn't make it at 7 am - offered net ava…"
type textarea "x"
type textarea "Scheduled with Ben 7 am F left vm tech couldn't make it at 7 am - offered net a…"
type textarea "x"
type textarea "Scheduled with Ben 7 am Fr left vm tech couldn't make it at 7 am - offered net …"
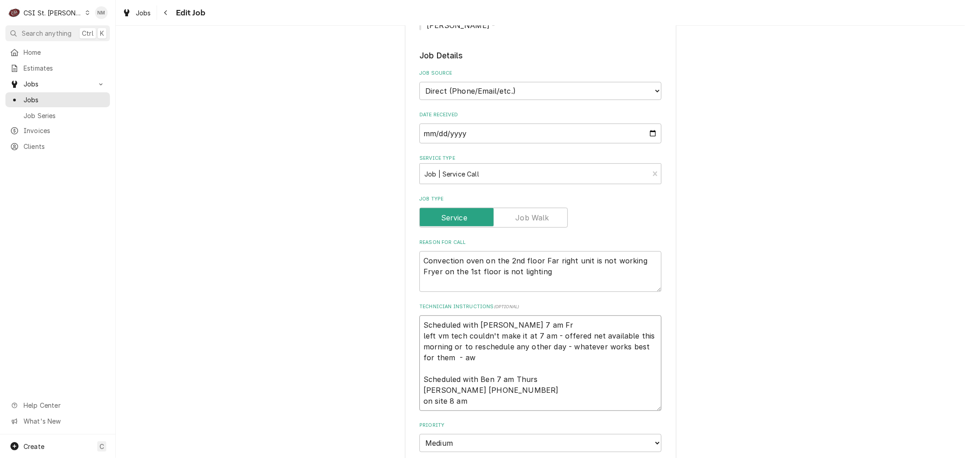
type textarea "x"
type textarea "Scheduled with Ben 7 am Fri left vm tech couldn't make it at 7 am - offered net…"
type textarea "x"
type textarea "Scheduled with Ben 7 am Fri left vm tech couldn't make it at 7 am - offered net…"
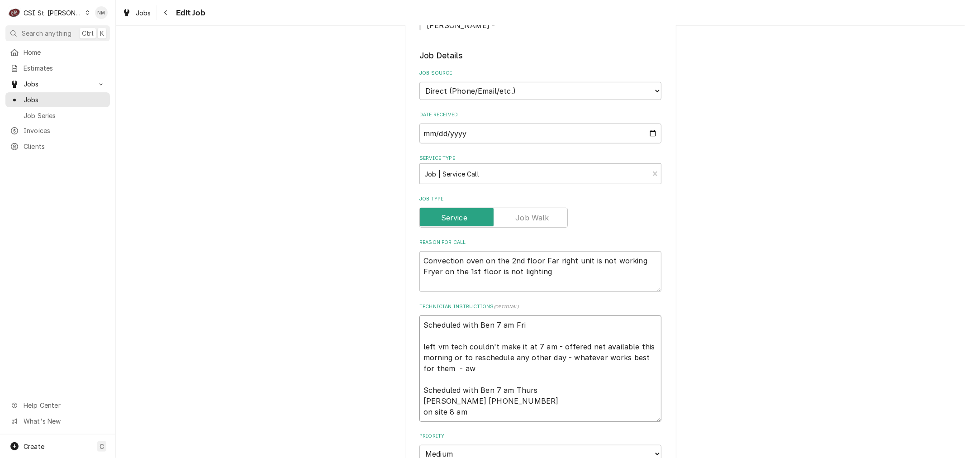
type textarea "x"
drag, startPoint x: 518, startPoint y: 325, endPoint x: 407, endPoint y: 323, distance: 111.3
click at [407, 323] on div "Use the fields below to edit this job: Client Details Client St Charles Convent…" at bounding box center [540, 252] width 271 height 1221
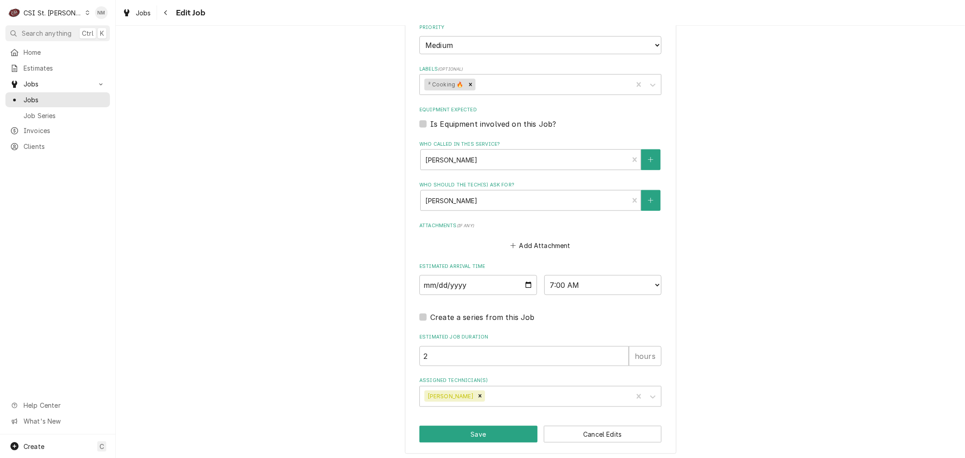
scroll to position [811, 0]
type textarea "Scheduled with Ben 7 am Fri left vm tech couldn't make it at 7 am - offered net…"
click at [452, 428] on button "Save" at bounding box center [478, 432] width 118 height 17
type textarea "x"
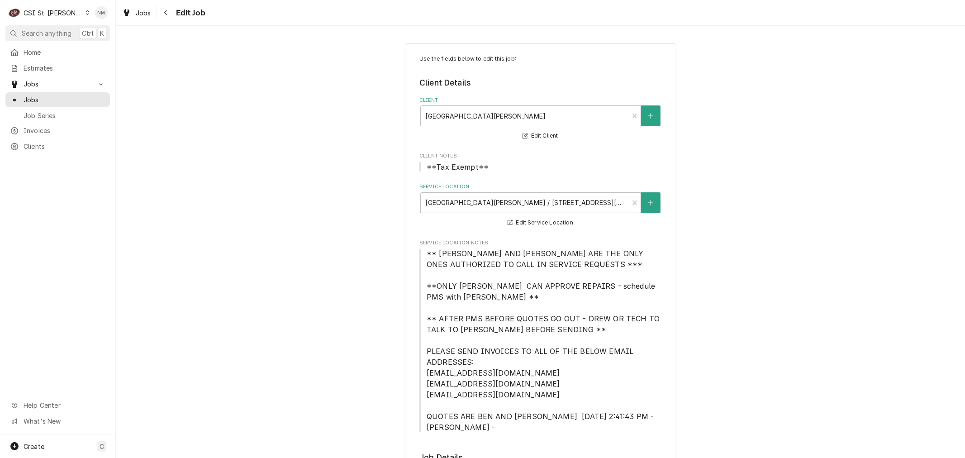
type textarea "x"
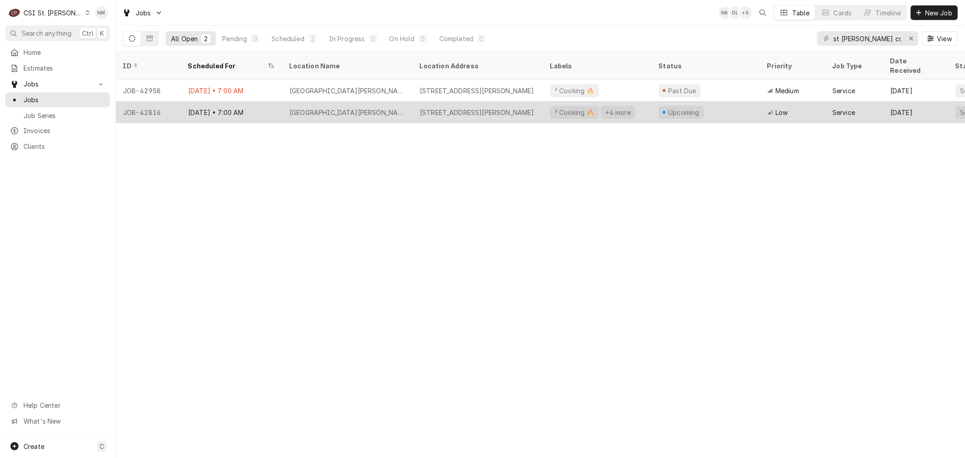
click at [267, 102] on div "[DATE] • 7:00 AM" at bounding box center [231, 112] width 101 height 22
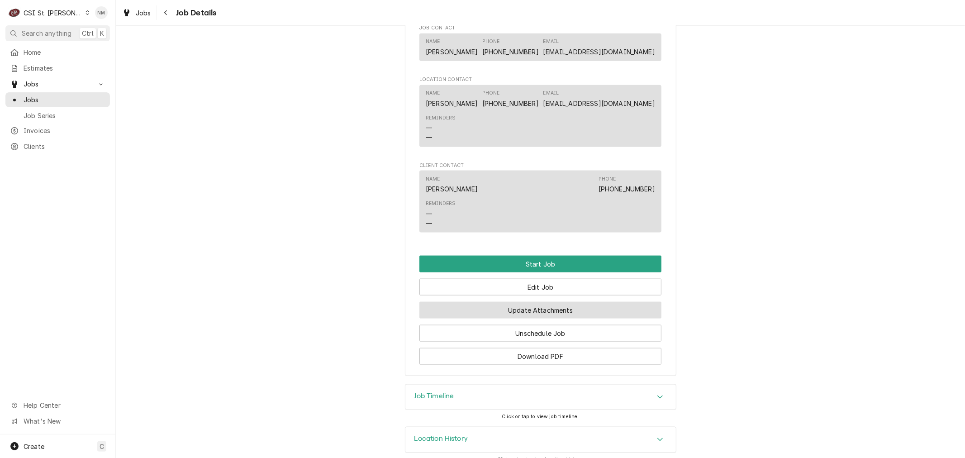
scroll to position [989, 0]
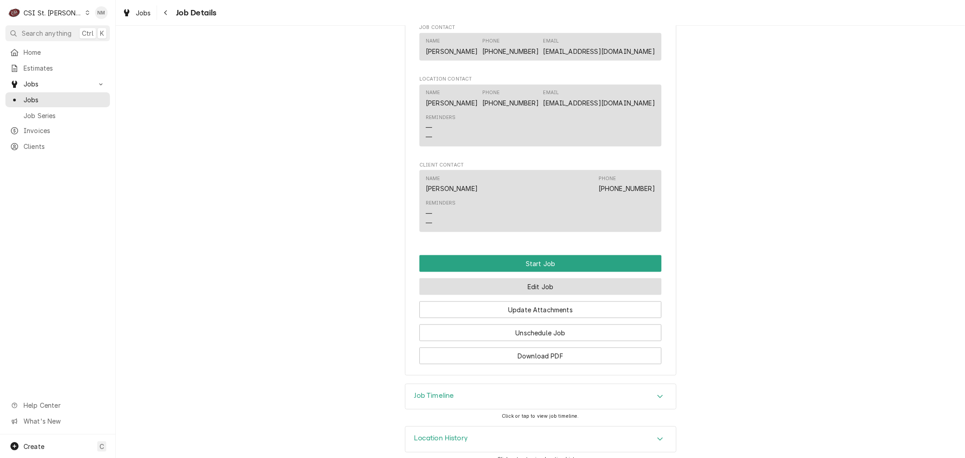
click at [542, 278] on button "Edit Job" at bounding box center [540, 286] width 242 height 17
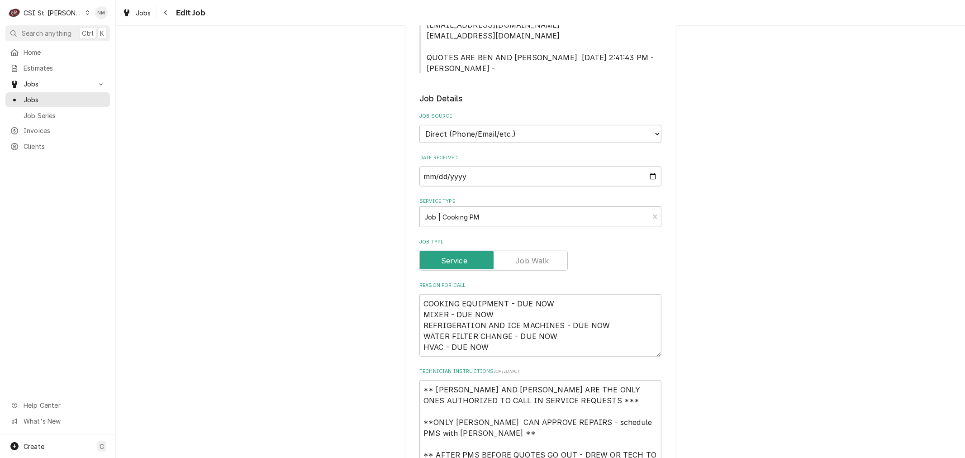
scroll to position [452, 0]
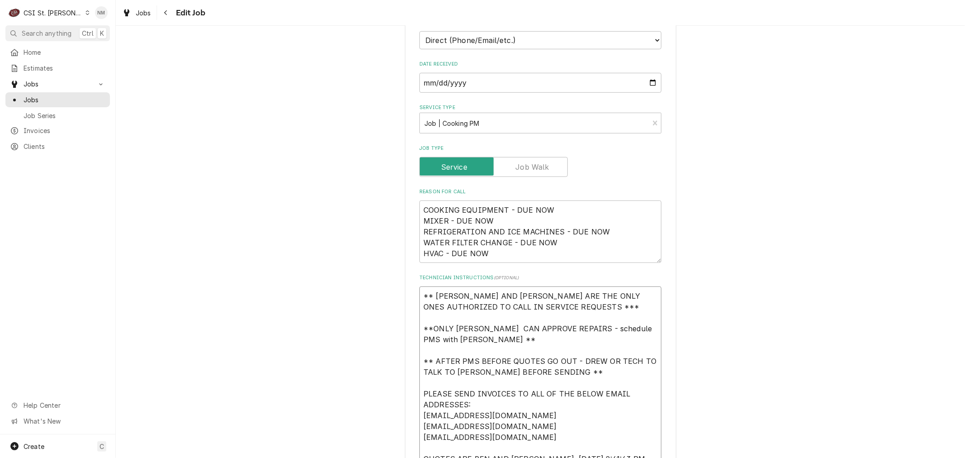
click at [421, 295] on textarea "** [PERSON_NAME] AND [PERSON_NAME] ARE THE ONLY ONES AUTHORIZED TO CALL IN SERV…" at bounding box center [540, 393] width 242 height 214
type textarea "x"
type textarea "** BEN LEONARD AND RICHARD MCCONNEL ARE THE ONLY ONES AUTHORIZED TO CALL IN SER…"
paste textarea "Scheduled with Ben 7 am Fri"
type textarea "x"
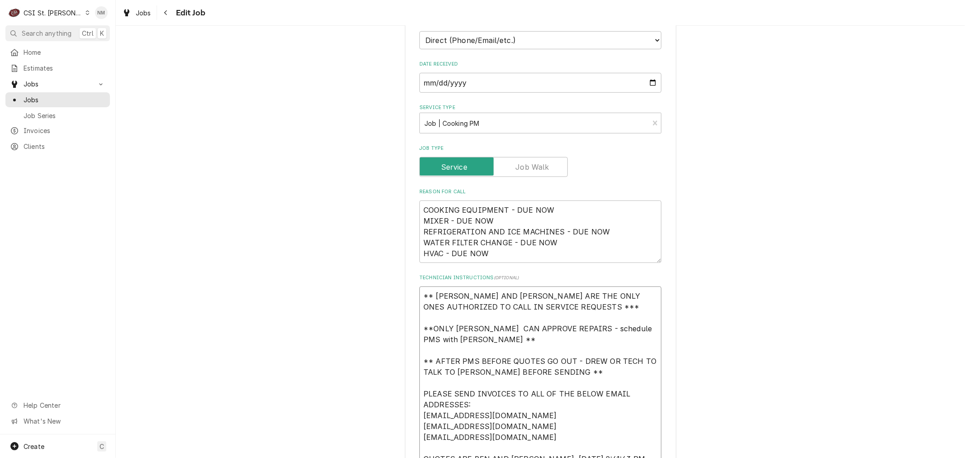
type textarea "Scheduled with Ben 7 am Fri ** BEN LEONARD AND RICHARD MCCONNEL ARE THE ONLY ON…"
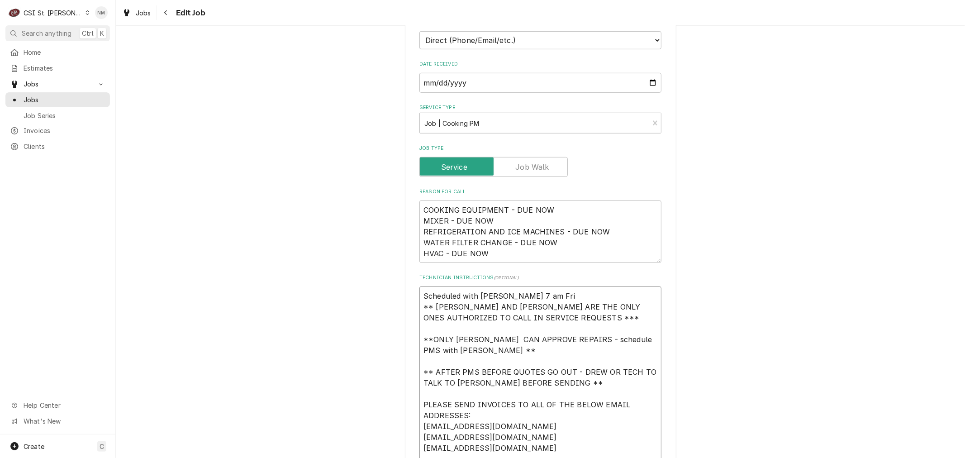
type textarea "x"
type textarea "Scheduled with Ben 7 am Fri ** BEN LEONARD AND RICHARD MCCONNEL ARE THE ONLY ON…"
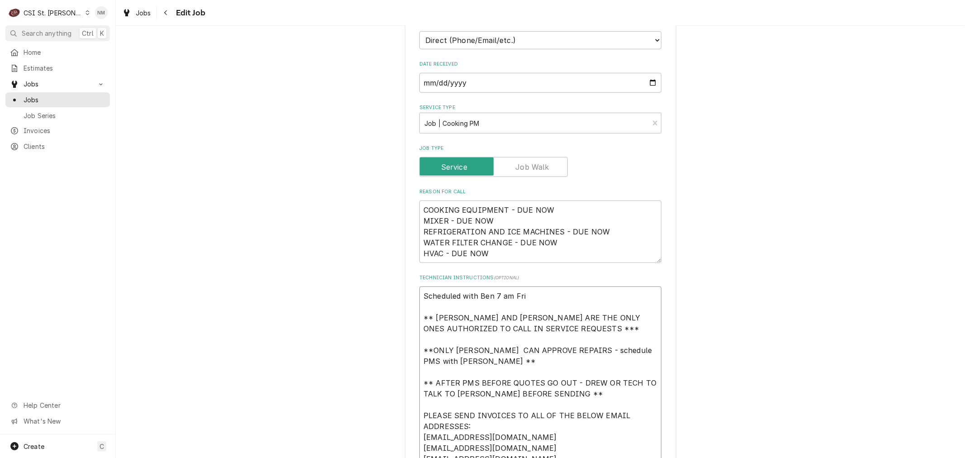
type textarea "x"
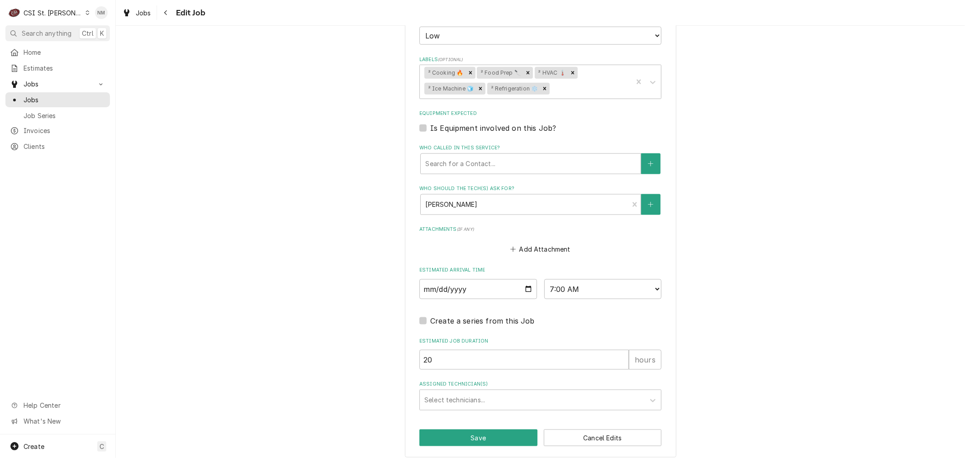
scroll to position [977, 0]
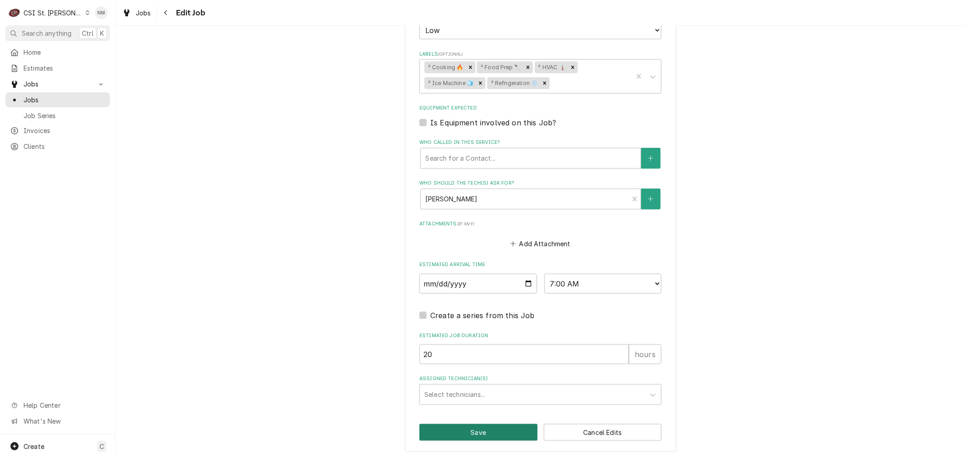
type textarea "Scheduled with Ben 7 am Fri ** [PERSON_NAME] AND [PERSON_NAME] ARE THE ONLY ONE…"
click at [492, 428] on button "Save" at bounding box center [478, 432] width 118 height 17
type textarea "x"
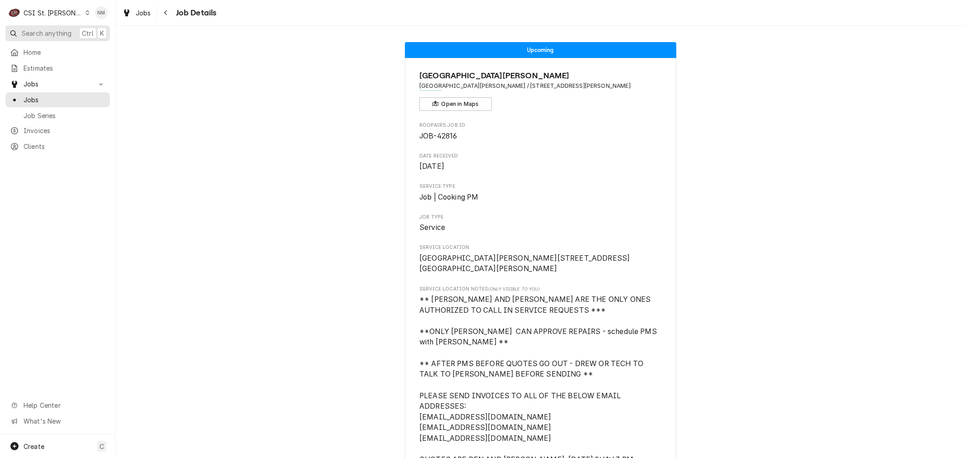
click at [41, 32] on span "Search anything" at bounding box center [47, 32] width 50 height 9
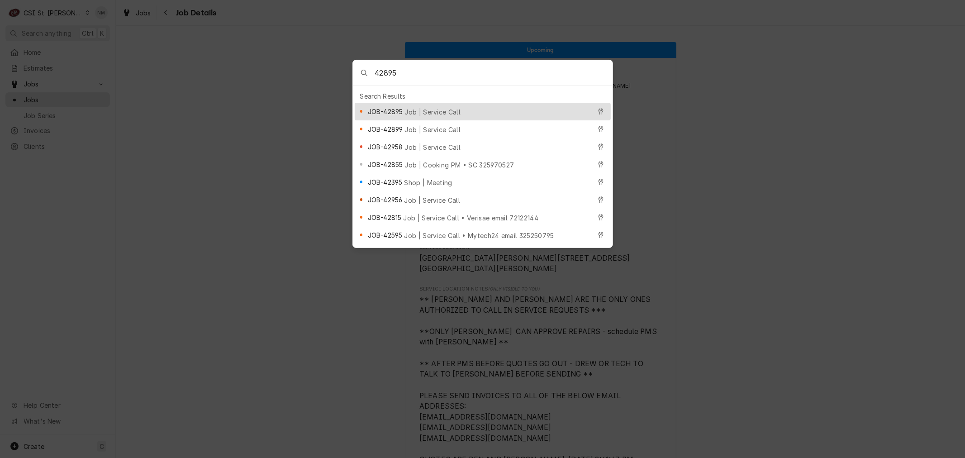
type input "42895"
click at [403, 111] on div "JOB-42895 Job | Service Call" at bounding box center [479, 111] width 223 height 10
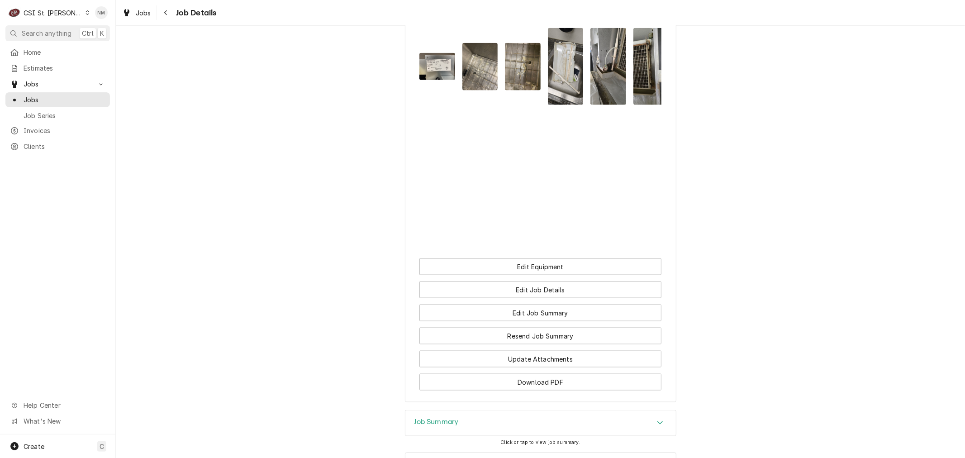
scroll to position [1055, 0]
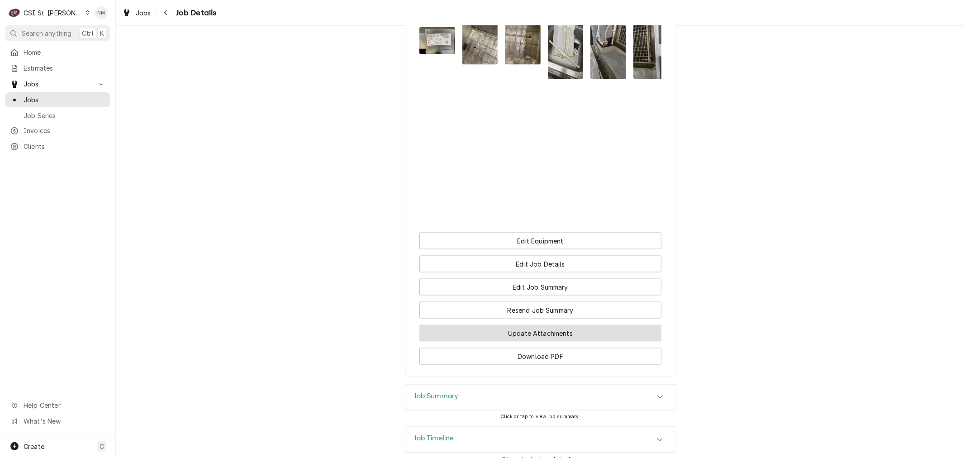
click at [537, 341] on button "Update Attachments" at bounding box center [540, 333] width 242 height 17
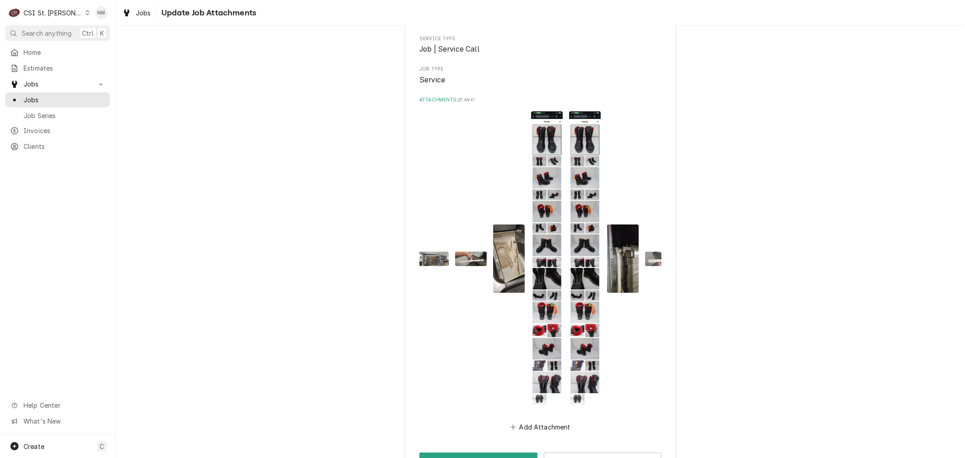
scroll to position [88, 0]
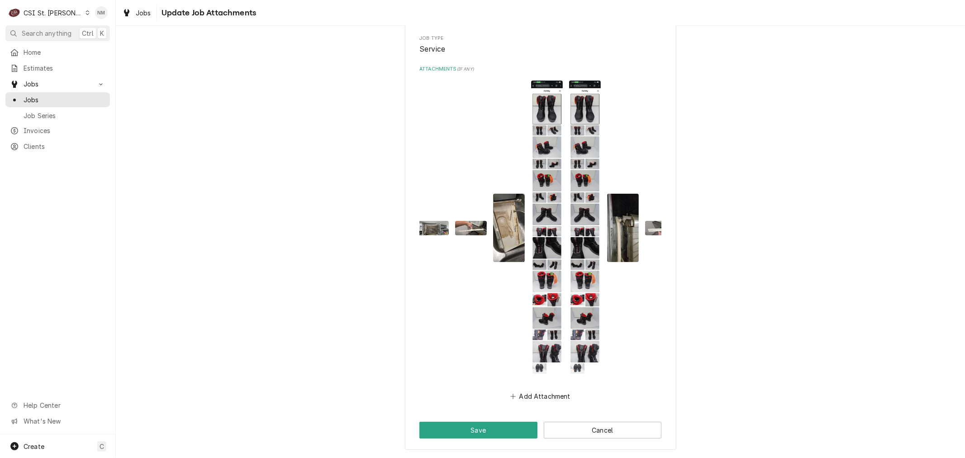
drag, startPoint x: 581, startPoint y: 298, endPoint x: 844, endPoint y: 282, distance: 263.7
click at [844, 282] on div "Roopairs Job ID JOB-42895 Service Type Job | Service Call Job Type Service Atta…" at bounding box center [540, 205] width 849 height 503
click at [594, 426] on button "Cancel" at bounding box center [603, 429] width 118 height 17
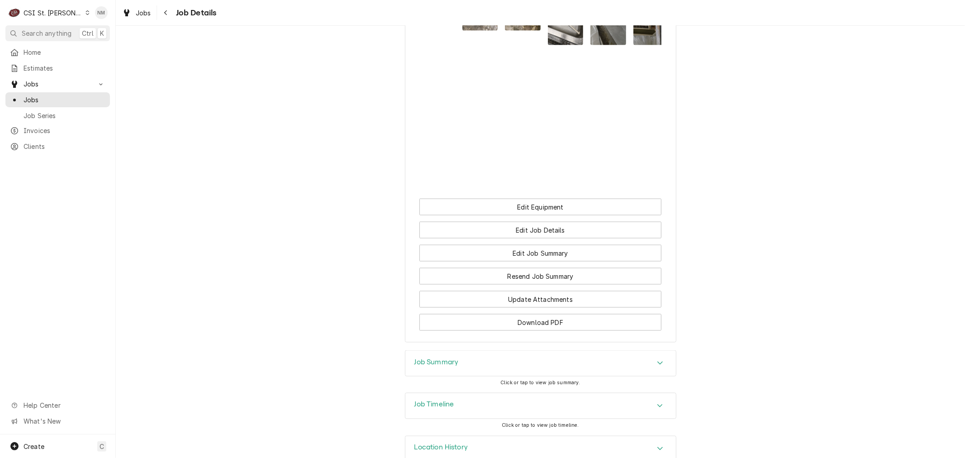
scroll to position [1128, 0]
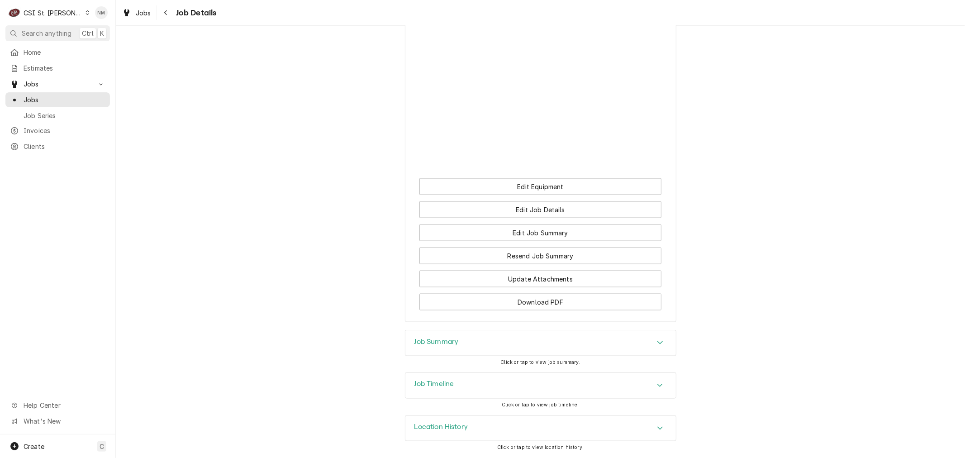
click at [85, 11] on icon "Dynamic Content Wrapper" at bounding box center [87, 12] width 4 height 5
click at [102, 19] on div "CSI [US_STATE][GEOGRAPHIC_DATA]" at bounding box center [138, 17] width 119 height 9
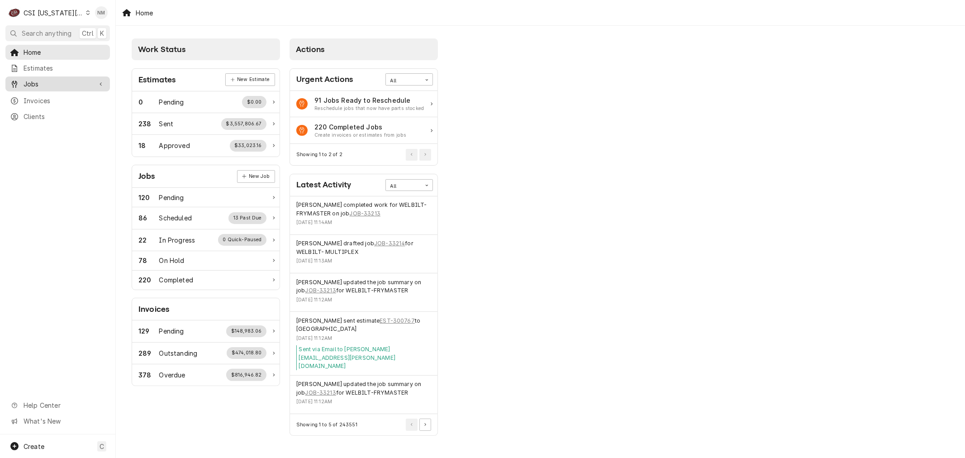
click at [35, 79] on span "Jobs" at bounding box center [58, 83] width 68 height 9
click at [40, 97] on span "Jobs" at bounding box center [65, 99] width 82 height 9
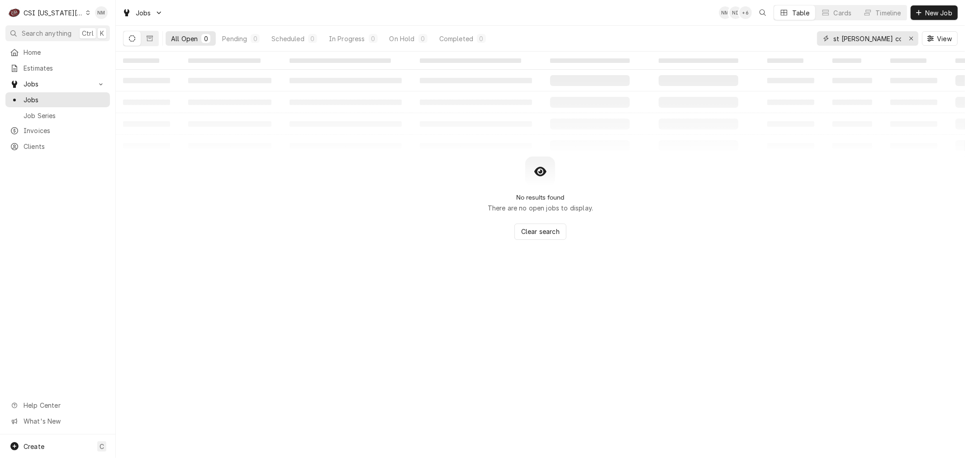
drag, startPoint x: 889, startPoint y: 37, endPoint x: 731, endPoint y: 56, distance: 159.0
click at [731, 56] on div "Jobs NM NI + 6 Table Cards Timeline New Job All Open 0 Pending 0 Scheduled 0 In…" at bounding box center [540, 229] width 849 height 458
type input "[PERSON_NAME] un"
click at [150, 38] on icon "Dynamic Content Wrapper" at bounding box center [150, 38] width 6 height 5
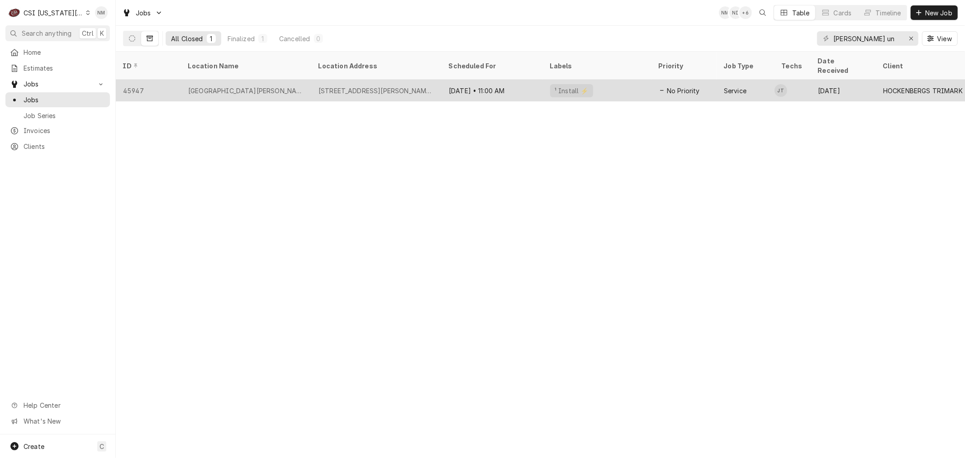
click at [161, 80] on div "45947" at bounding box center [148, 91] width 65 height 22
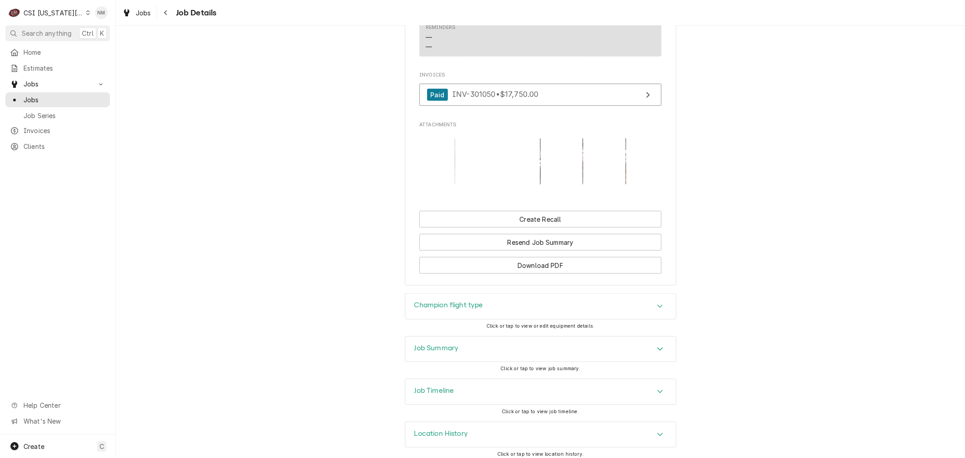
scroll to position [852, 0]
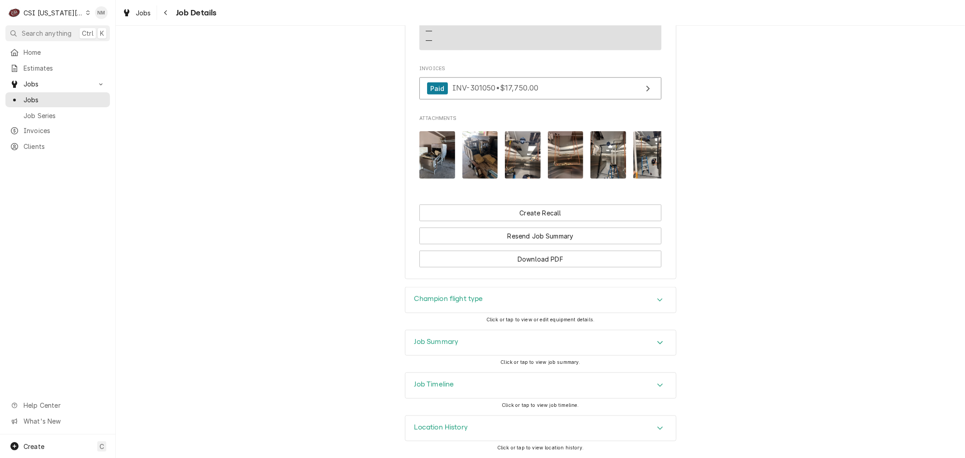
click at [449, 340] on h3 "Job Summary" at bounding box center [436, 341] width 44 height 9
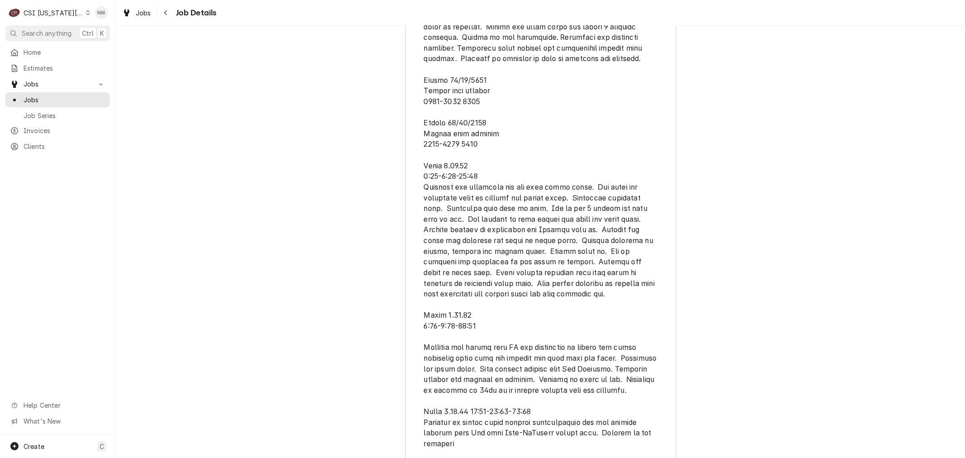
scroll to position [2427, 0]
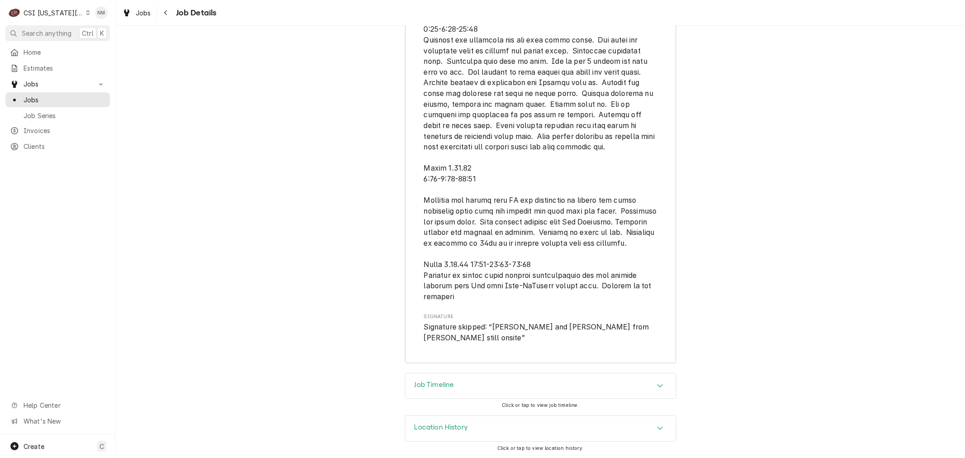
click at [436, 386] on h3 "Job Timeline" at bounding box center [434, 384] width 40 height 9
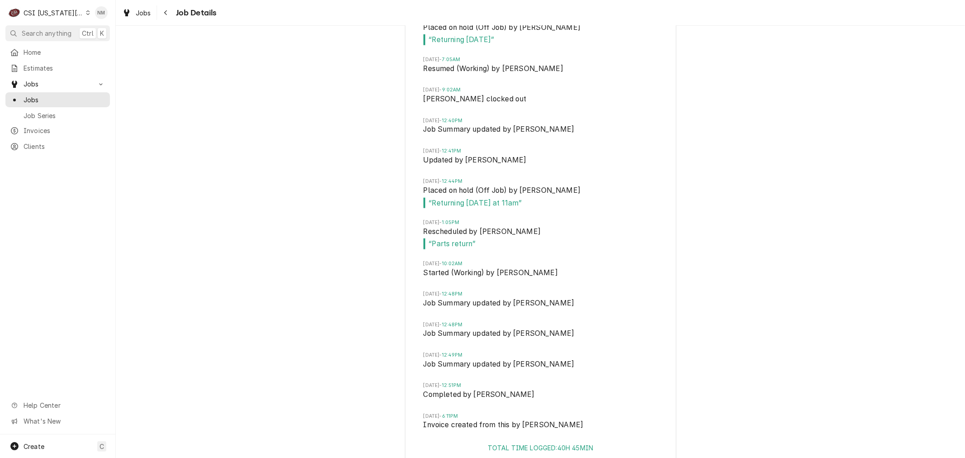
scroll to position [3719, 0]
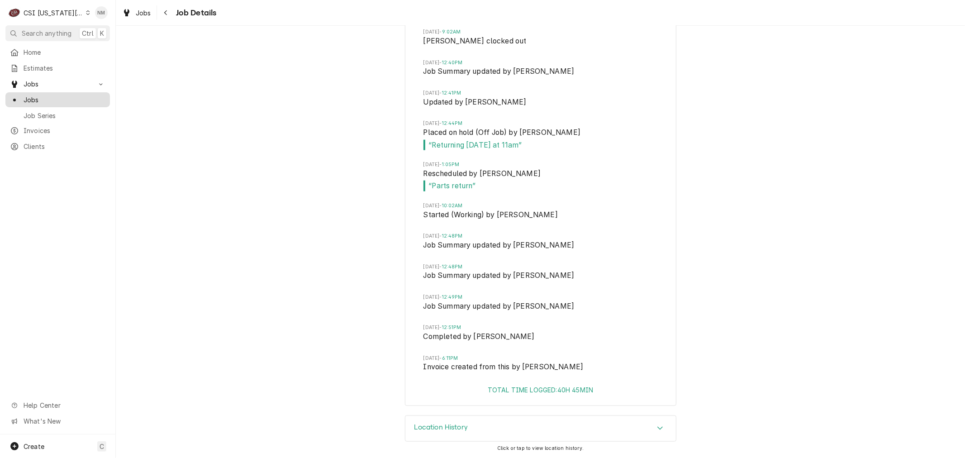
click at [41, 95] on span "Jobs" at bounding box center [65, 99] width 82 height 9
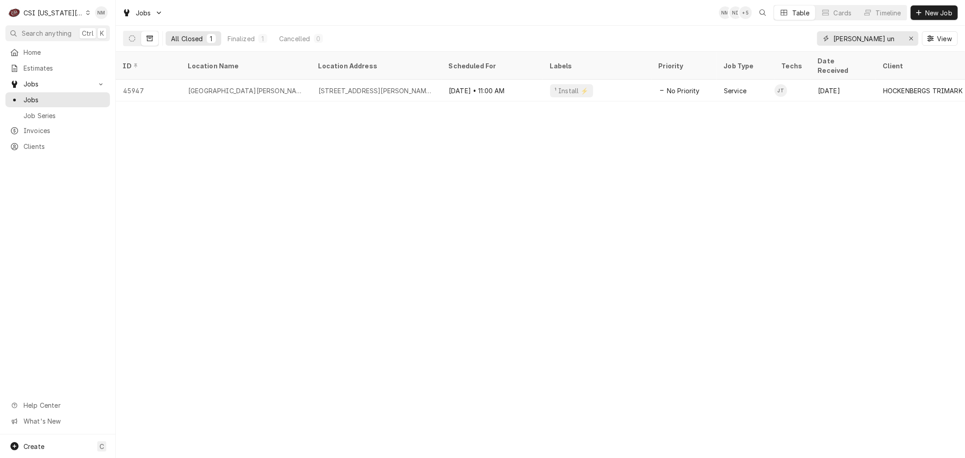
click at [882, 38] on input "truman un" at bounding box center [867, 38] width 68 height 14
click at [132, 38] on icon "Dynamic Content Wrapper" at bounding box center [132, 38] width 6 height 6
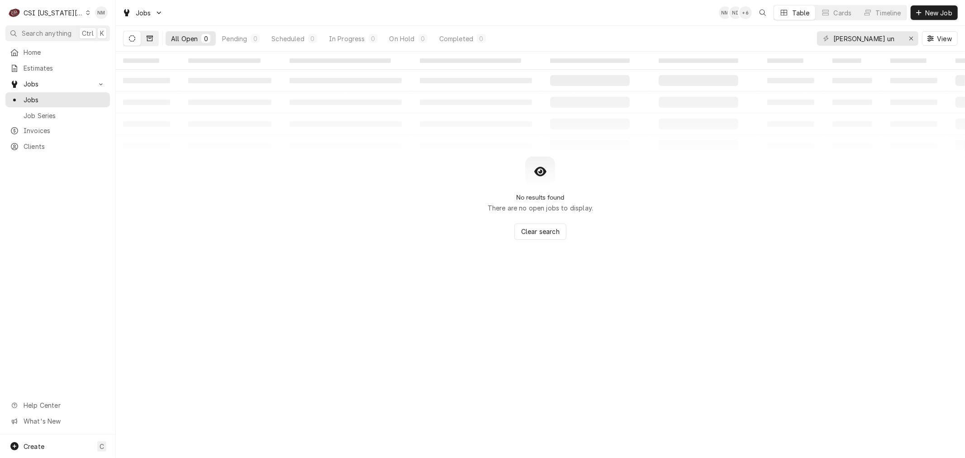
click at [149, 38] on icon "Dynamic Content Wrapper" at bounding box center [150, 38] width 6 height 6
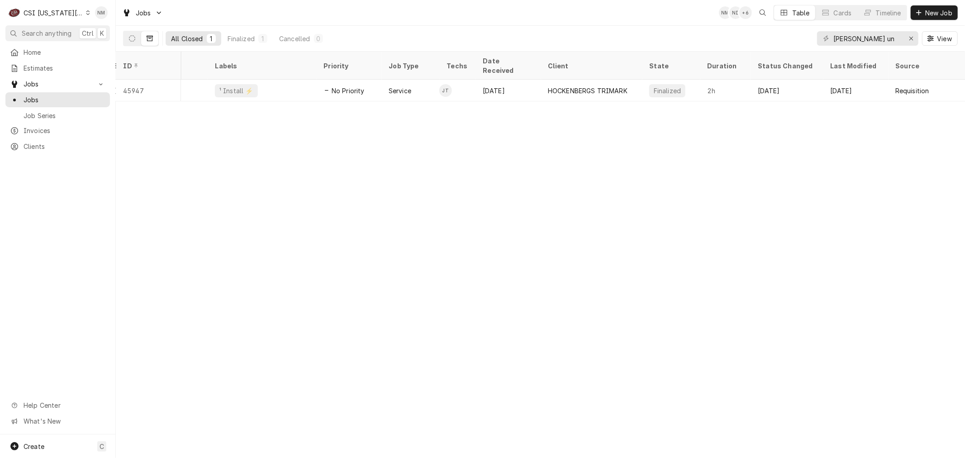
scroll to position [0, 406]
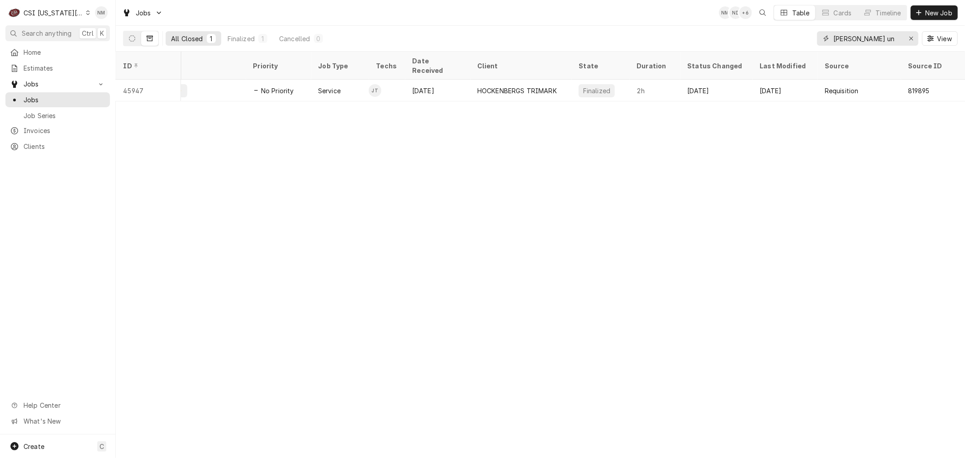
drag, startPoint x: 864, startPoint y: 38, endPoint x: 785, endPoint y: 42, distance: 79.2
click at [785, 42] on div "All Closed 1 Finalized 1 Cancelled 0 truman un View" at bounding box center [540, 38] width 834 height 25
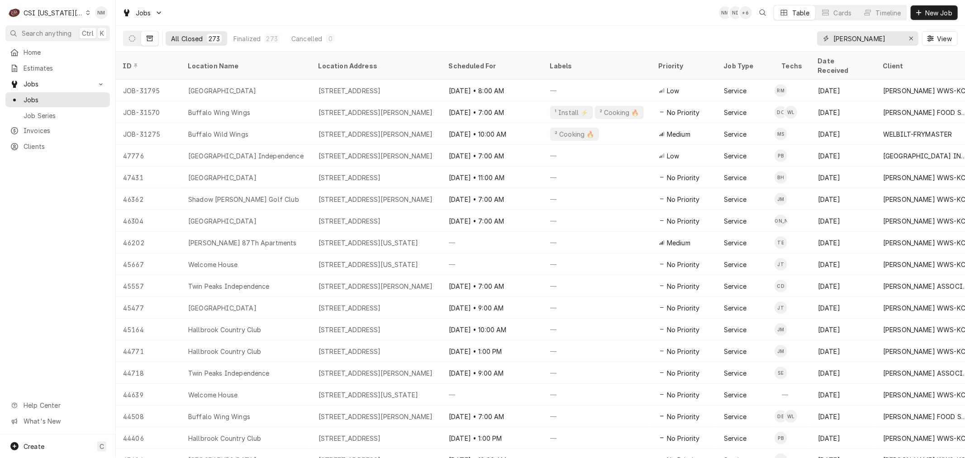
drag, startPoint x: 864, startPoint y: 37, endPoint x: 799, endPoint y: 50, distance: 65.9
click at [799, 50] on div "All Closed 273 Finalized 273 Cancelled 0 jackson View" at bounding box center [540, 38] width 834 height 25
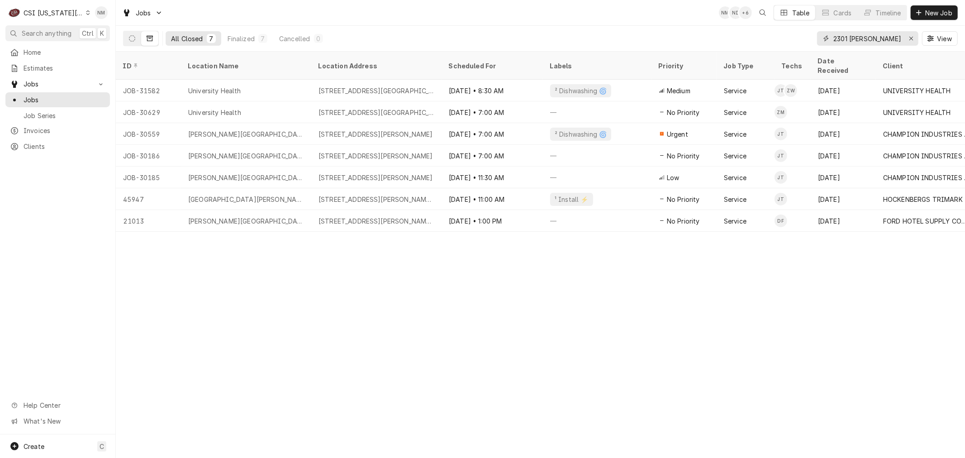
drag, startPoint x: 882, startPoint y: 38, endPoint x: 816, endPoint y: 30, distance: 66.5
click at [817, 30] on div "2301 holm View" at bounding box center [887, 38] width 141 height 25
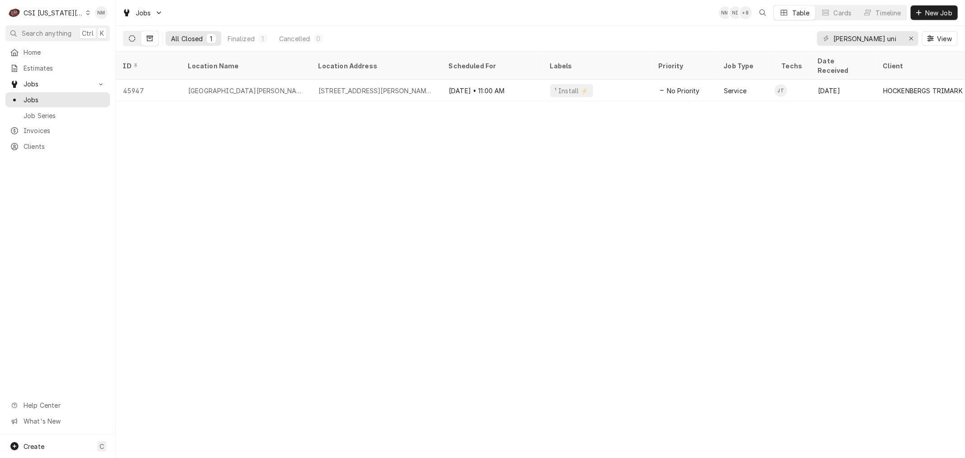
click at [135, 38] on icon "Dynamic Content Wrapper" at bounding box center [132, 38] width 6 height 6
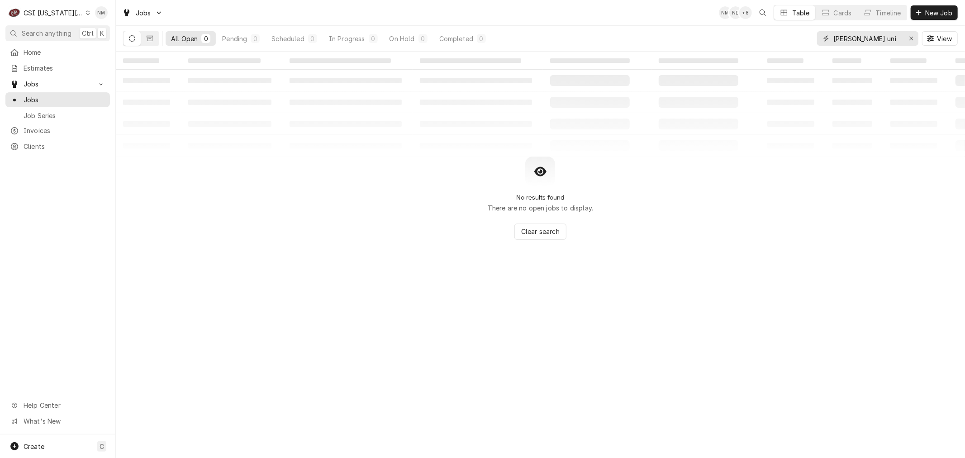
drag, startPoint x: 873, startPoint y: 37, endPoint x: 822, endPoint y: 37, distance: 50.6
click at [822, 37] on div "truman uni" at bounding box center [867, 38] width 101 height 14
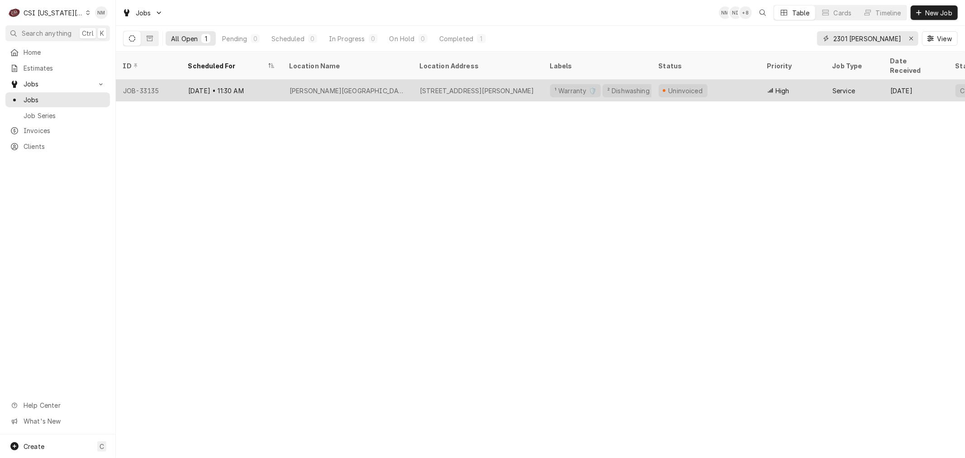
type input "2301 holmes"
click at [398, 82] on div "Truman Medical Center" at bounding box center [347, 91] width 130 height 22
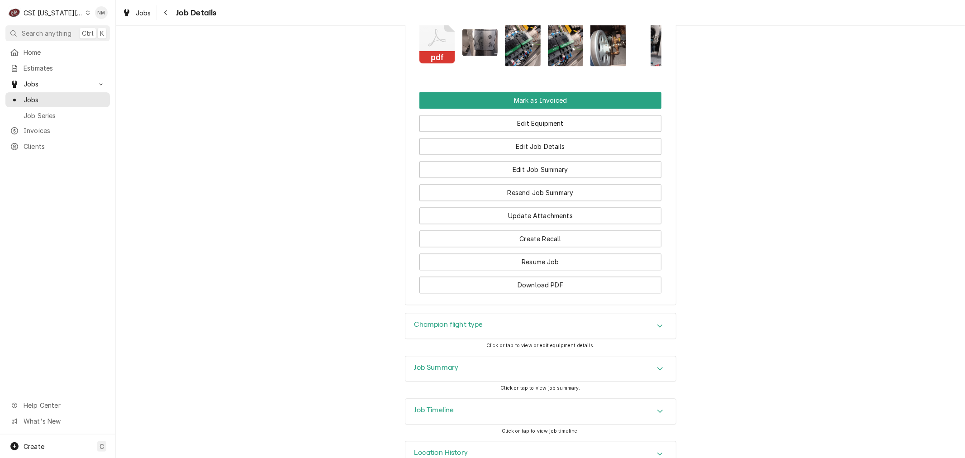
scroll to position [1688, 0]
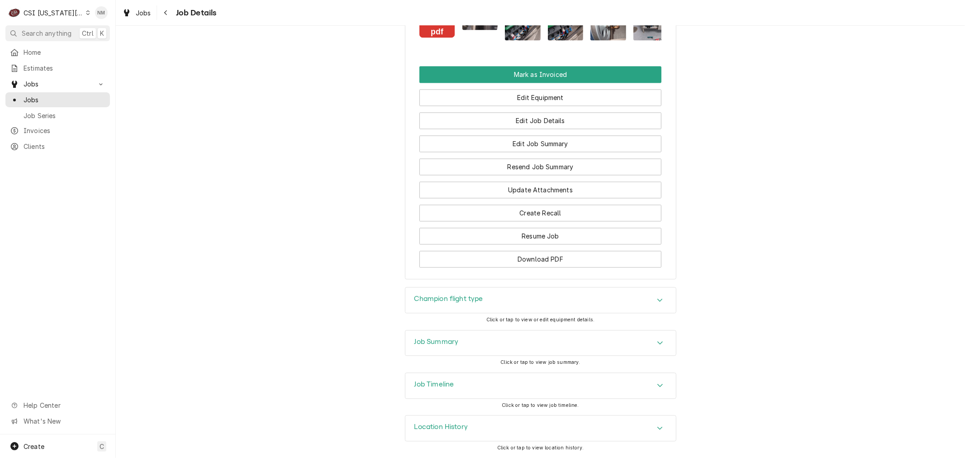
drag, startPoint x: 444, startPoint y: 382, endPoint x: 487, endPoint y: 382, distance: 43.4
click at [444, 382] on h3 "Job Timeline" at bounding box center [434, 384] width 40 height 9
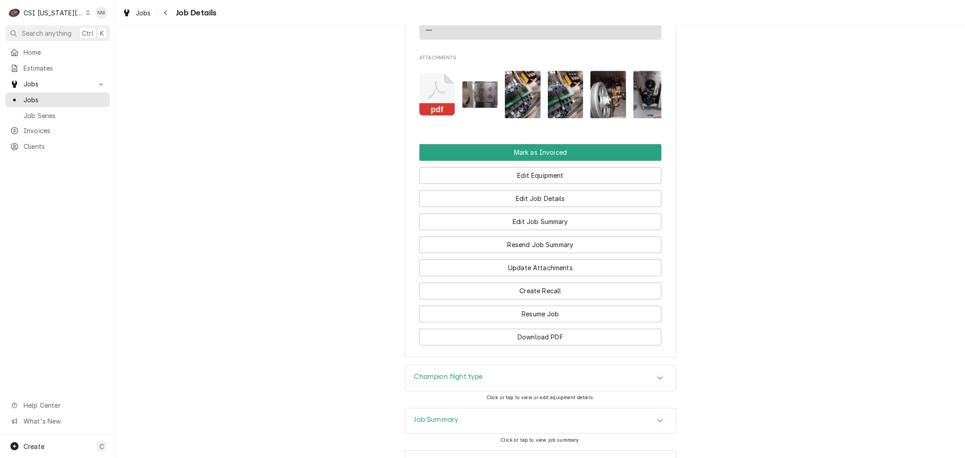
scroll to position [1583, 0]
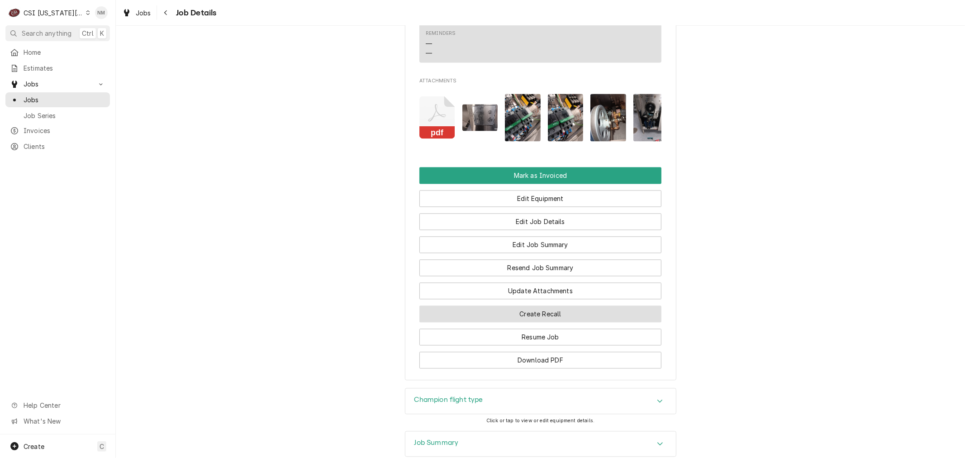
click at [567, 317] on button "Create Recall" at bounding box center [540, 313] width 242 height 17
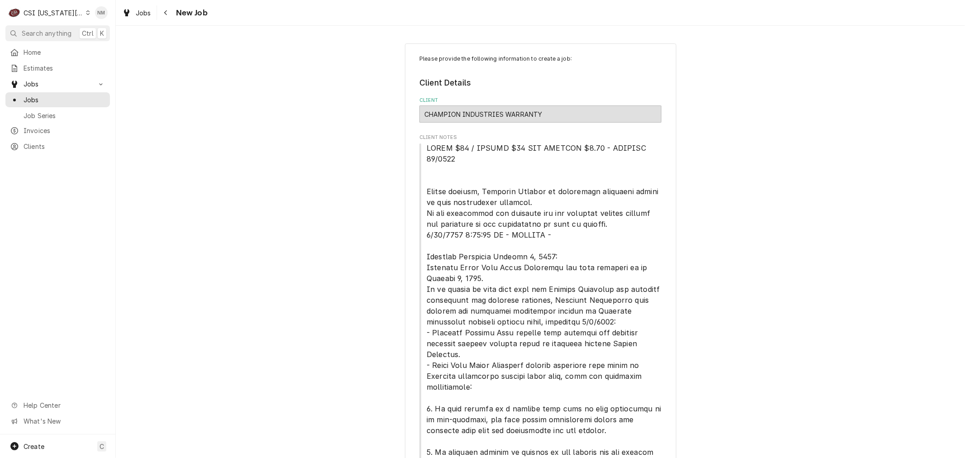
type textarea "x"
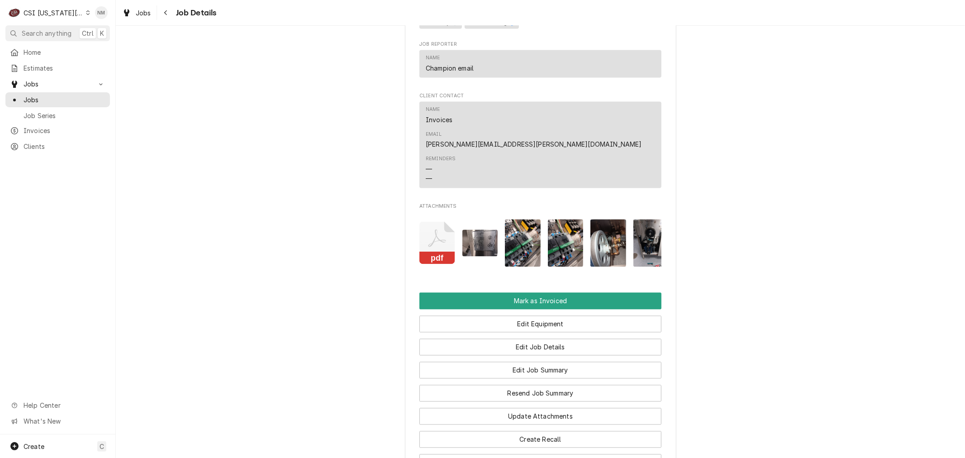
scroll to position [1557, 0]
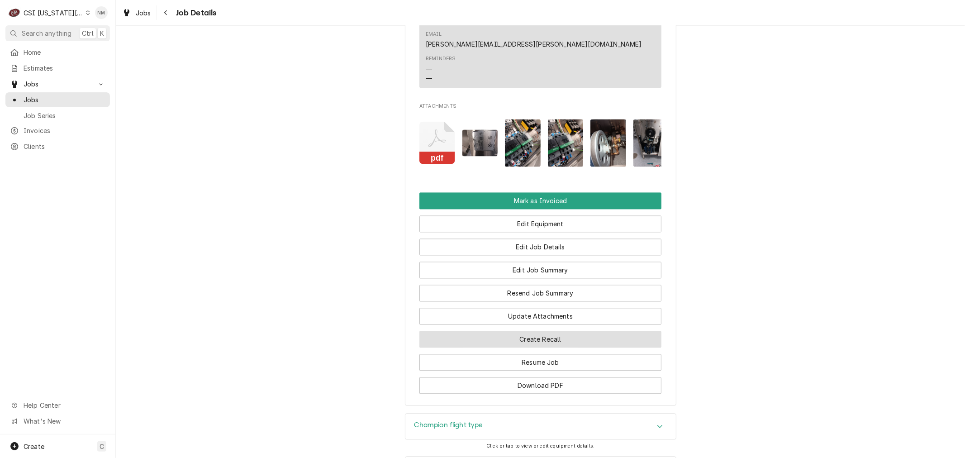
click at [548, 342] on button "Create Recall" at bounding box center [540, 339] width 242 height 17
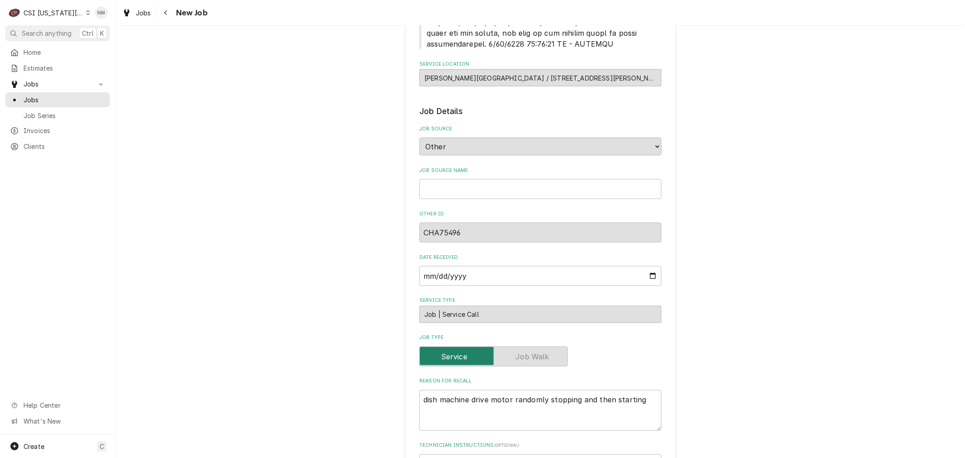
scroll to position [1206, 0]
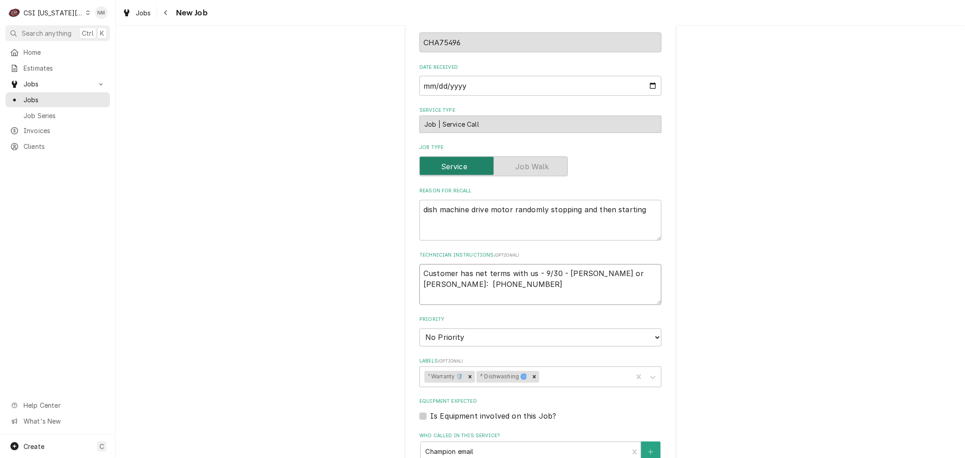
click at [419, 264] on textarea "Customer has net terms with us - 9/30 - [PERSON_NAME] or [PERSON_NAME]: [PHONE_…" at bounding box center [540, 284] width 242 height 41
type textarea "x"
type textarea "Customer has net terms with us - 9/30 - [PERSON_NAME] or [PERSON_NAME]: [PHONE_…"
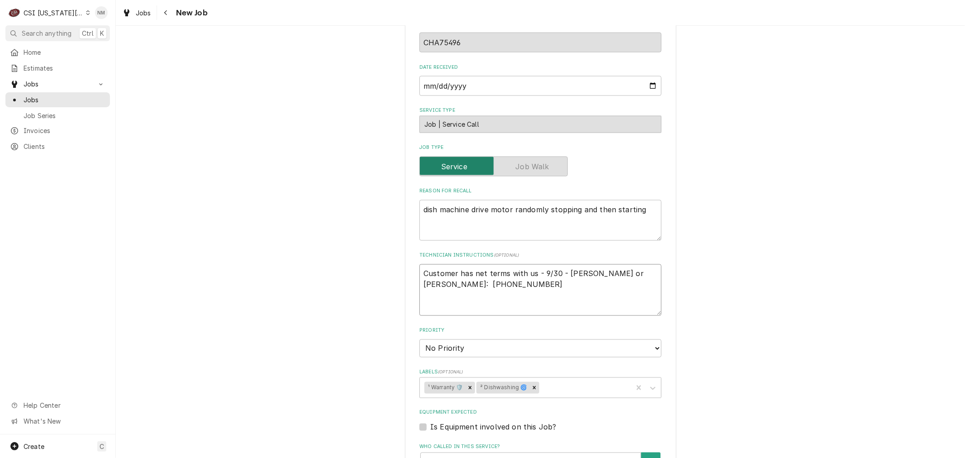
type textarea "x"
type textarea "r Customer has net terms with us - 9/30 - [PERSON_NAME] or [PERSON_NAME]: [PHON…"
type textarea "x"
type textarea "re Customer has net terms with us - 9/30 - [PERSON_NAME] or [PERSON_NAME]: [PHO…"
type textarea "x"
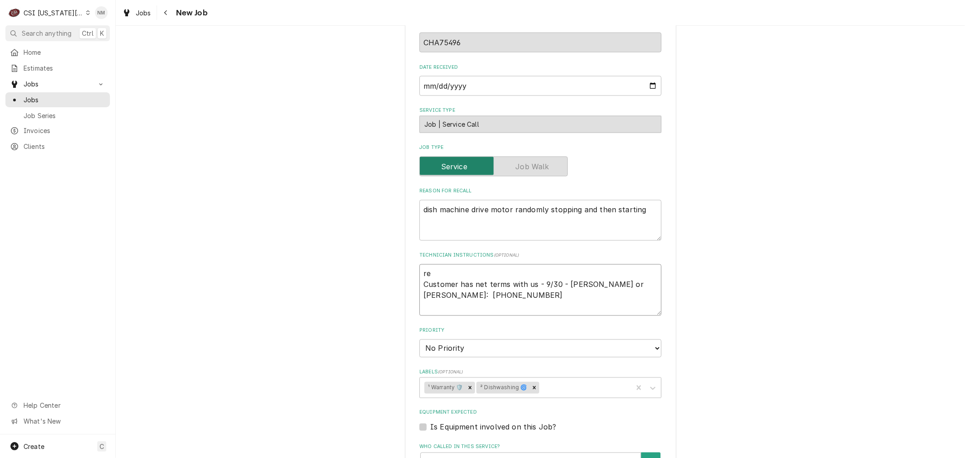
type textarea "rec Customer has net terms with us - 9/30 - [PERSON_NAME] or [PERSON_NAME]: [PH…"
type textarea "x"
type textarea "reca Customer has net terms with us - 9/30 - [PERSON_NAME] or [PERSON_NAME]: [P…"
type textarea "x"
type textarea "recal Customer has net terms with us - 9/30 - [PERSON_NAME] or [PERSON_NAME]: […"
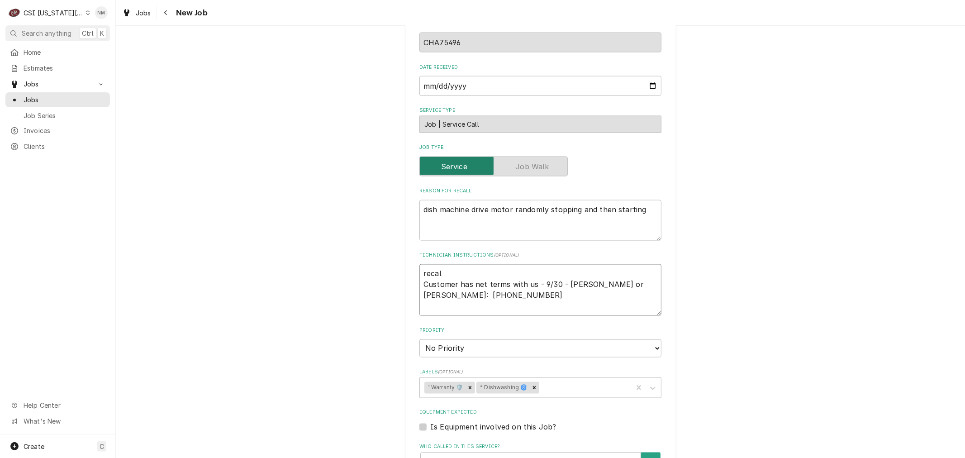
type textarea "x"
type textarea "recall Customer has net terms with us - 9/30 - [PERSON_NAME] or [PERSON_NAME]: …"
type textarea "x"
type textarea "recall Customer has net terms with us - 9/30 - [PERSON_NAME] or [PERSON_NAME]: …"
type textarea "x"
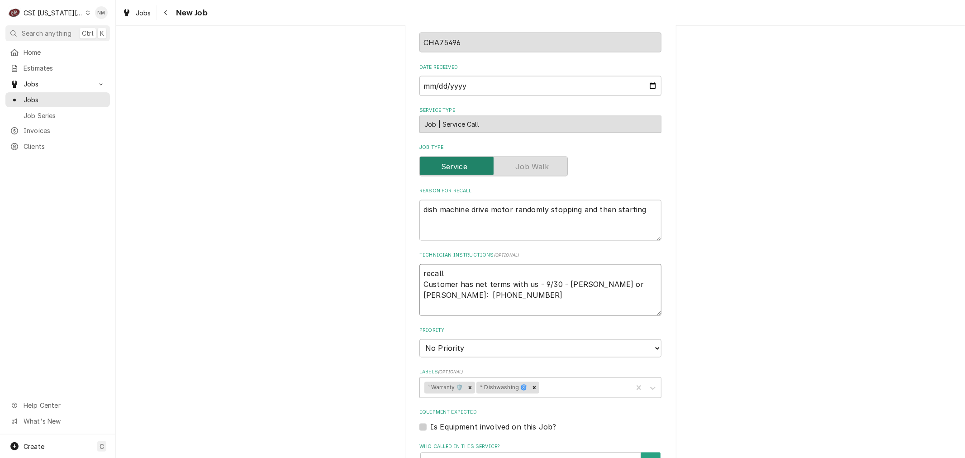
type textarea "recall 3 Customer has net terms with us - 9/30 - [PERSON_NAME] or [PERSON_NAME]…"
type textarea "x"
type textarea "recall 33 Customer has net terms with us - 9/30 - [PERSON_NAME] or [PERSON_NAME…"
type textarea "x"
type textarea "recall 331 Customer has net terms with us - 9/30 - [PERSON_NAME] or [PERSON_NAM…"
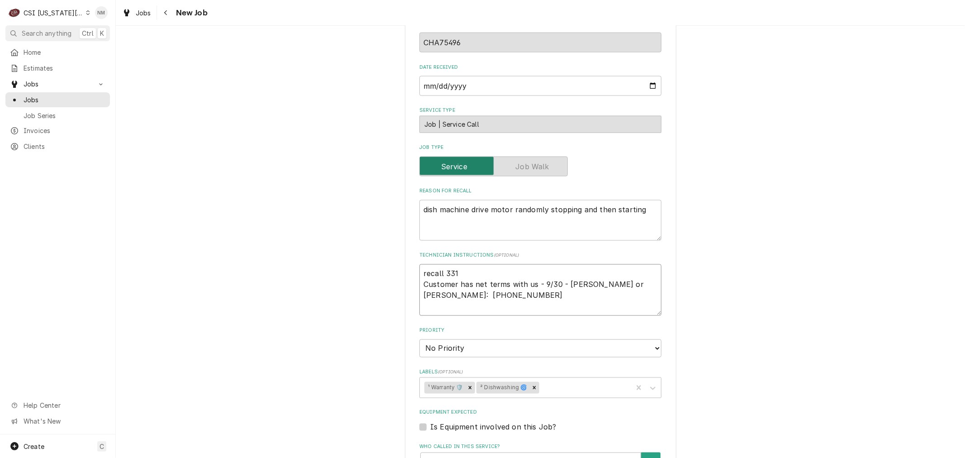
type textarea "x"
type textarea "recall 3313 Customer has net terms with us - 9/30 - [PERSON_NAME] or [PERSON_NA…"
type textarea "x"
type textarea "recall 33135 Customer has net terms with us - 9/30 - [PERSON_NAME] or [PERSON_N…"
type textarea "x"
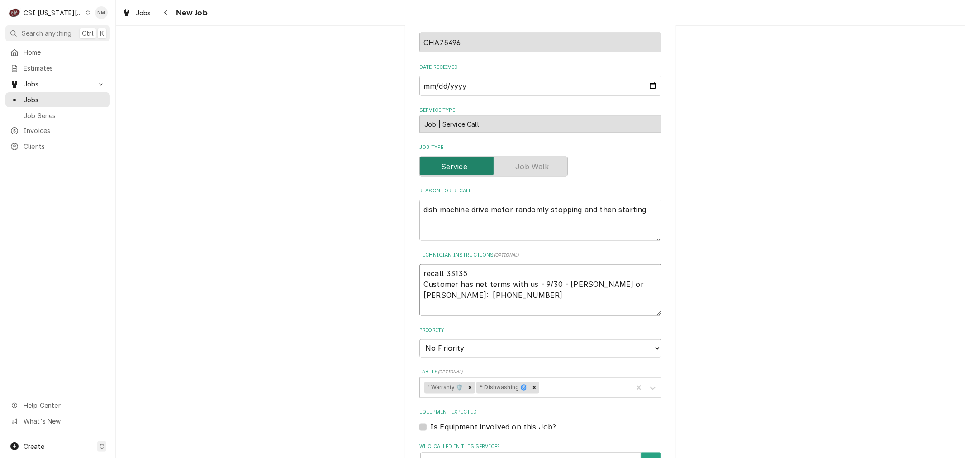
type textarea "recall 33135 Customer has net terms with us - 9/30 - [PERSON_NAME] or [PERSON_N…"
click at [420, 200] on textarea "dish machine drive motor randomly stopping and then starting" at bounding box center [540, 220] width 242 height 41
type textarea "x"
type textarea "dish machine drive motor randomly stopping and then starting"
type textarea "x"
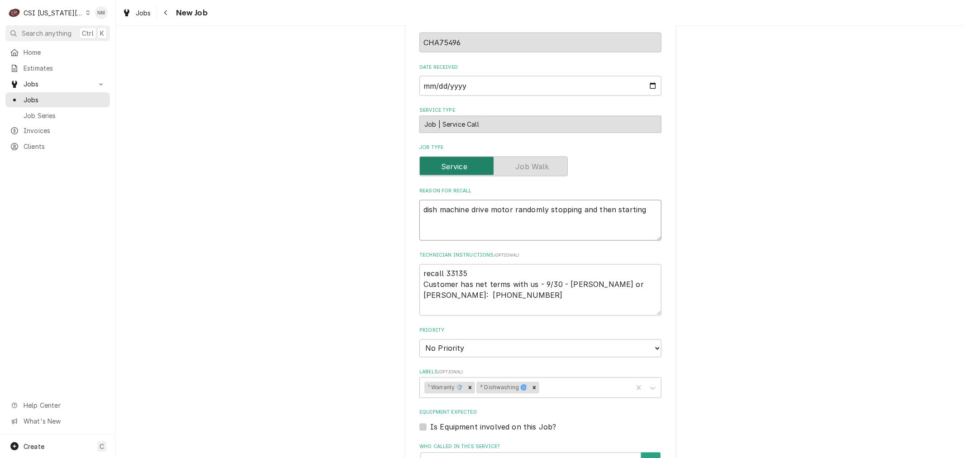
type textarea "b dish machine drive motor randomly stopping and then starting"
type textarea "x"
type textarea "bo dish machine drive motor randomly stopping and then starting"
type textarea "x"
type textarea "bot dish machine drive motor randomly stopping and then starting"
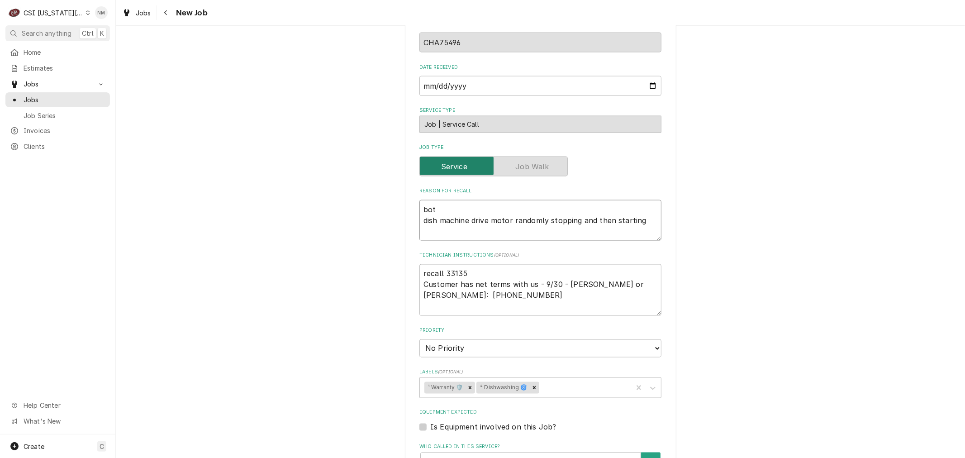
type textarea "x"
type textarea "both dish machine drive motor randomly stopping and then starting"
type textarea "x"
type textarea "both dish machine drive motor randomly stopping and then starting"
type textarea "x"
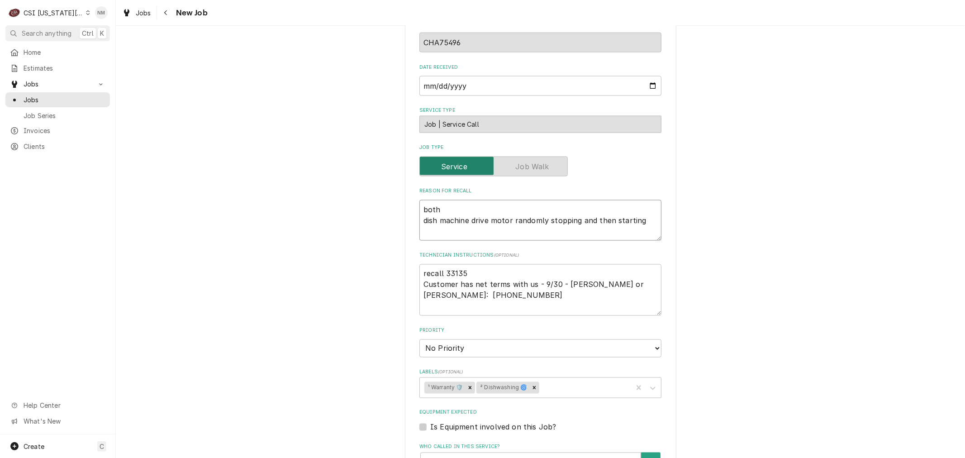
type textarea "both l dish machine drive motor randomly stopping and then starting"
type textarea "x"
type textarea "both li dish machine drive motor randomly stopping and then starting"
type textarea "x"
type textarea "both l dish machine drive motor randomly stopping and then starting"
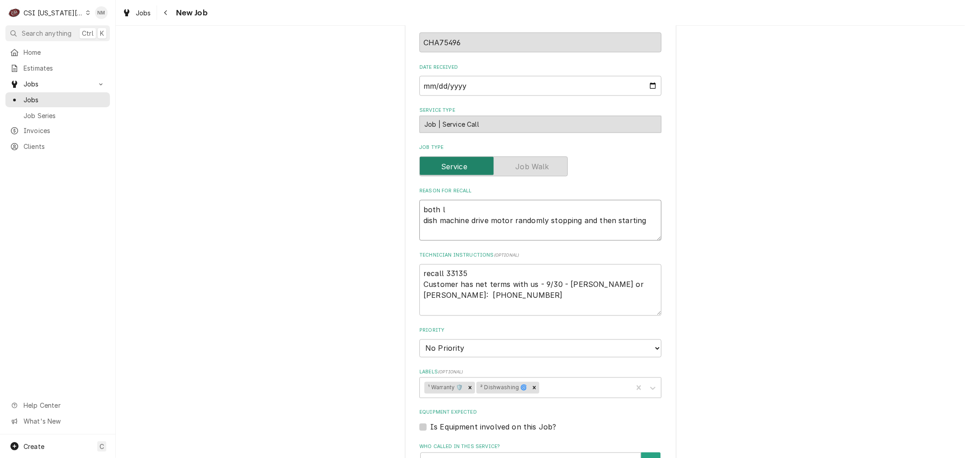
type textarea "x"
type textarea "both dish machine drive motor randomly stopping and then starting"
type textarea "x"
type textarea "both s dish machine drive motor randomly stopping and then starting"
type textarea "x"
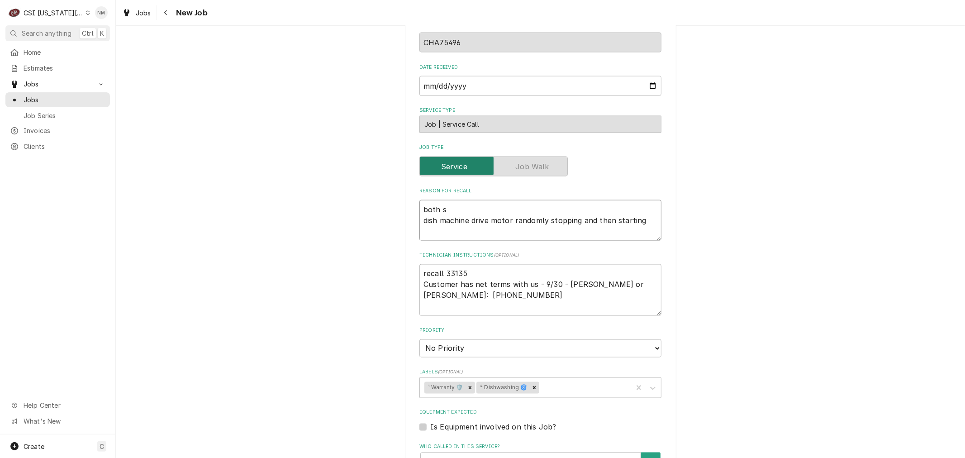
type textarea "both se dish machine drive motor randomly stopping and then starting"
type textarea "x"
type textarea "both sen dish machine drive motor randomly stopping and then starting"
type textarea "x"
type textarea "both sens dish machine drive motor randomly stopping and then starting"
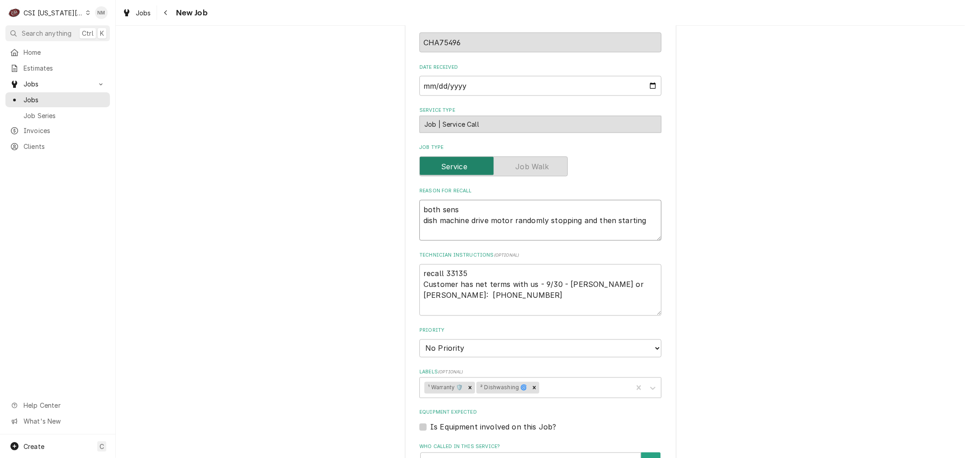
type textarea "x"
type textarea "both senso dish machine drive motor randomly stopping and then starting"
type textarea "x"
type textarea "both sensor dish machine drive motor randomly stopping and then starting"
type textarea "x"
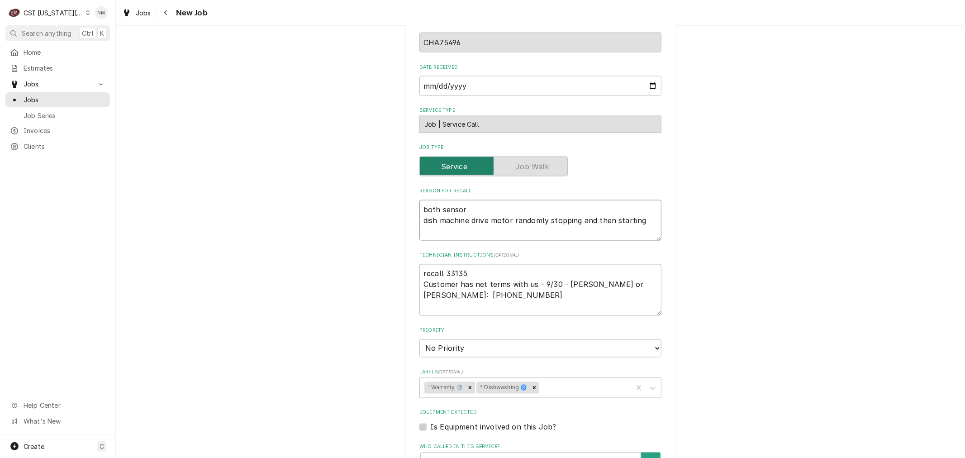
type textarea "both sensor dish machine drive motor randomly stopping and then starting"
type textarea "x"
type textarea "both sensor l dish machine drive motor randomly stopping and then starting"
type textarea "x"
type textarea "both sensor li dish machine drive motor randomly stopping and then starting"
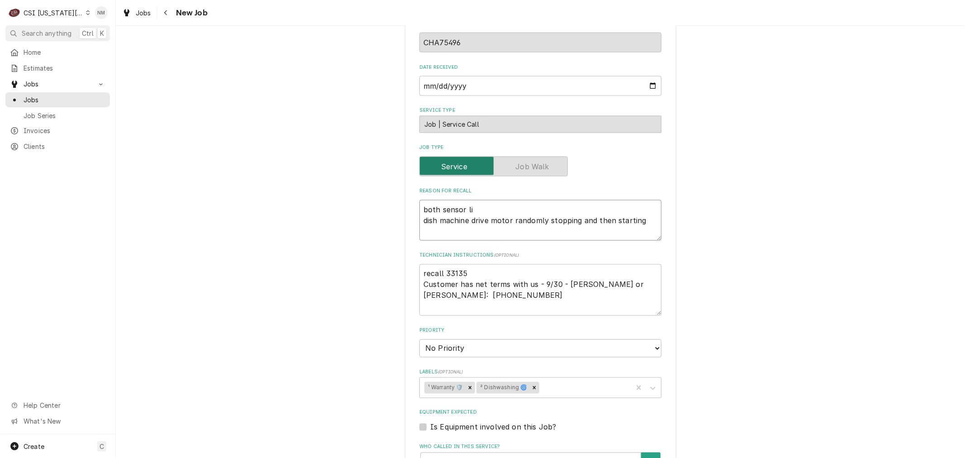
type textarea "x"
type textarea "both sensor lig dish machine drive motor randomly stopping and then starting"
type textarea "x"
type textarea "both sensor ligh dish machine drive motor randomly stopping and then starting"
type textarea "x"
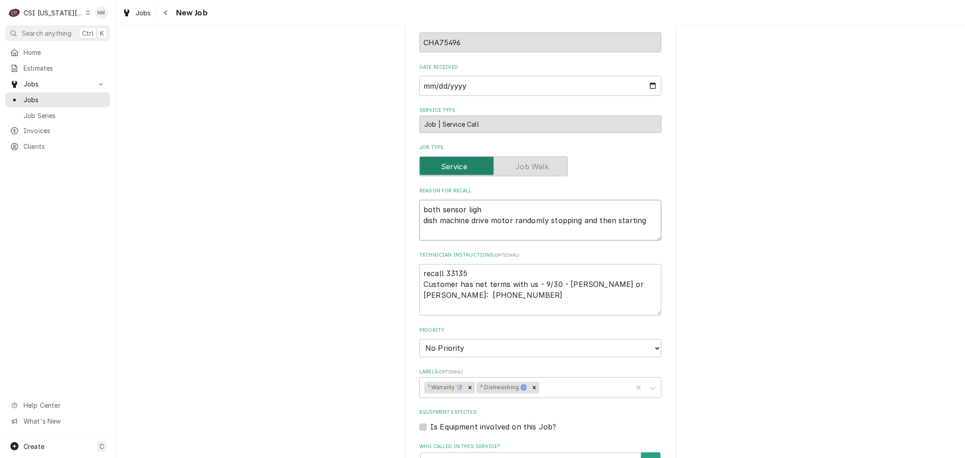
type textarea "both sensor light dish machine drive motor randomly stopping and then starting"
type textarea "x"
type textarea "both sensor lights dish machine drive motor randomly stopping and then starting"
type textarea "x"
type textarea "both sensor lights dish machine drive motor randomly stopping and then starting"
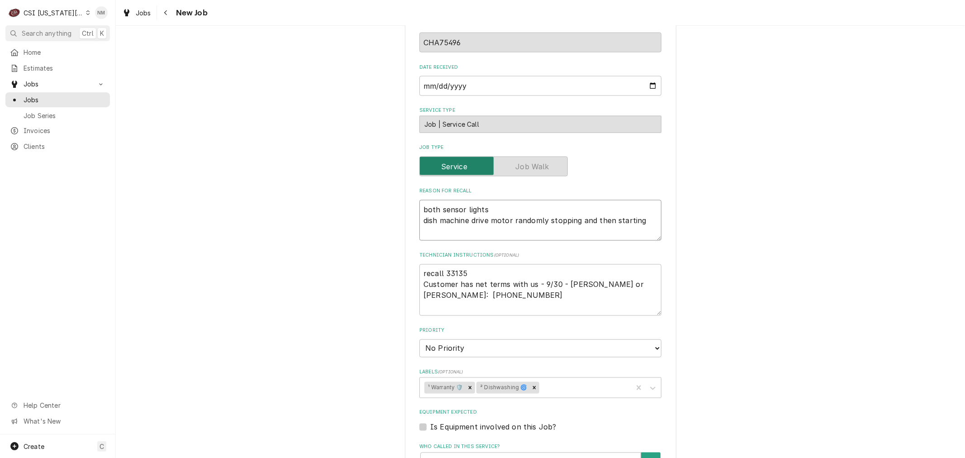
type textarea "x"
type textarea "both sensor lights t dish machine drive motor randomly stopping and then starti…"
type textarea "x"
type textarea "both sensor lights to dish machine drive motor randomly stopping and then start…"
type textarea "x"
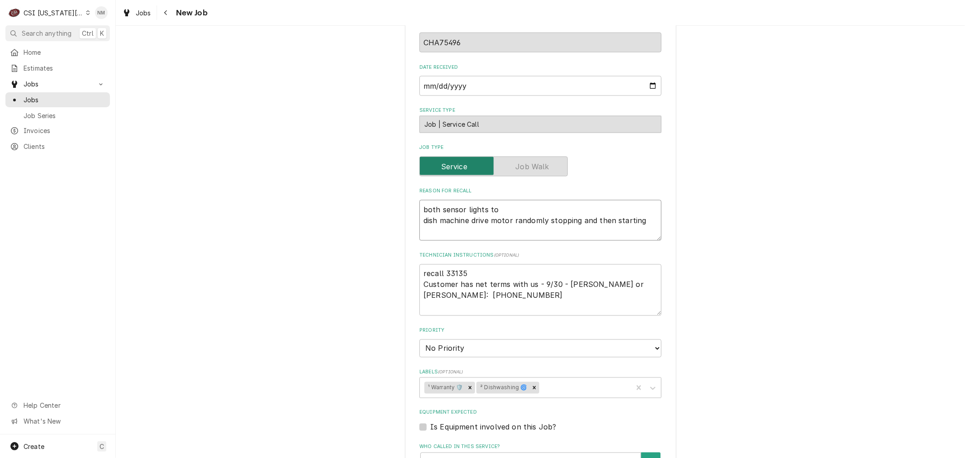
type textarea "both sensor lights to dish machine drive motor randomly stopping and then start…"
type textarea "x"
type textarea "both sensor lights to l dish machine drive motor randomly stopping and then sta…"
type textarea "x"
type textarea "both sensor lights to le dish machine drive motor randomly stopping and then st…"
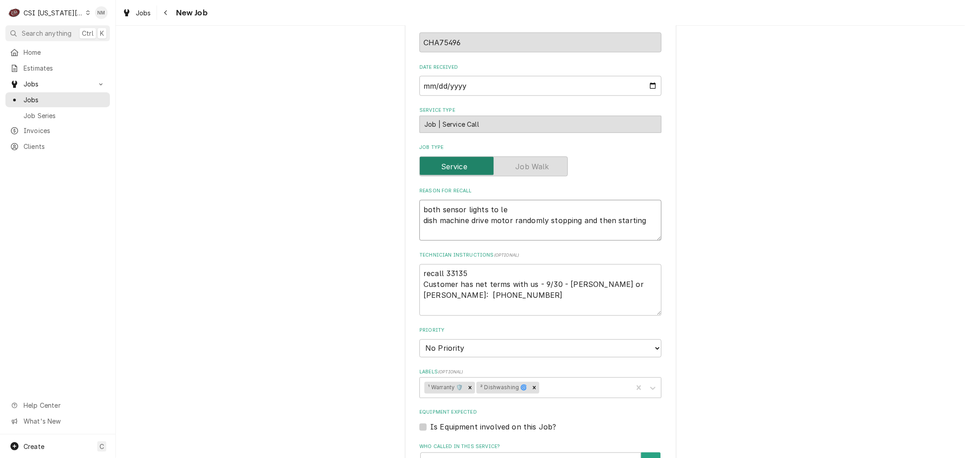
type textarea "x"
type textarea "both sensor lights to let dish machine drive motor randomly stopping and then s…"
type textarea "x"
type textarea "both sensor lights to let dish machine drive motor randomly stopping and then s…"
type textarea "x"
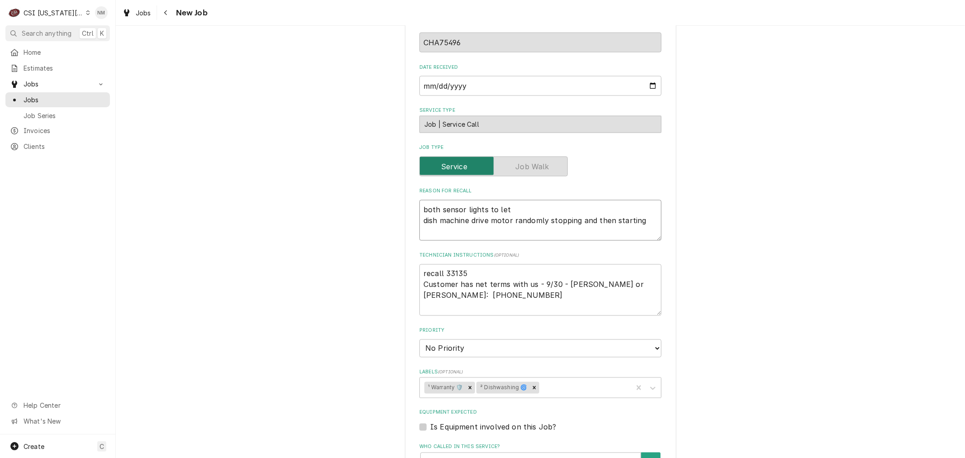
type textarea "both sensor lights to let t dish machine drive motor randomly stopping and then…"
type textarea "x"
type textarea "both sensor lights to let th dish machine drive motor randomly stopping and the…"
type textarea "x"
type textarea "both sensor lights to let the dish machine drive motor randomly stopping and th…"
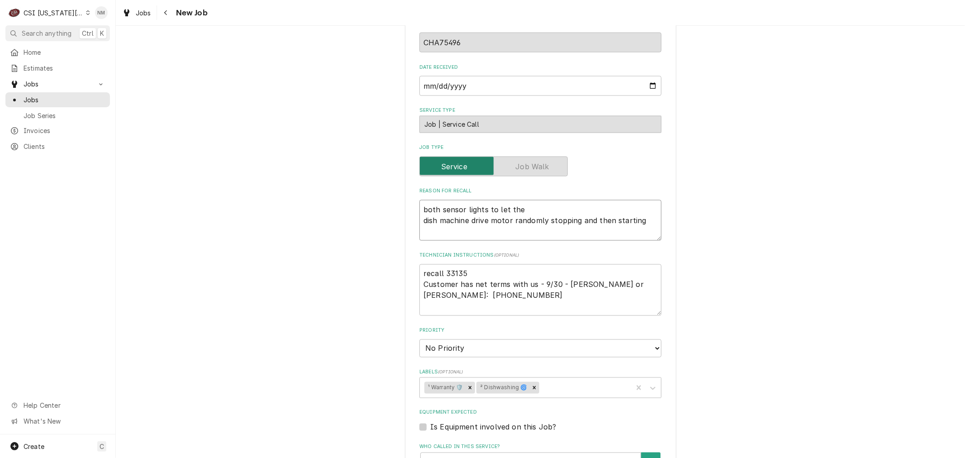
type textarea "x"
type textarea "both sensor lights to let them dish machine drive motor randomly stopping and t…"
type textarea "x"
type textarea "both sensor lights to let them dish machine drive motor randomly stopping and t…"
type textarea "x"
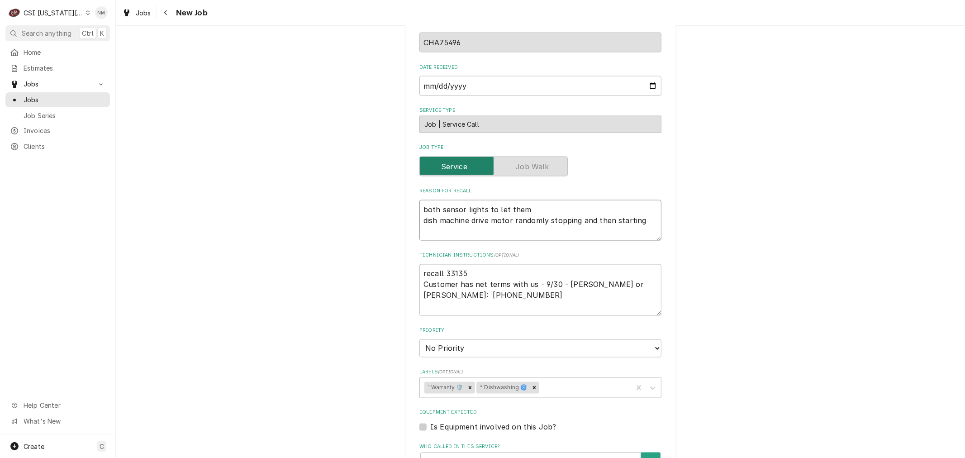
type textarea "both sensor lights to let them k dish machine drive motor randomly stopping and…"
type textarea "x"
type textarea "both sensor lights to let them kn dish machine drive motor randomly stopping an…"
type textarea "x"
type textarea "both sensor lights to let them kno dish machine drive motor randomly stopping a…"
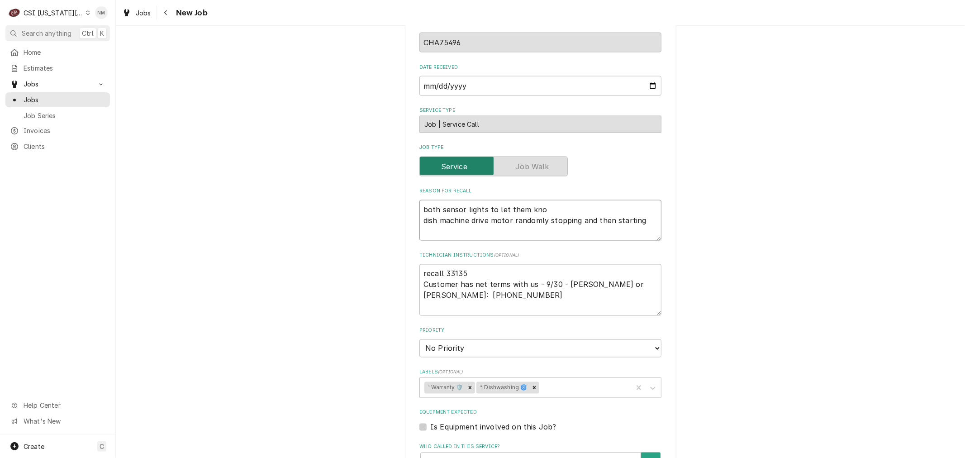
type textarea "x"
type textarea "both sensor lights to let them know dish machine drive motor randomly stopping …"
type textarea "x"
type textarea "both sensor lights to let them know dish machine drive motor randomly stopping …"
type textarea "x"
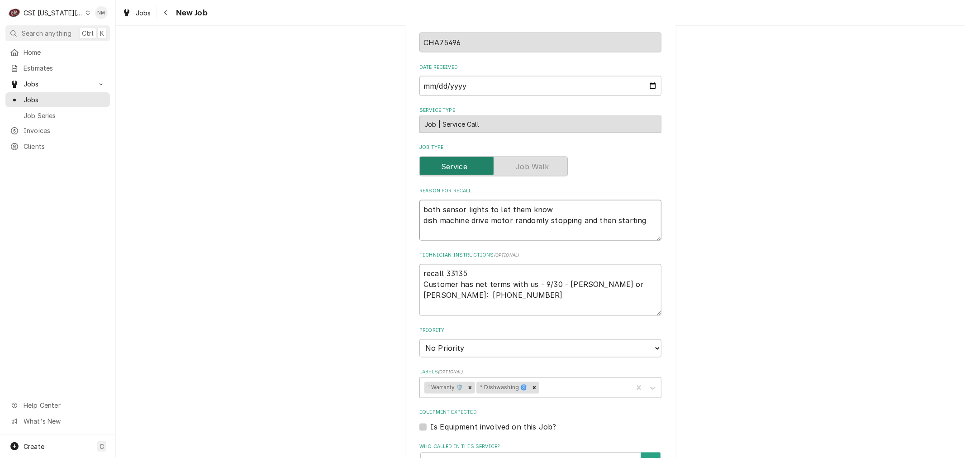
type textarea "both sensor lights to let them know u dish machine drive motor randomly stoppin…"
type textarea "x"
type textarea "both sensor lights to let them know un dish machine drive motor randomly stoppi…"
type textarea "x"
type textarea "both sensor lights to let them know uni dish machine drive motor randomly stopp…"
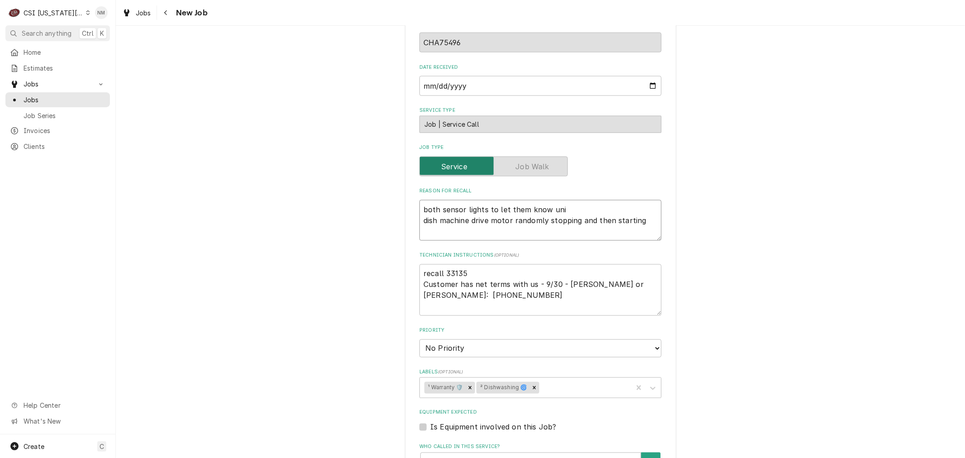
type textarea "x"
type textarea "both sensor lights to let them know unit dish machine drive motor randomly stop…"
type textarea "x"
type textarea "both sensor lights to let them know unit dish machine drive motor randomly stop…"
type textarea "x"
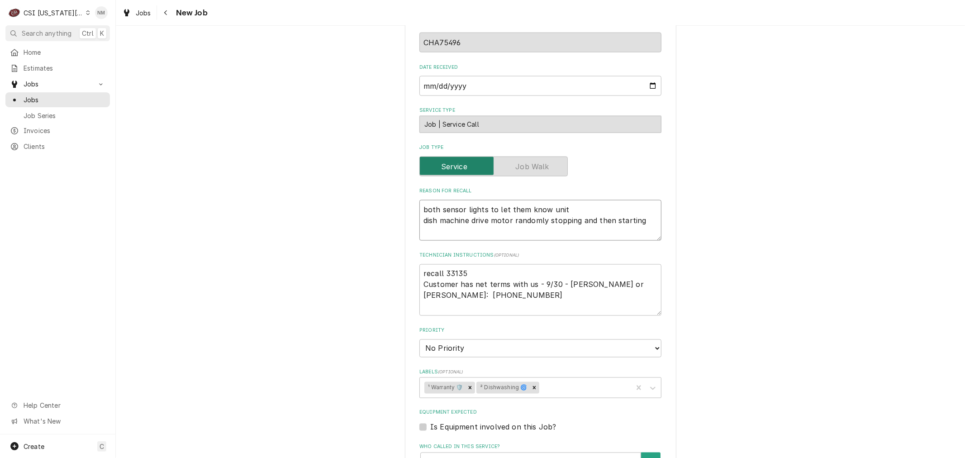
type textarea "both sensor lights to let them know unit r dish machine drive motor randomly st…"
type textarea "x"
type textarea "both sensor lights to let them know unit ru dish machine drive motor randomly s…"
type textarea "x"
type textarea "both sensor lights to let them know unit run dish machine drive motor randomly …"
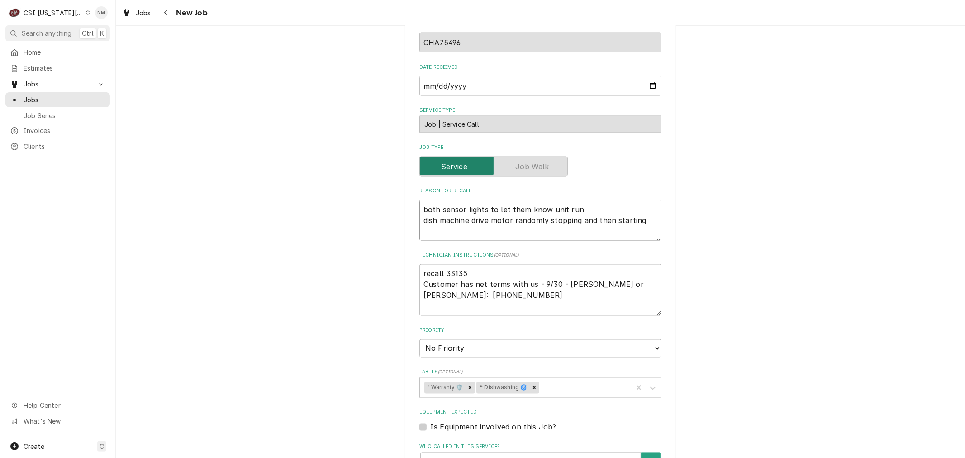
type textarea "x"
type textarea "both sensor lights to let them know unit runn dish machine drive motor randomly…"
type textarea "x"
type textarea "both sensor lights to let them know unit runni dish machine drive motor randoml…"
type textarea "x"
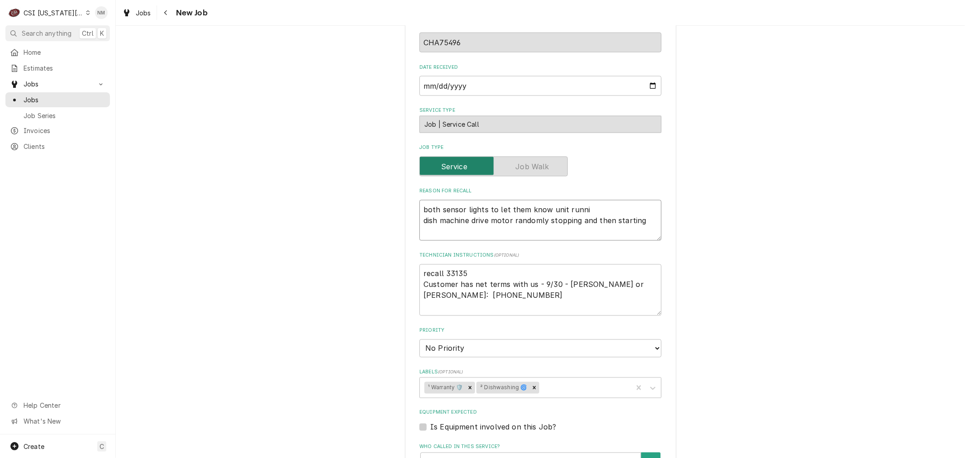
type textarea "both sensor lights to let them know unit runnin dish machine drive motor random…"
type textarea "x"
type textarea "both sensor lights to let them know unit running dish machine drive motor rando…"
type textarea "x"
type textarea "both sensor lights to let them know unit running dish machine drive motor rando…"
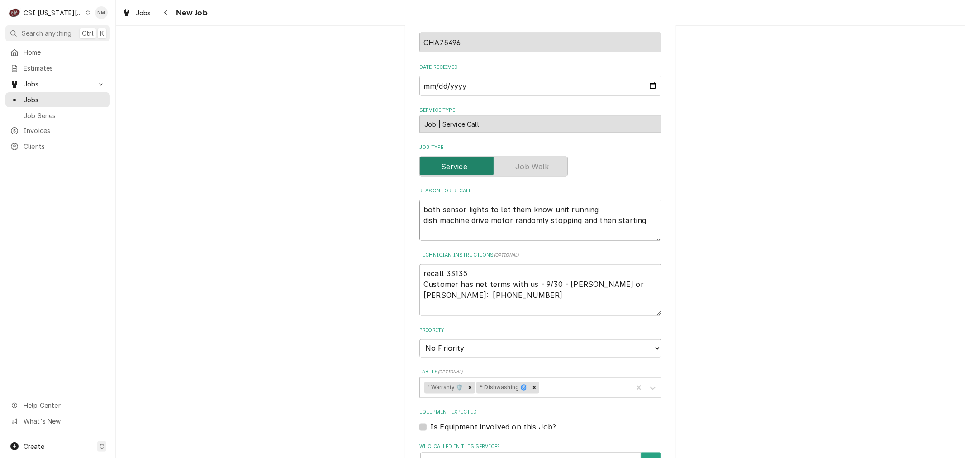
type textarea "x"
type textarea "both sensor lights to let them know unit running - dish machine drive motor ran…"
type textarea "x"
type textarea "both sensor lights to let them know unit running - dish machine drive motor ran…"
type textarea "x"
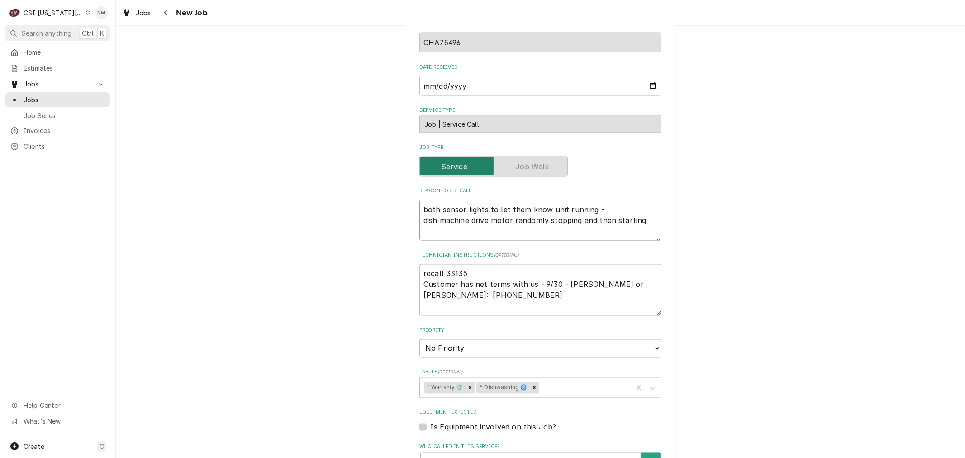
type textarea "both sensor lights to let them know unit running - o dish machine drive motor r…"
type textarea "x"
type textarea "both sensor lights to let them know unit running - on dish machine drive motor …"
type textarea "x"
type textarea "both sensor lights to let them know unit running - one dish machine drive motor…"
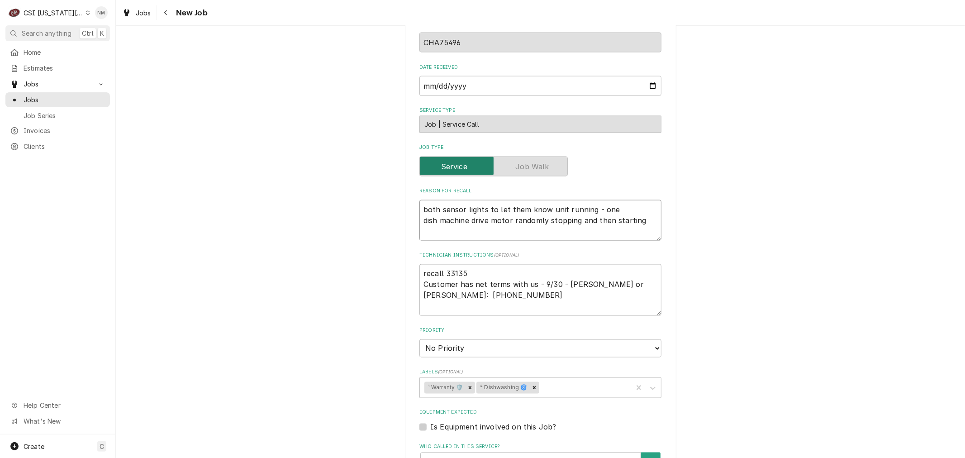
type textarea "x"
type textarea "both sensor lights to let them know unit running - one dish machine drive motor…"
type textarea "x"
type textarea "both sensor lights to let them know unit running - one i dish machine drive mot…"
type textarea "x"
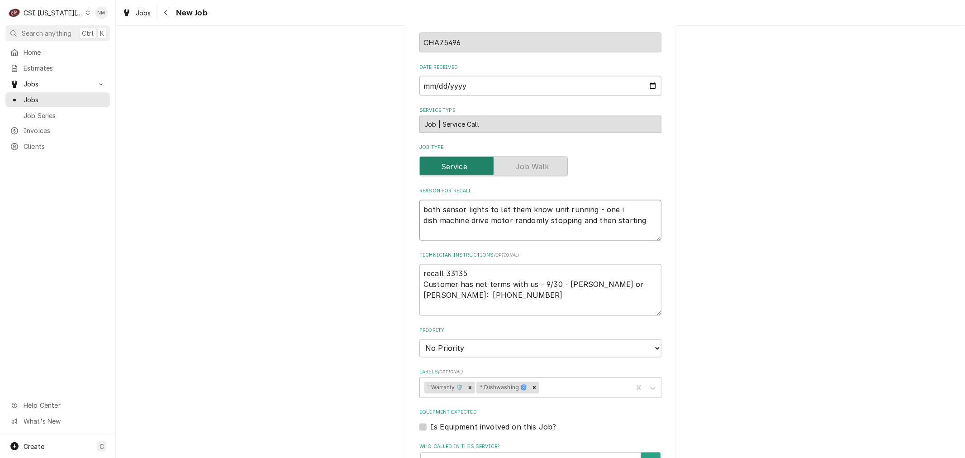
type textarea "both sensor lights to let them know unit running - one is dish machine drive mo…"
type textarea "x"
type textarea "both sensor lights to let them know unit running - one is dish machine drive mo…"
type textarea "x"
type textarea "both sensor lights to let them know unit running - one is n dish machine drive …"
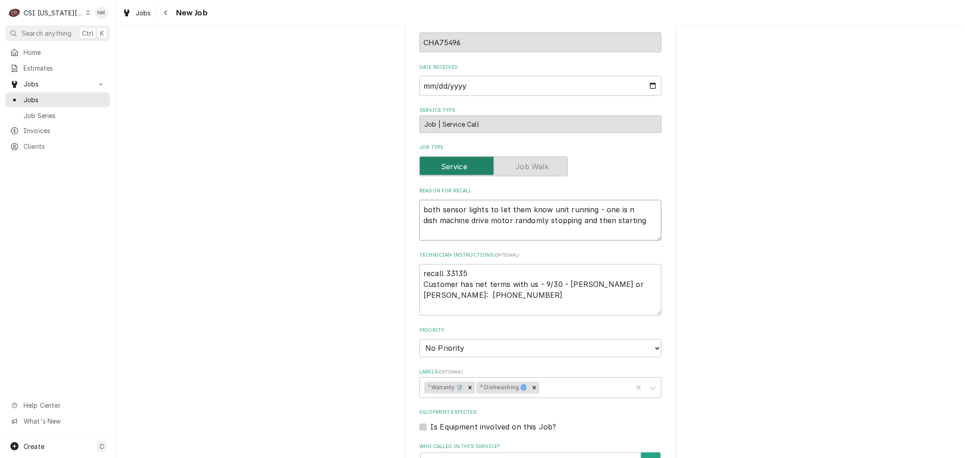
type textarea "x"
type textarea "both sensor lights to let them know unit running - one is no dish machine drive…"
type textarea "x"
type textarea "both sensor lights to let them know unit running - one is not dish machine driv…"
type textarea "x"
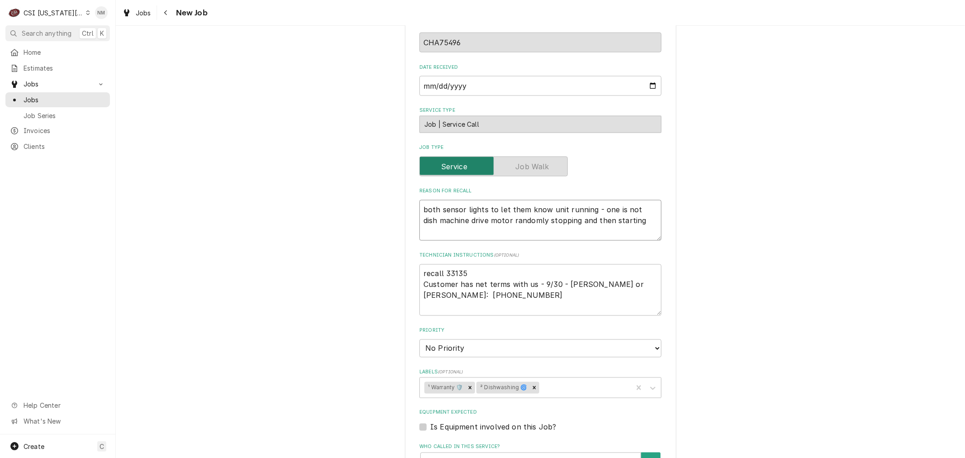
type textarea "both sensor lights to let them know unit running - one is not dish machine driv…"
type textarea "x"
type textarea "both sensor lights to let them know unit running - one is not o dish machine dr…"
type textarea "x"
type textarea "both sensor lights to let them know unit running - one is not on dish machine d…"
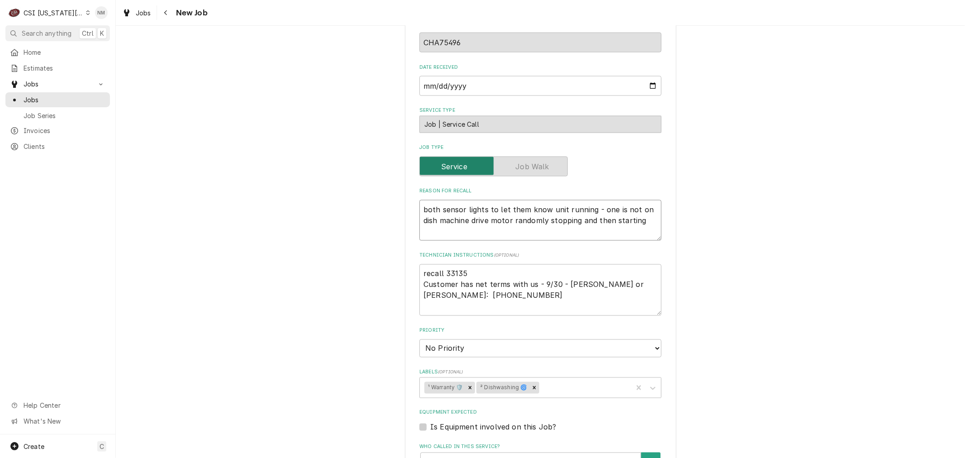
type textarea "x"
type textarea "both sensor lights to let them know unit running - one is not one dish machine …"
type textarea "x"
type textarea "both sensor lights to let them know unit running - one is not on dish machine d…"
type textarea "x"
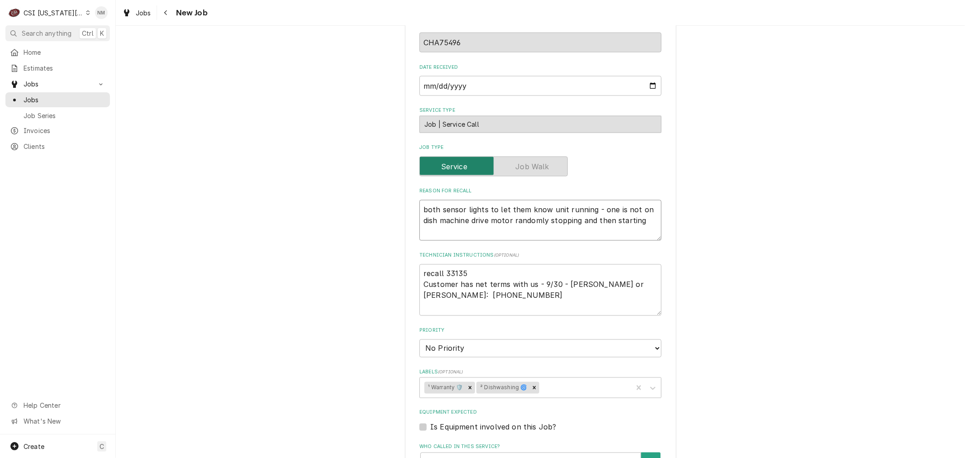
type textarea "both sensor lights to let them know unit running - one is not on dish machine d…"
type textarea "x"
type textarea "both sensor lights to let them know unit running - one is not on a dish machine…"
type textarea "x"
type textarea "both sensor lights to let them know unit running - one is not on an dish machin…"
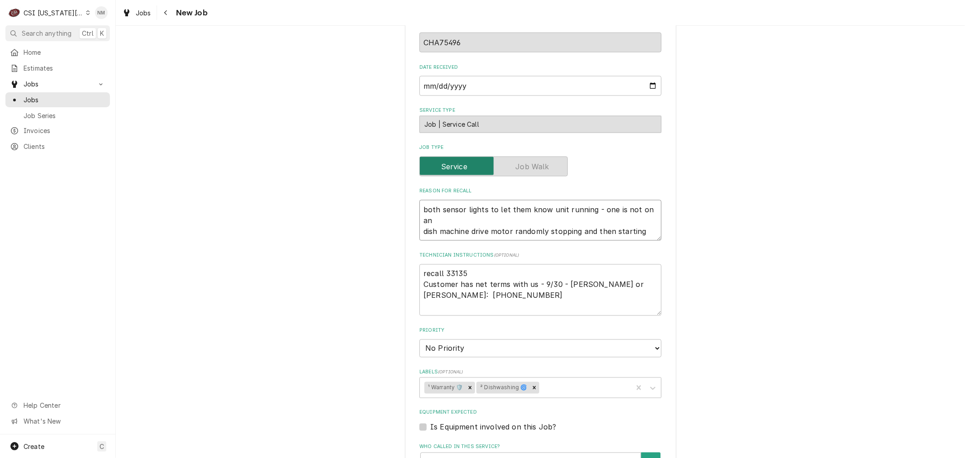
type textarea "x"
type textarea "both sensor lights to let them know unit running - one is not on and dish machi…"
type textarea "x"
type textarea "both sensor lights to let them know unit running - one is not on and dish machi…"
type textarea "x"
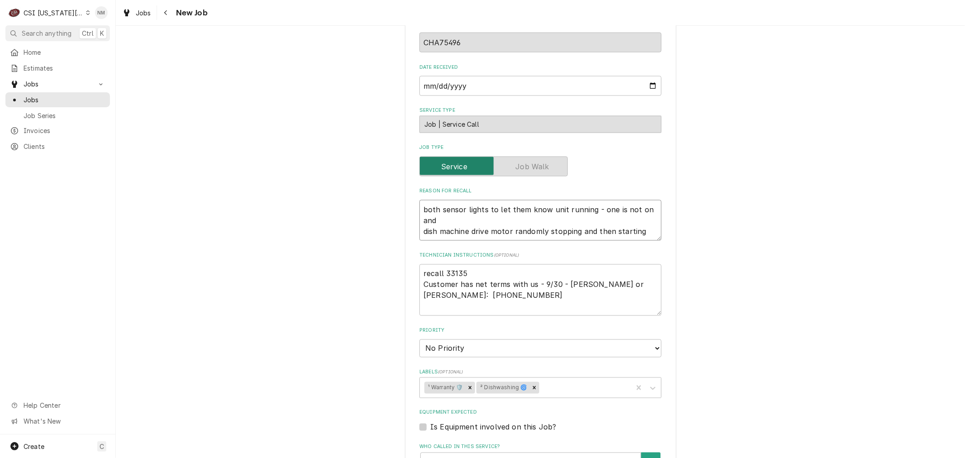
type textarea "both sensor lights to let them know unit running - one is not on and s dish mac…"
type textarea "x"
type textarea "both sensor lights to let them know unit running - one is not on and sh dish ma…"
type textarea "x"
type textarea "both sensor lights to let them know unit running - one is not on and sho dish m…"
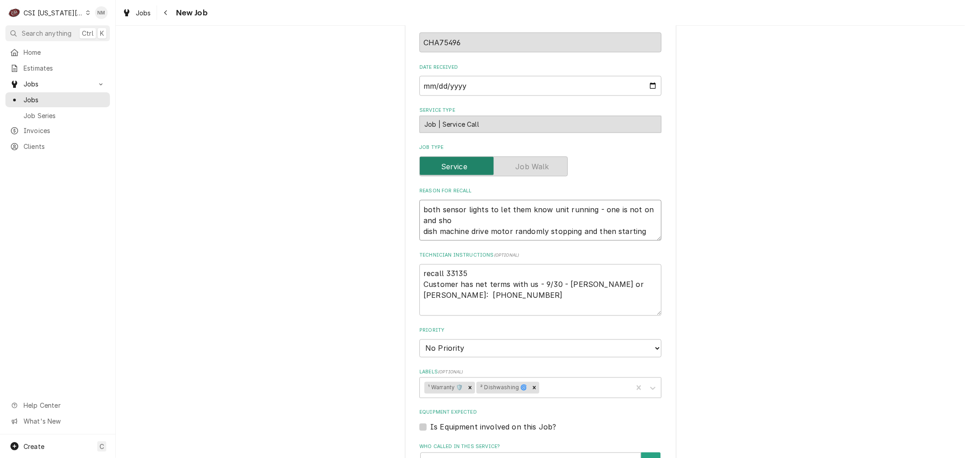
type textarea "x"
type textarea "both sensor lights to let them know unit running - one is not on and shou dish …"
type textarea "x"
type textarea "both sensor lights to let them know unit running - one is not on and shoul dish…"
type textarea "x"
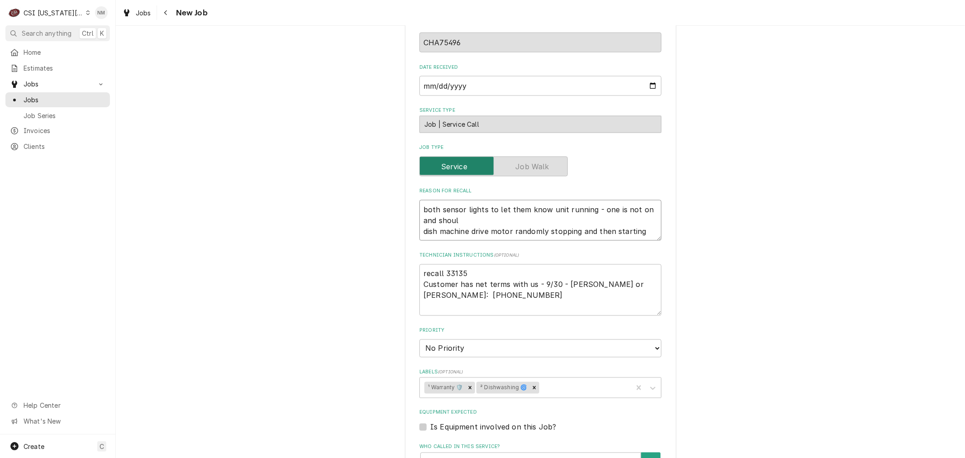
type textarea "both sensor lights to let them know unit running - one is not on and should dis…"
type textarea "x"
type textarea "both sensor lights to let them know unit running - one is not on and should dis…"
type textarea "x"
type textarea "both sensor lights to let them know unit running - one is not on and should b d…"
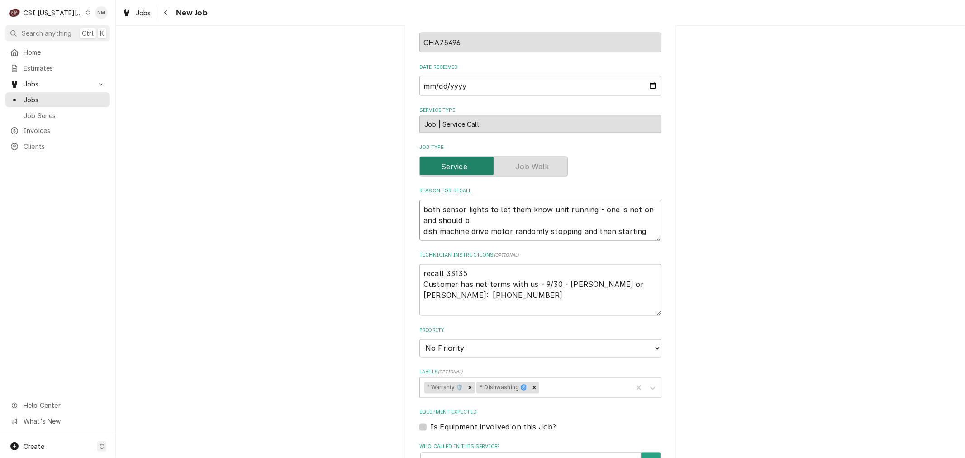
type textarea "x"
type textarea "both sensor lights to let them know unit running - one is not on and should be …"
type textarea "x"
type textarea "both sensor lights to let them know unit running - one is not on and should be …"
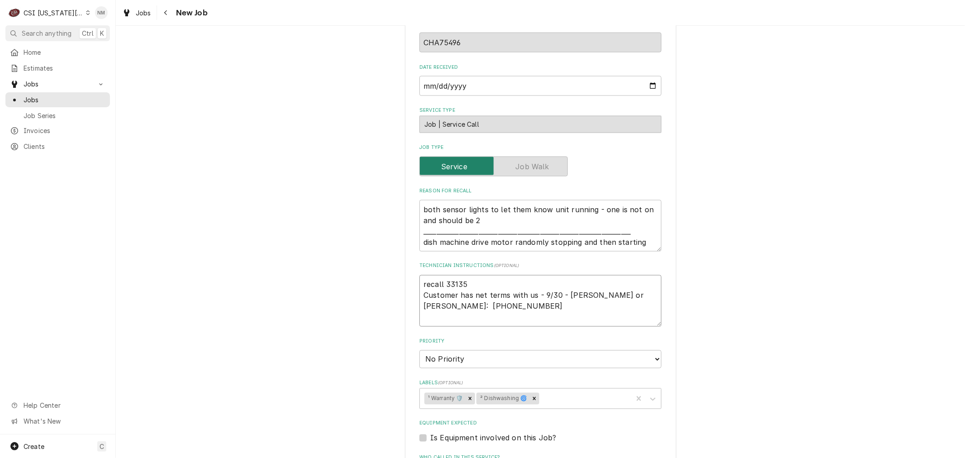
click at [419, 275] on textarea "recall 33135 Customer has net terms with us - 9/30 - [PERSON_NAME] or [PERSON_N…" at bounding box center [540, 301] width 242 height 52
click at [436, 275] on textarea "recall 33135 Customer has net terms with us - 9/30 - [PERSON_NAME] or [PERSON_N…" at bounding box center [540, 306] width 242 height 62
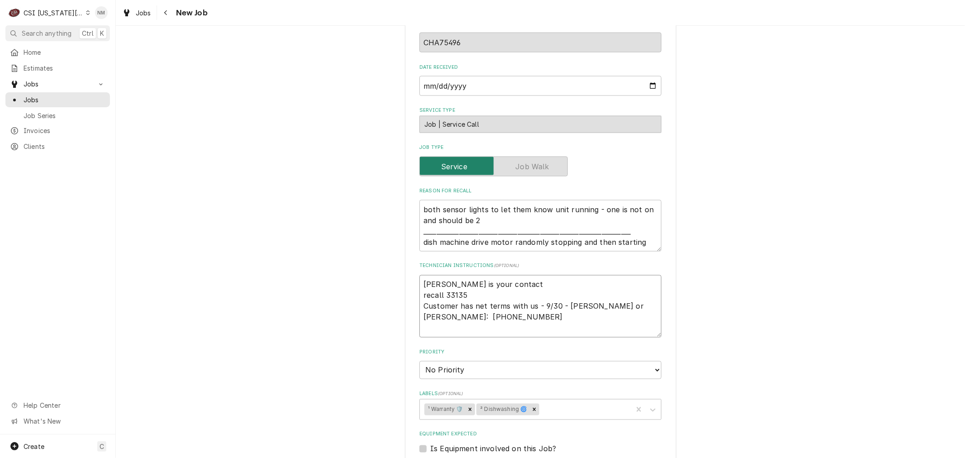
scroll to position [1306, 0]
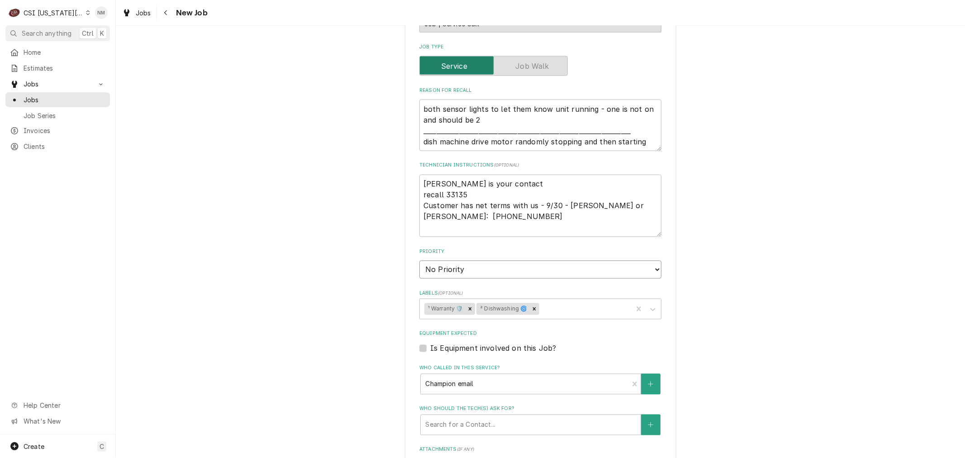
click at [586, 260] on select "No Priority Urgent High Medium Low" at bounding box center [540, 269] width 242 height 18
click at [419, 260] on select "No Priority Urgent High Medium Low" at bounding box center [540, 269] width 242 height 18
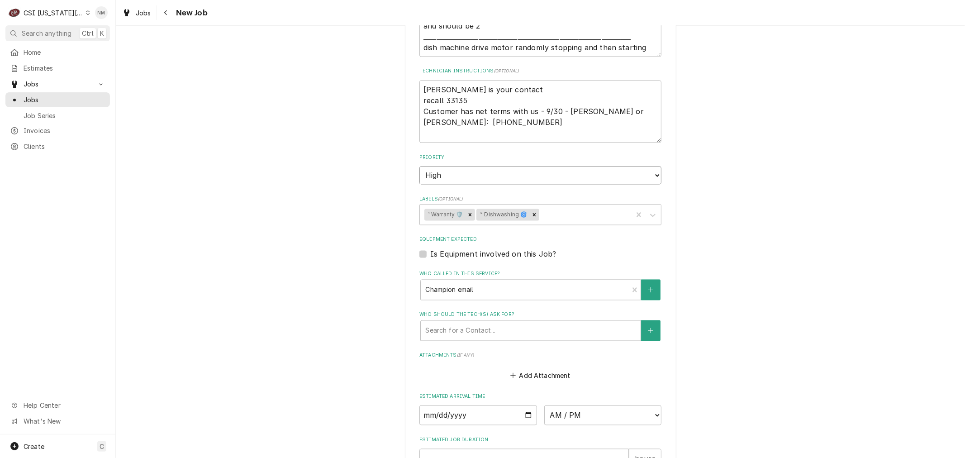
scroll to position [1457, 0]
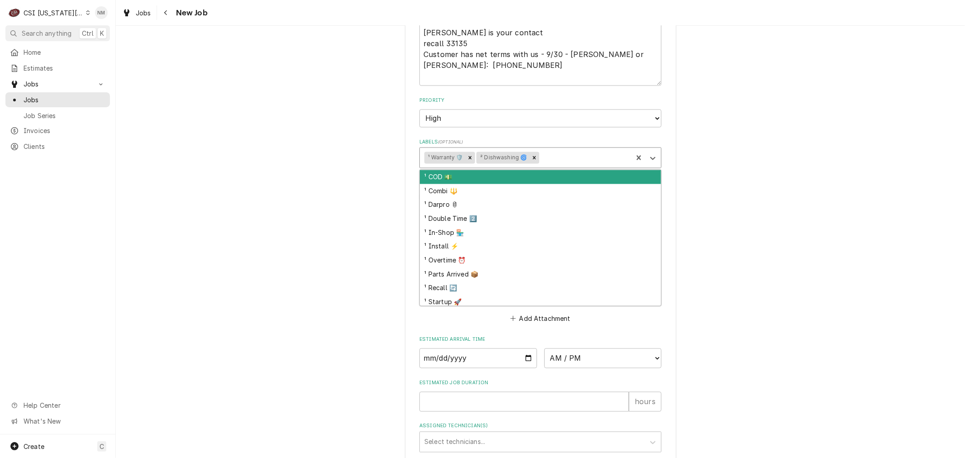
click at [572, 150] on div "Labels" at bounding box center [583, 158] width 87 height 16
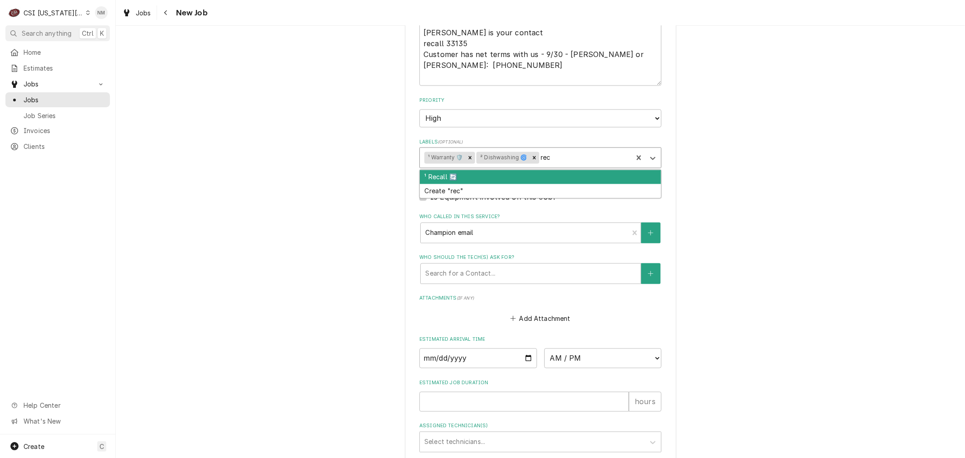
click at [527, 170] on div "¹ Recall 🔄" at bounding box center [540, 177] width 241 height 14
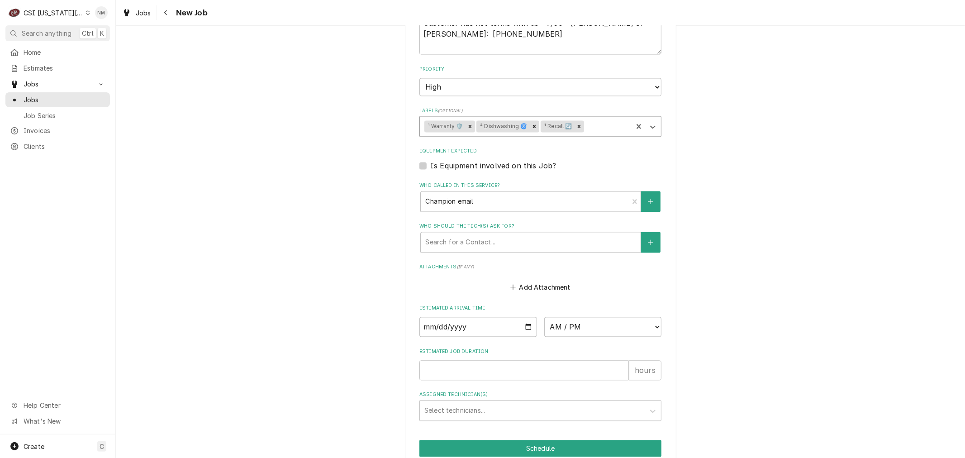
scroll to position [1506, 0]
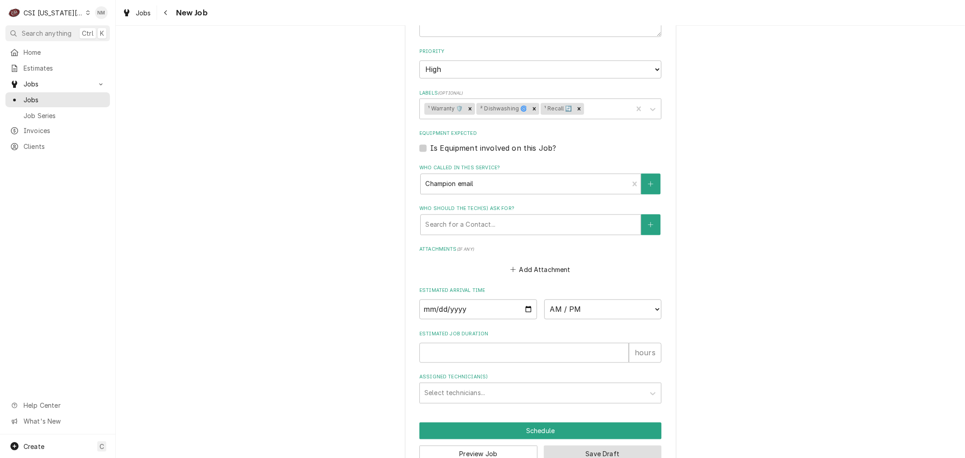
click at [641, 445] on button "Save Draft" at bounding box center [603, 453] width 118 height 17
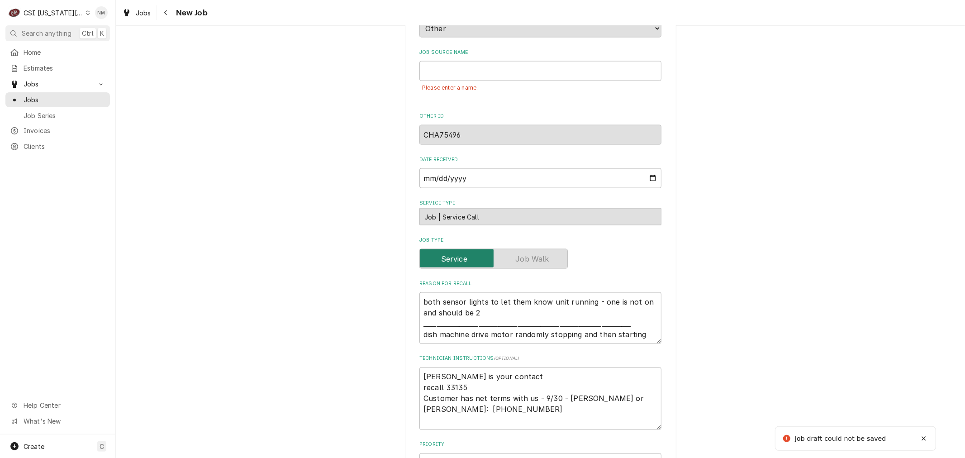
scroll to position [983, 0]
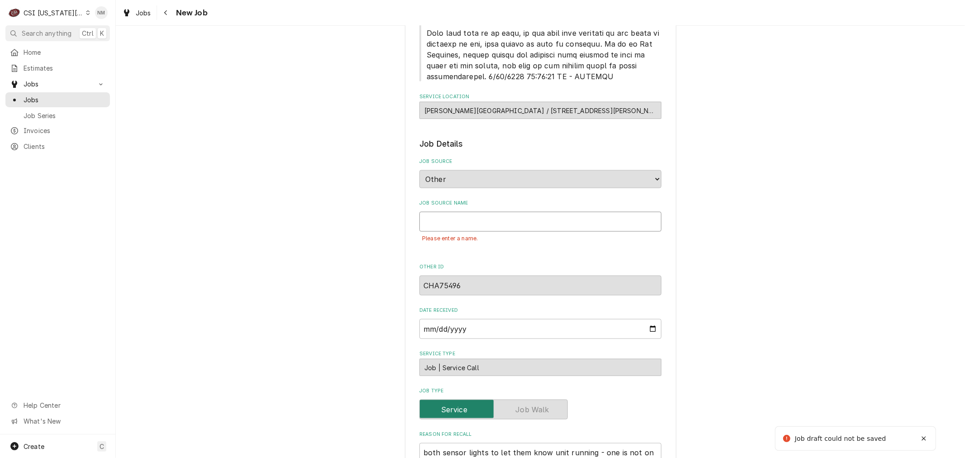
click at [446, 212] on input "Job Source Name" at bounding box center [540, 222] width 242 height 20
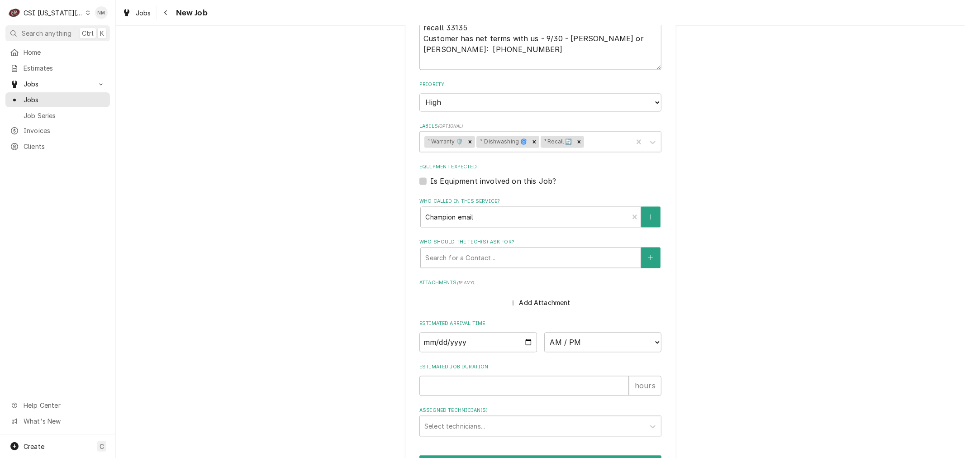
scroll to position [1526, 0]
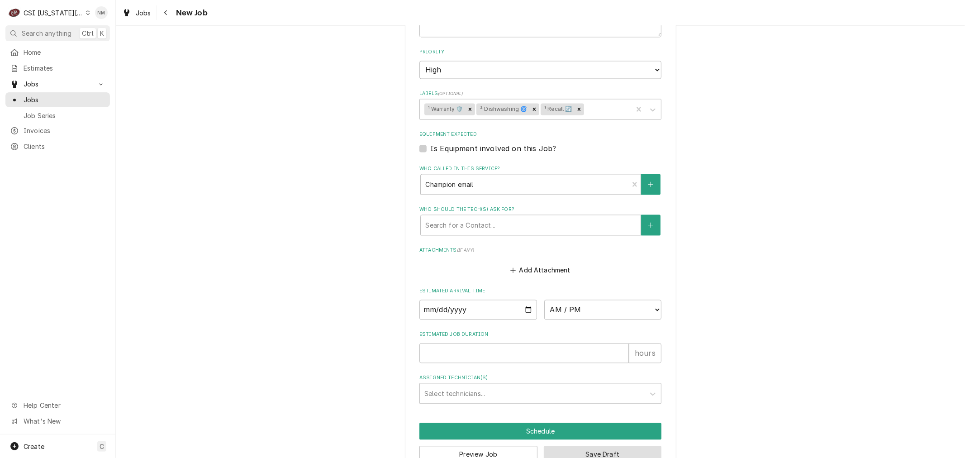
click at [626, 445] on button "Save Draft" at bounding box center [603, 453] width 118 height 17
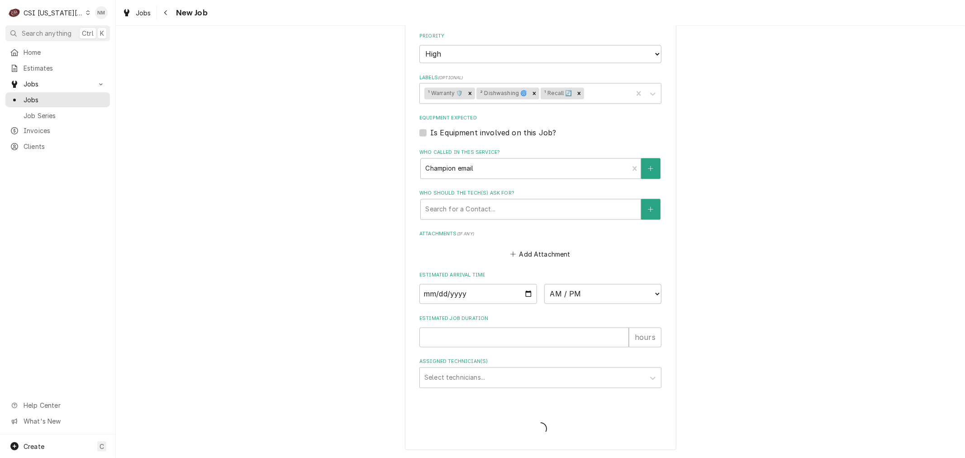
scroll to position [1498, 0]
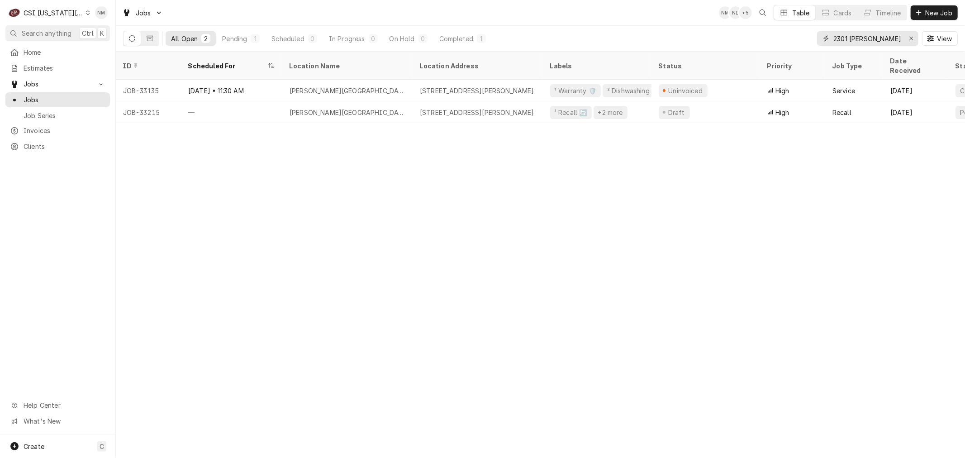
drag, startPoint x: 885, startPoint y: 37, endPoint x: 801, endPoint y: 34, distance: 84.1
click at [801, 34] on div "All Open 2 Pending 1 Scheduled 0 In Progress 0 On Hold 0 Completed 1 2301 holme…" at bounding box center [540, 38] width 834 height 25
click at [907, 33] on button "Erase input" at bounding box center [911, 38] width 14 height 14
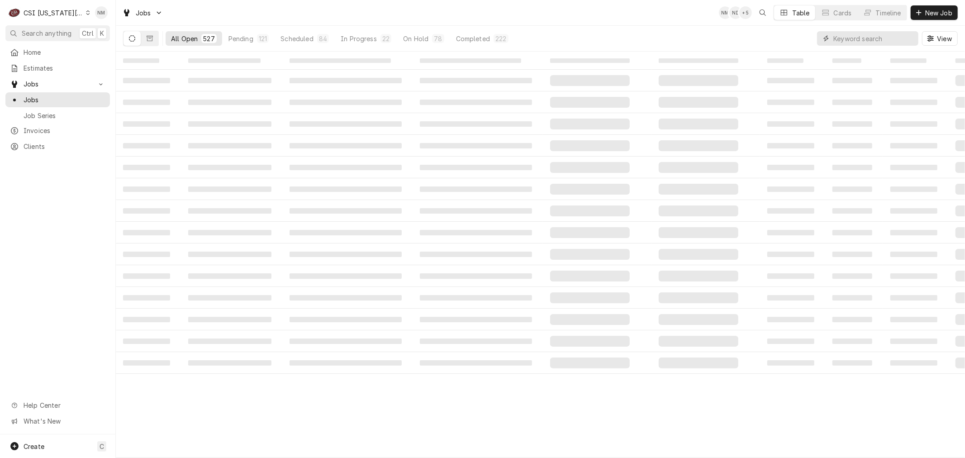
click at [842, 38] on input "Dynamic Content Wrapper" at bounding box center [873, 38] width 80 height 14
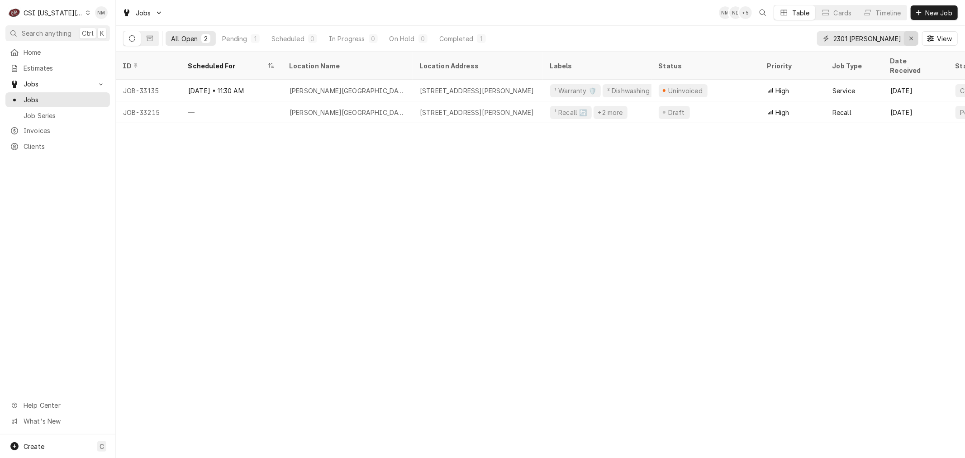
type input "2301 holm"
click at [908, 36] on icon "Erase input" at bounding box center [910, 38] width 5 height 6
